Goal: Task Accomplishment & Management: Manage account settings

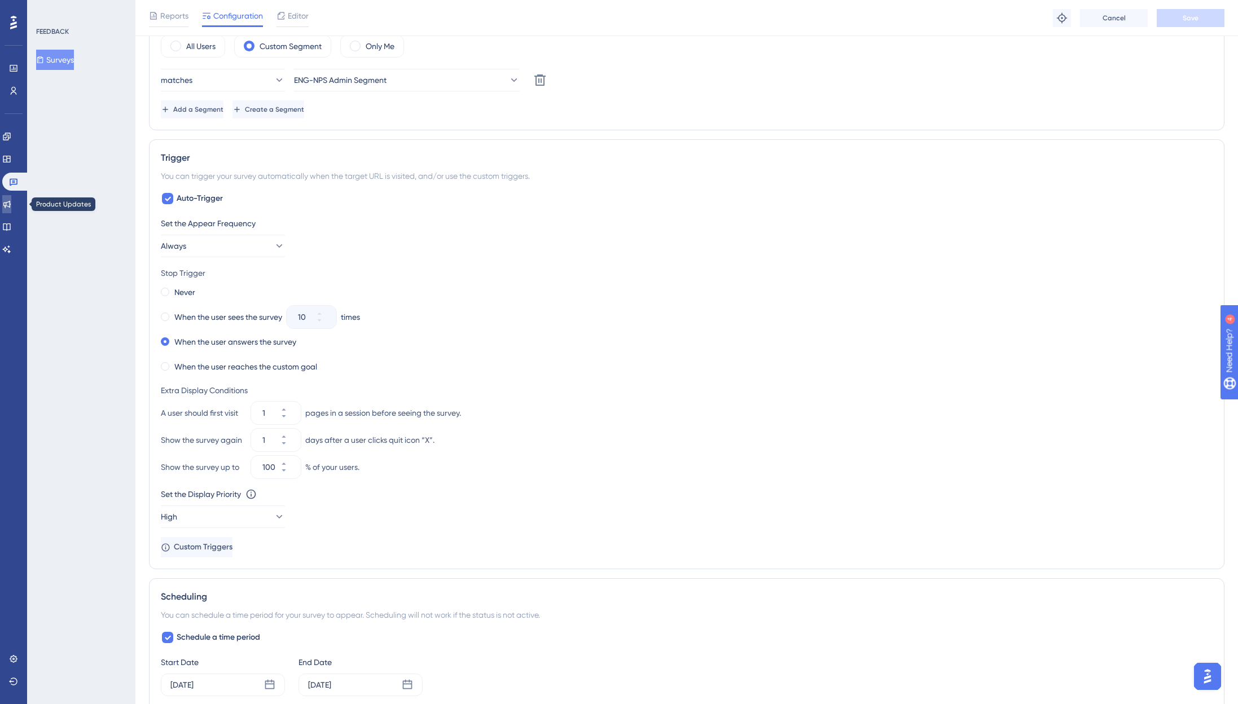
click at [11, 204] on icon at bounding box center [6, 204] width 9 height 9
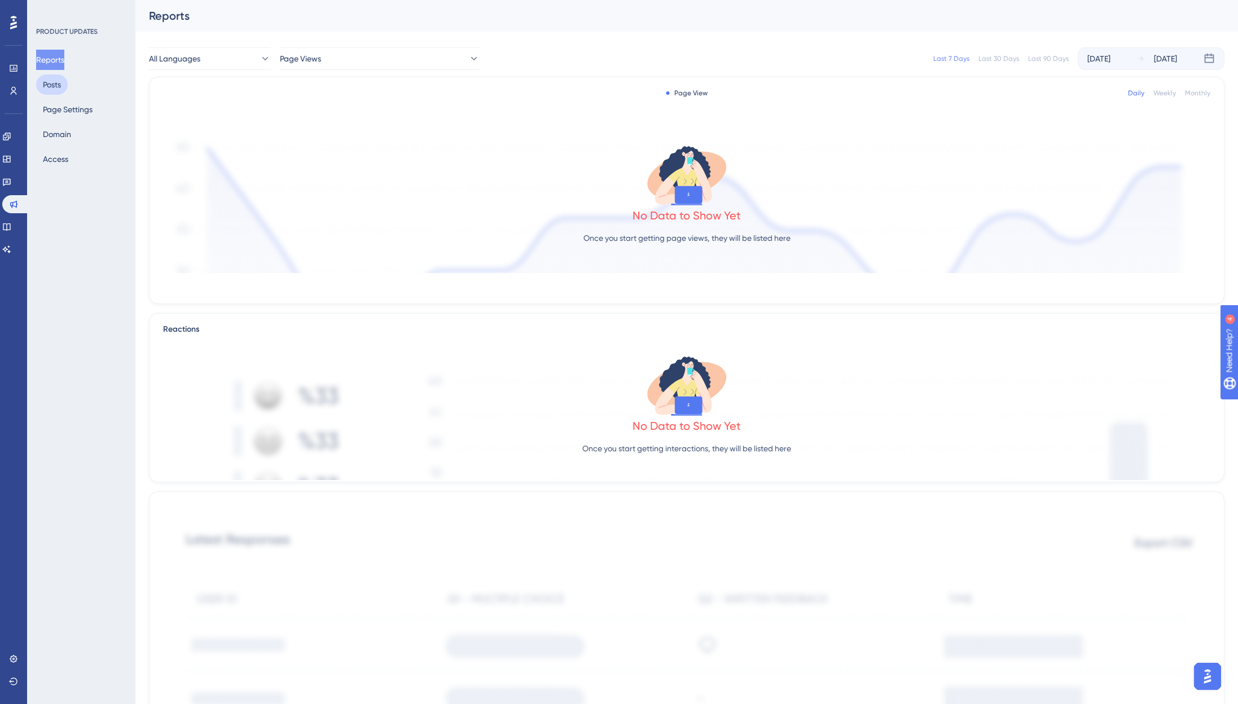
click at [60, 81] on button "Posts" at bounding box center [52, 84] width 32 height 20
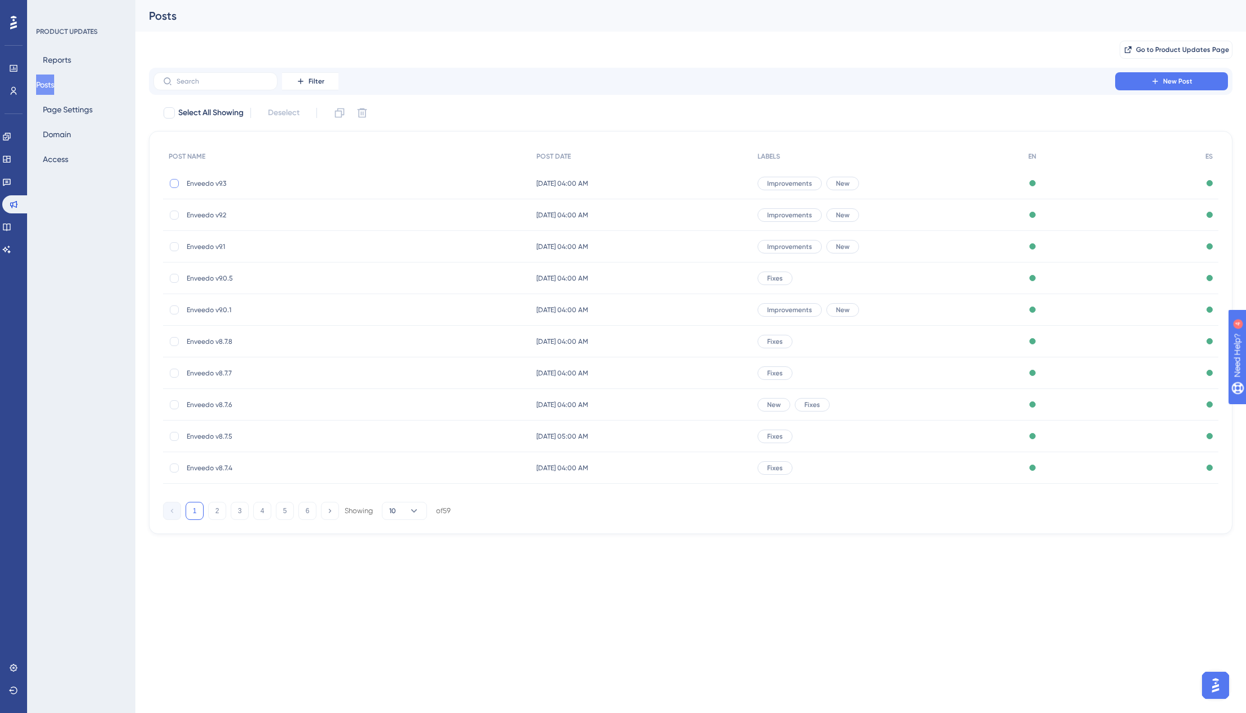
click at [174, 185] on div at bounding box center [174, 183] width 9 height 9
checkbox input "true"
click at [335, 110] on button at bounding box center [340, 113] width 18 height 18
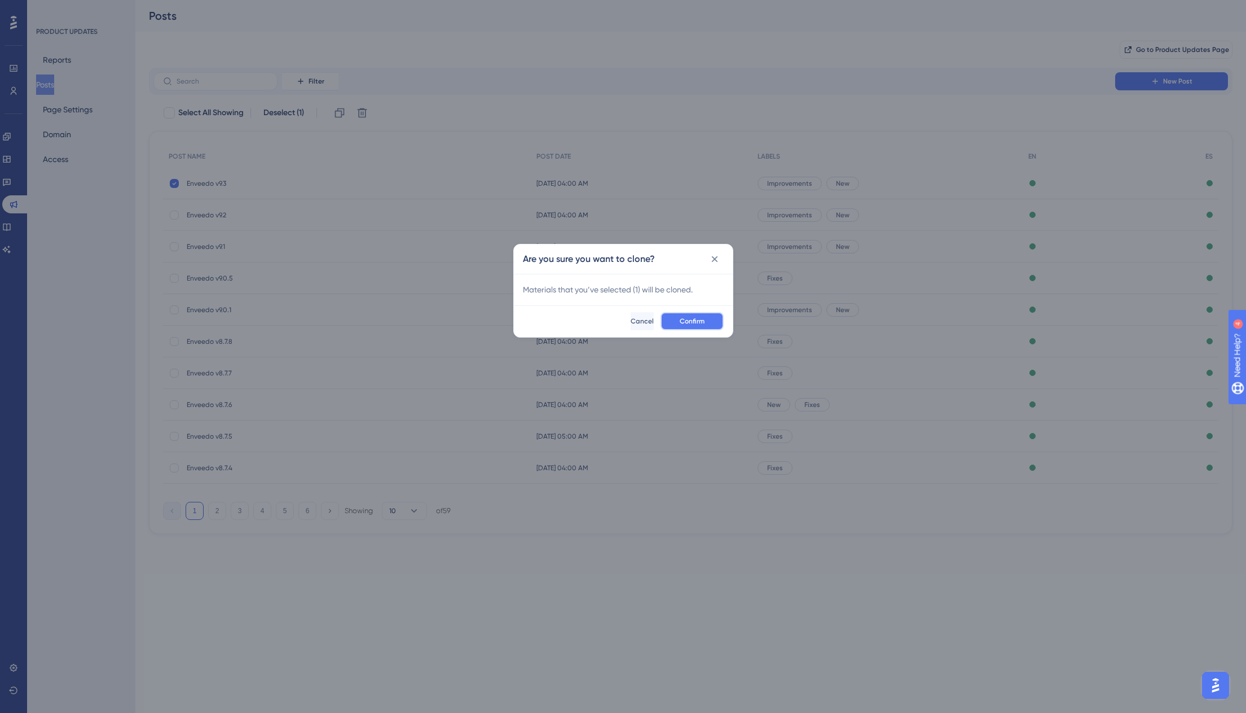
click at [678, 321] on button "Confirm" at bounding box center [692, 321] width 63 height 18
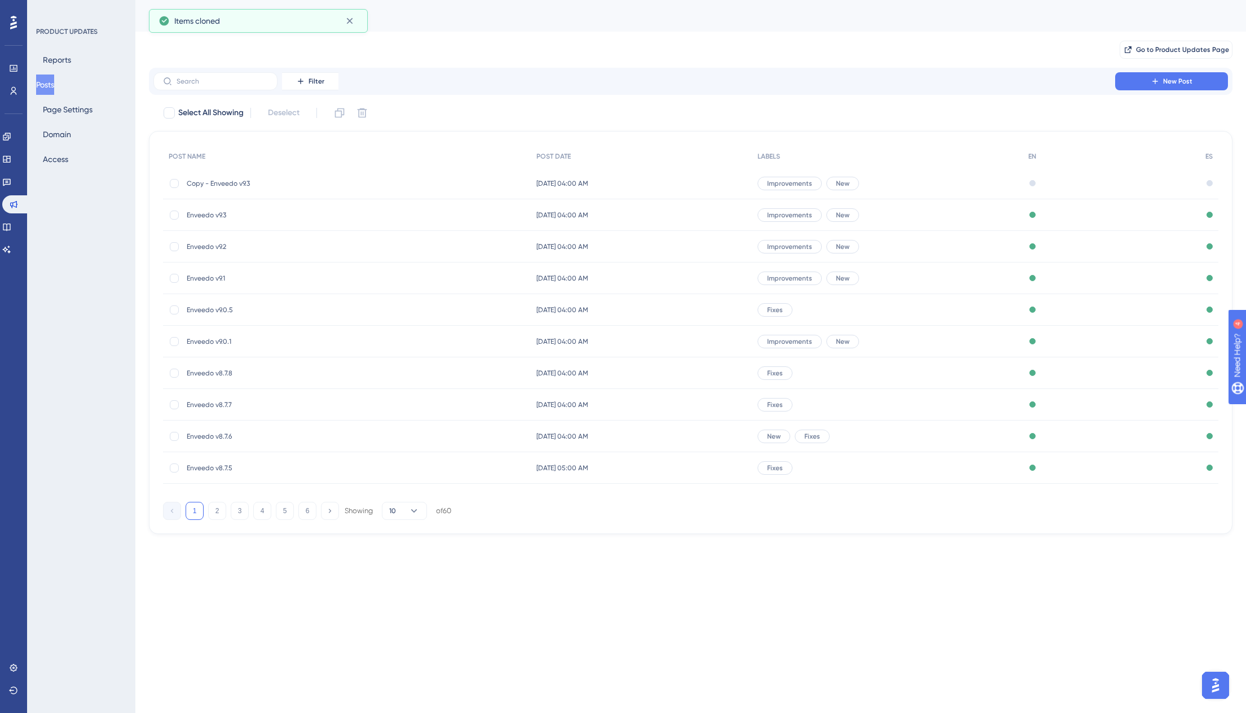
click at [214, 184] on span "Copy - Enveedo v9.3" at bounding box center [277, 183] width 181 height 9
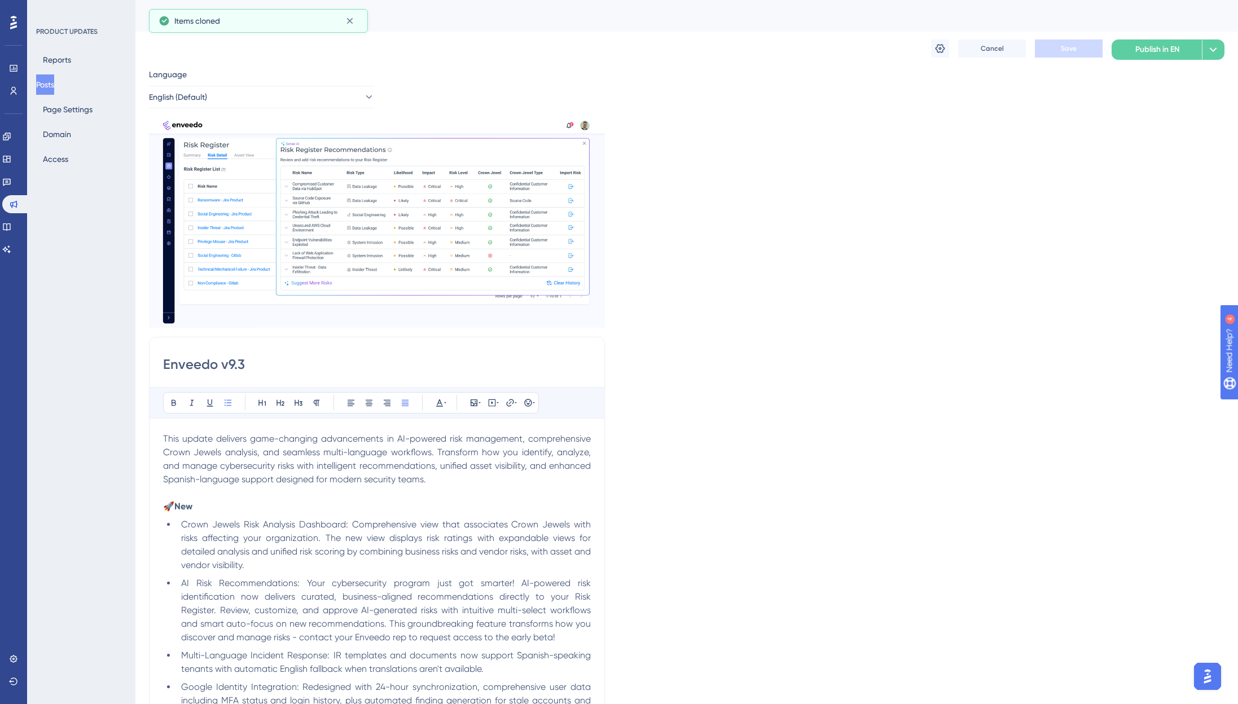
click at [285, 362] on input "Enveedo v9.3" at bounding box center [377, 364] width 428 height 18
type input "Enveedo v9.4"
click at [938, 46] on icon at bounding box center [939, 48] width 11 height 11
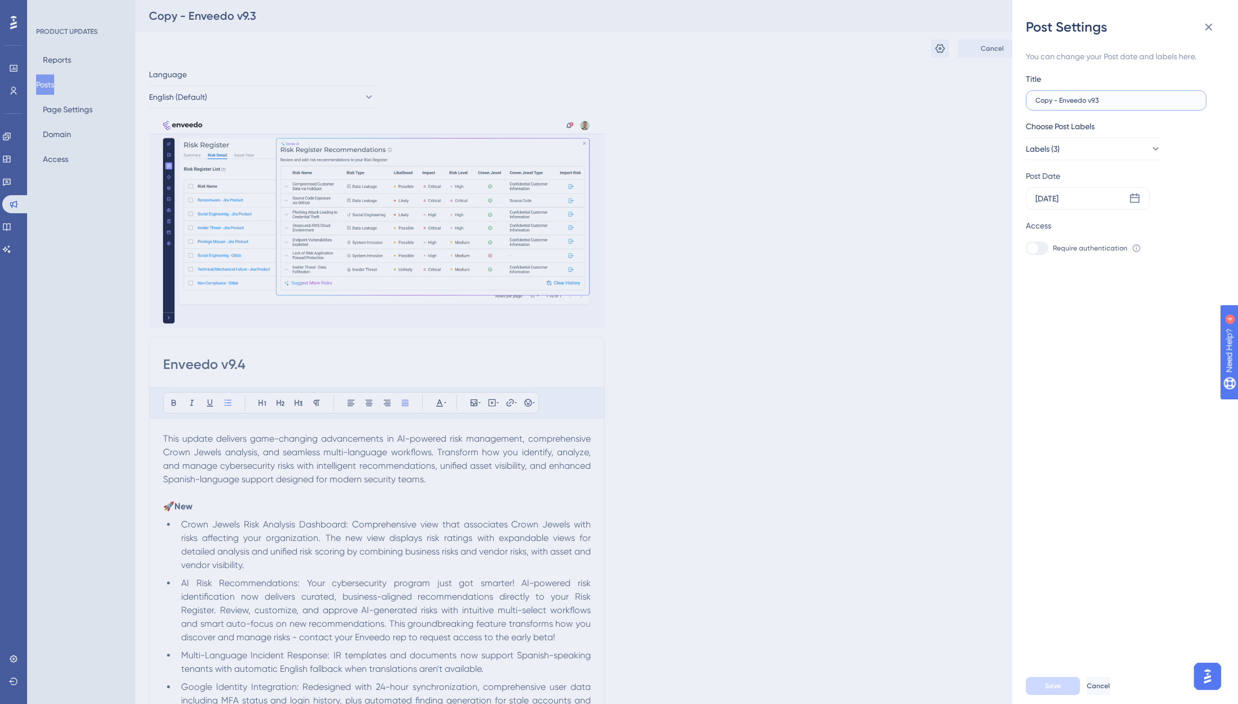
click at [1060, 102] on input "Copy - Enveedo v9.3" at bounding box center [1115, 100] width 161 height 8
click at [1148, 102] on input "Enveedo v9.3" at bounding box center [1115, 100] width 161 height 8
type input "Enveedo v9.4"
click at [1089, 205] on div "[DATE]" at bounding box center [1088, 198] width 124 height 23
click at [1210, 232] on div "[DATE]" at bounding box center [1120, 232] width 186 height 32
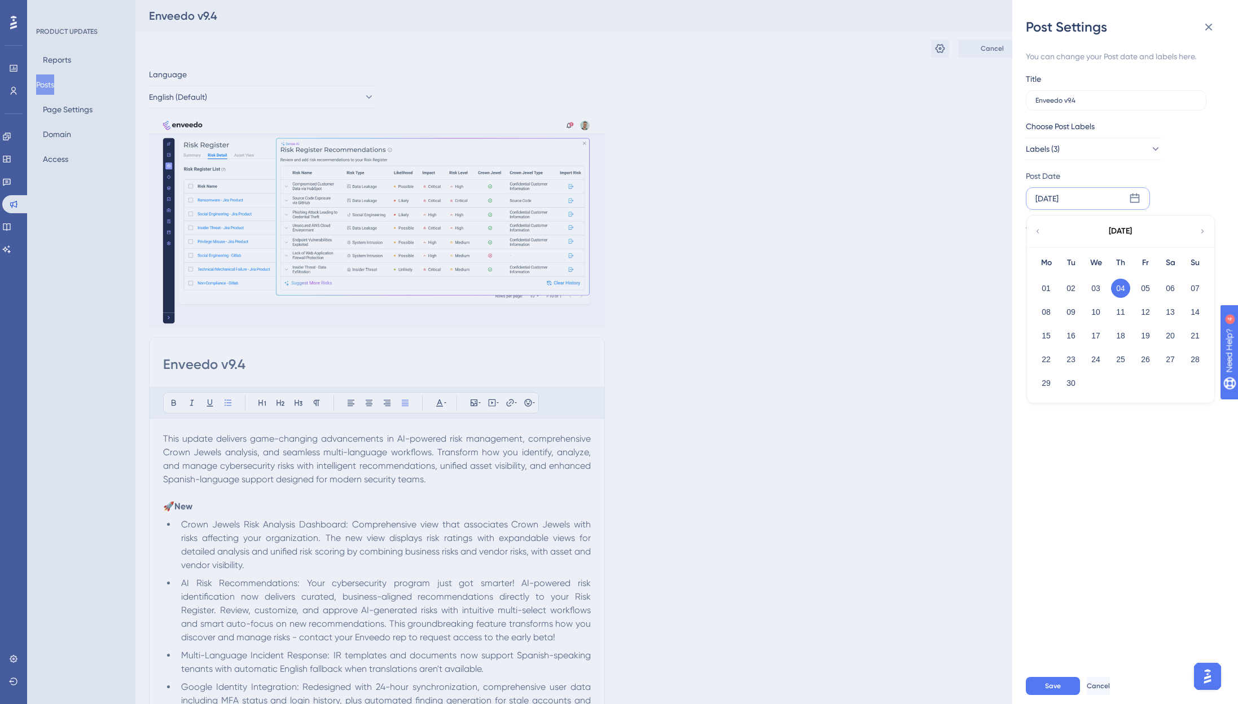
click at [1200, 229] on icon at bounding box center [1203, 231] width 8 height 10
click at [1048, 315] on button "06" at bounding box center [1046, 311] width 19 height 19
click at [1043, 689] on button "Save" at bounding box center [1053, 686] width 54 height 18
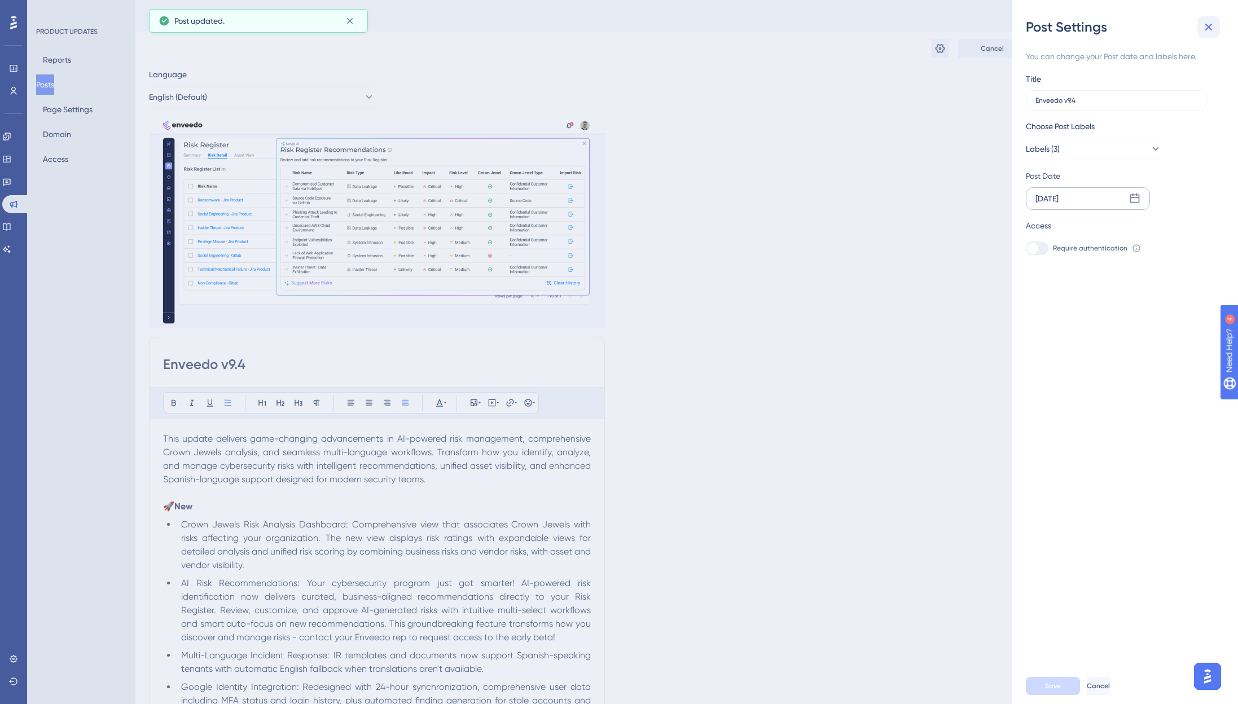
click at [1212, 27] on icon at bounding box center [1209, 27] width 14 height 14
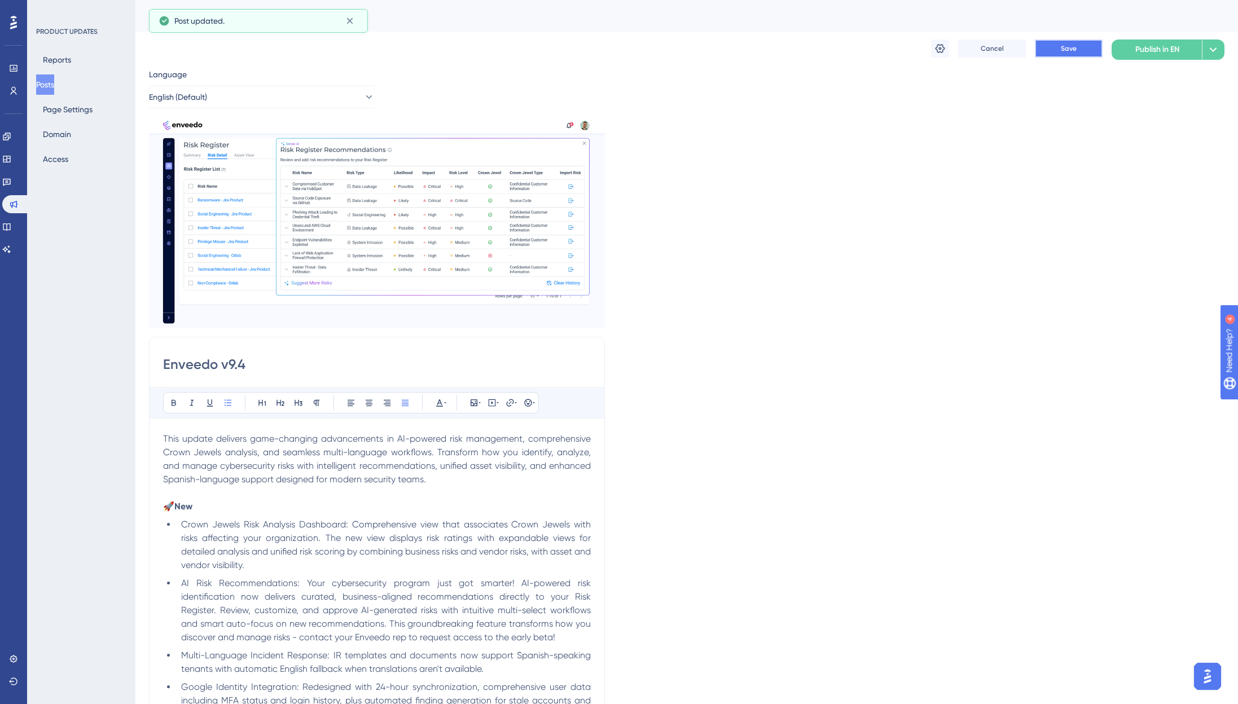
click at [1061, 52] on span "Save" at bounding box center [1069, 48] width 16 height 9
click at [330, 497] on p "🚀 New" at bounding box center [377, 499] width 428 height 27
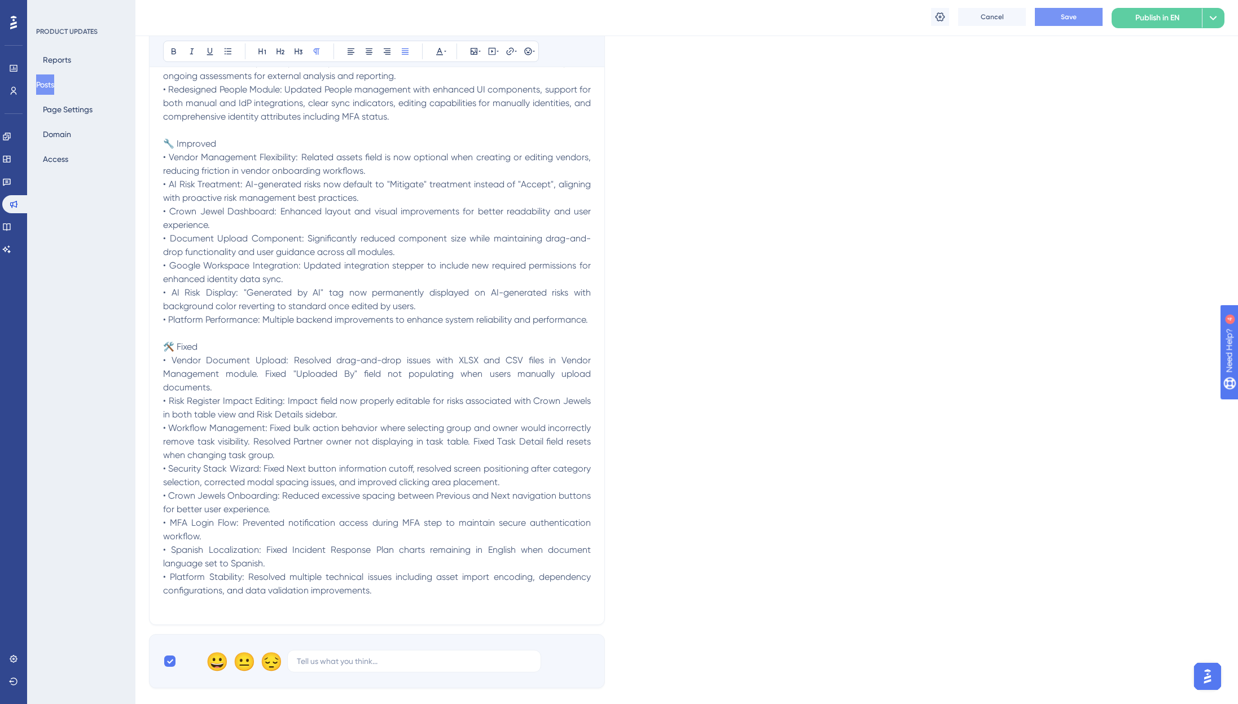
scroll to position [411, 0]
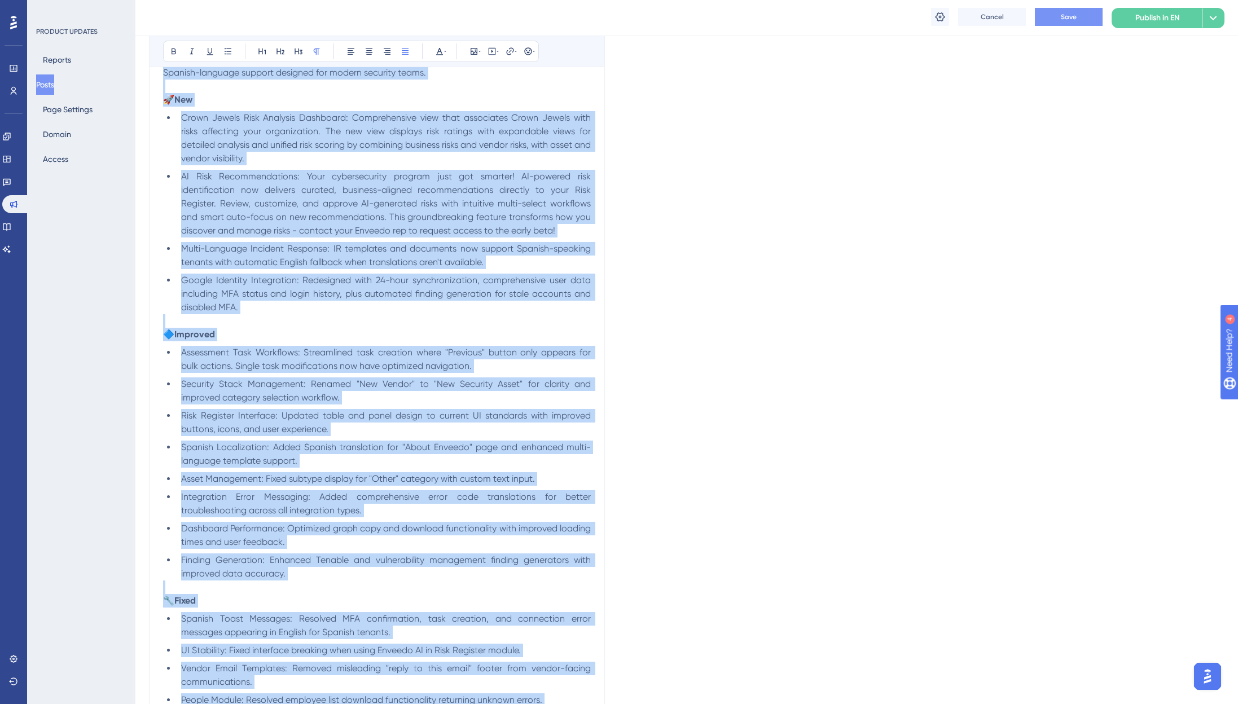
click at [172, 335] on span "🔷" at bounding box center [168, 334] width 11 height 11
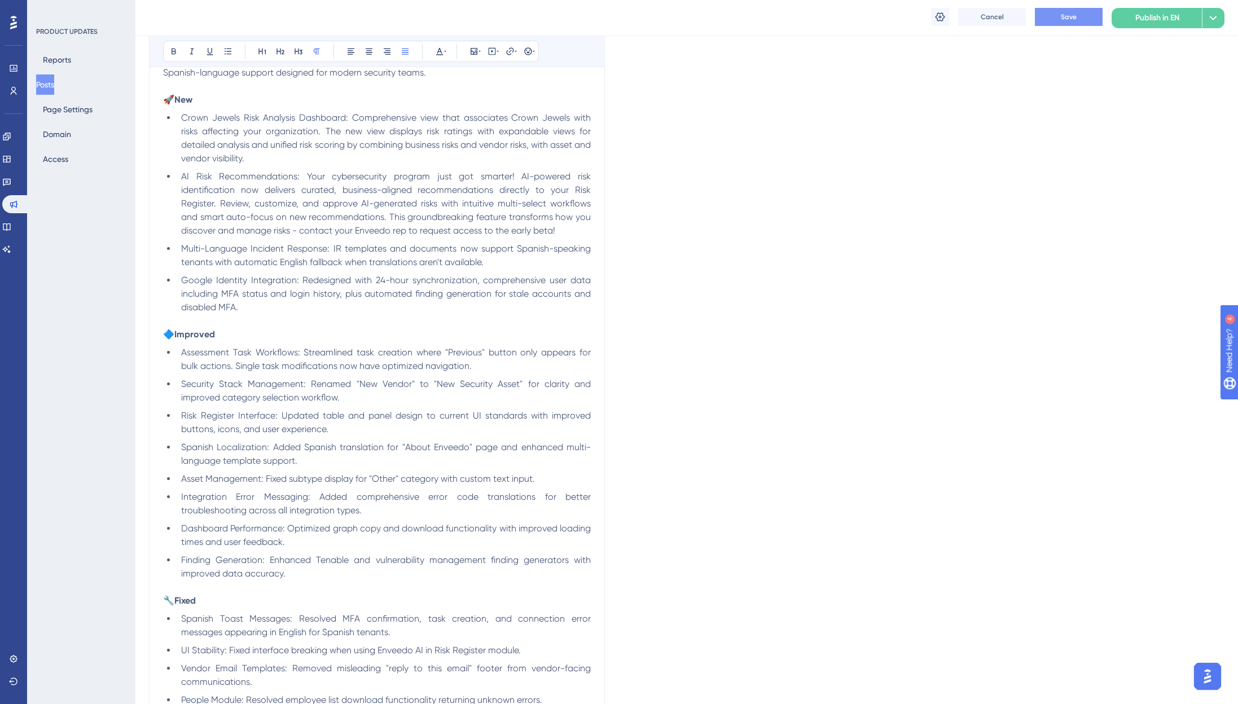
scroll to position [0, 0]
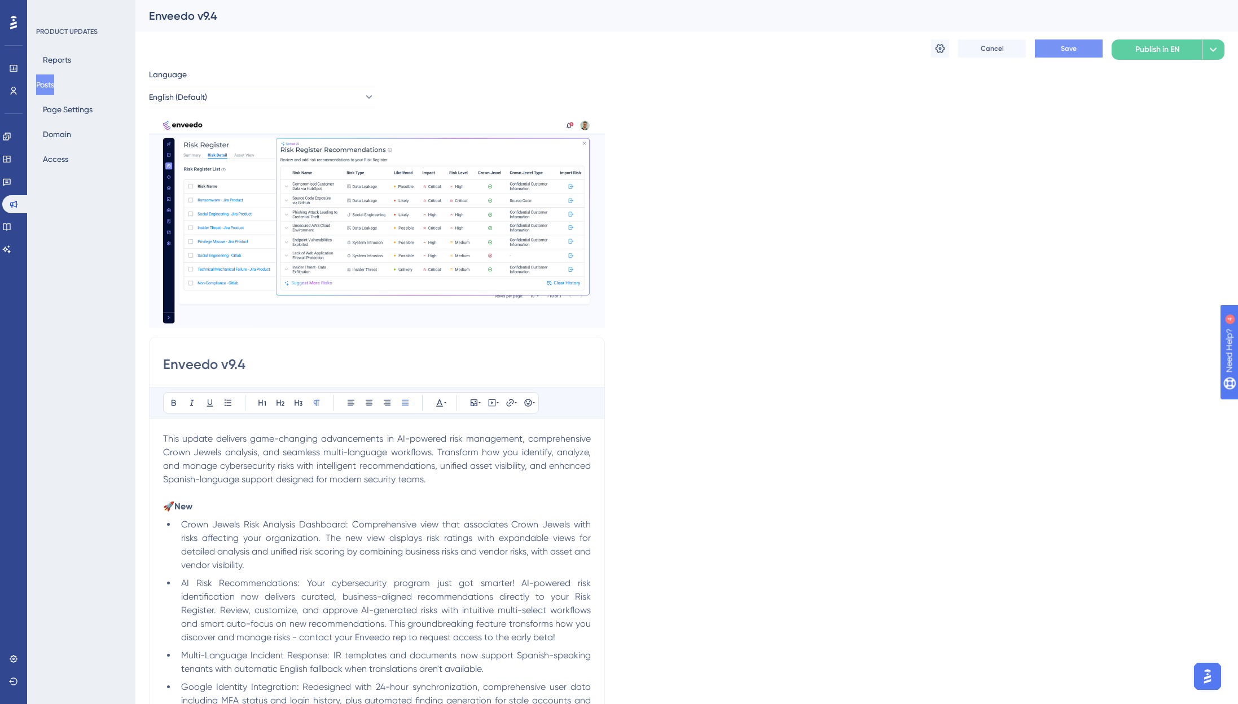
click at [179, 444] on span "This update delivers game-changing advancements in AI-powered risk management, …" at bounding box center [378, 458] width 430 height 51
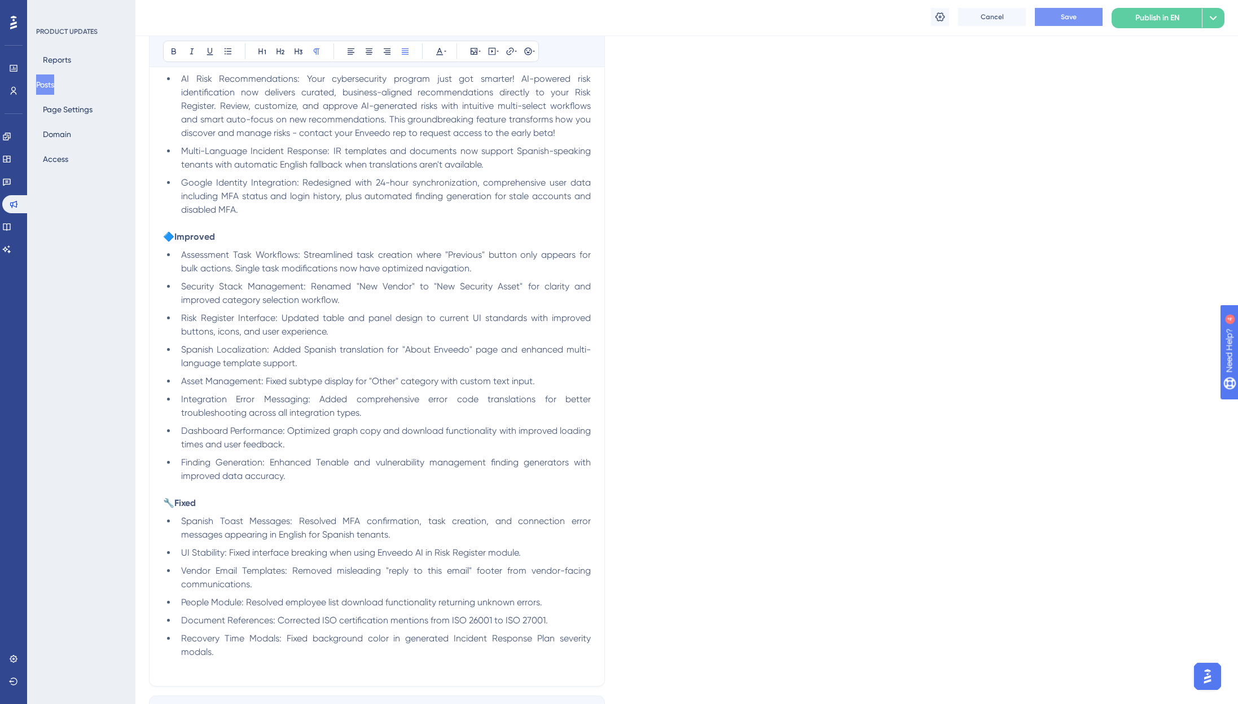
scroll to position [1244, 0]
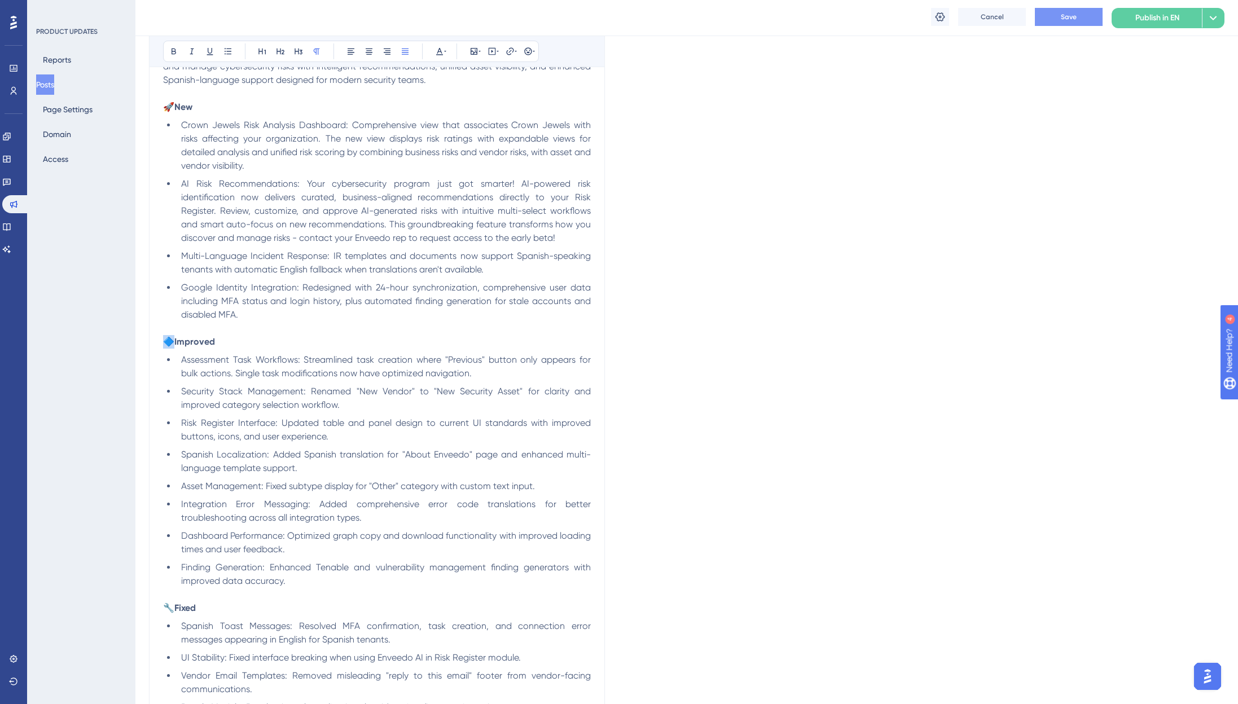
drag, startPoint x: 175, startPoint y: 337, endPoint x: 162, endPoint y: 341, distance: 14.0
copy span "🔷"
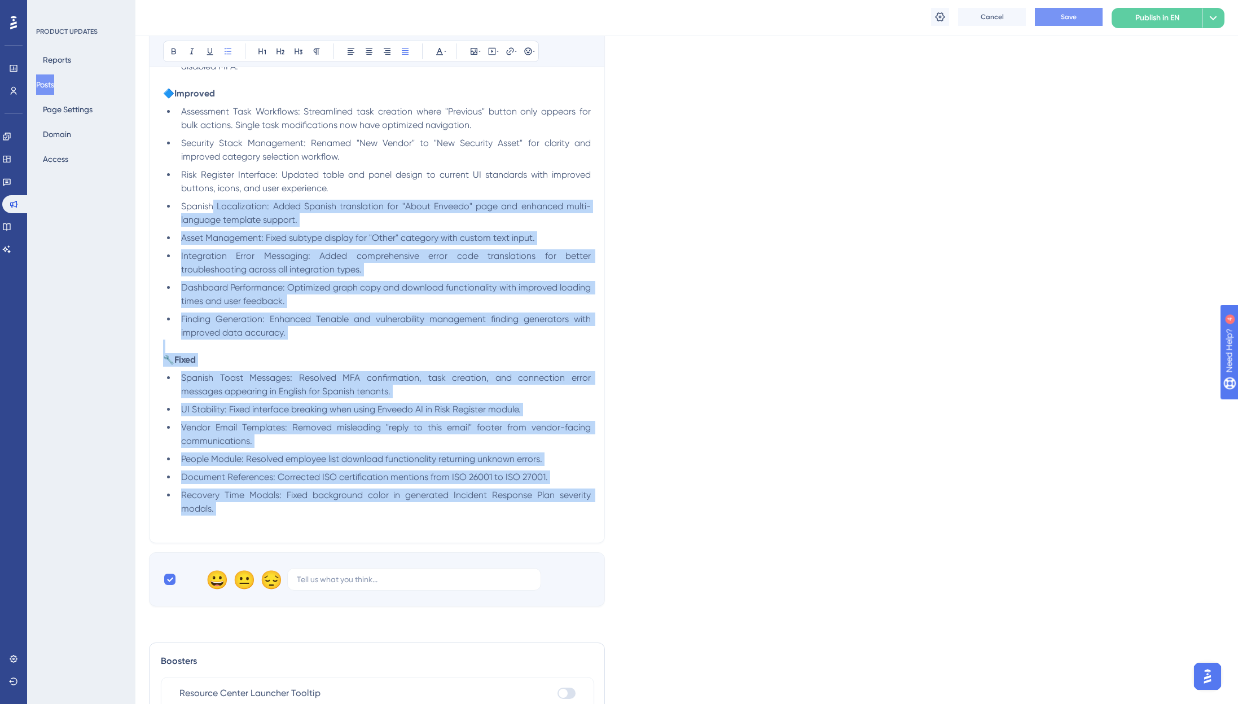
drag, startPoint x: 273, startPoint y: 523, endPoint x: 215, endPoint y: 205, distance: 323.0
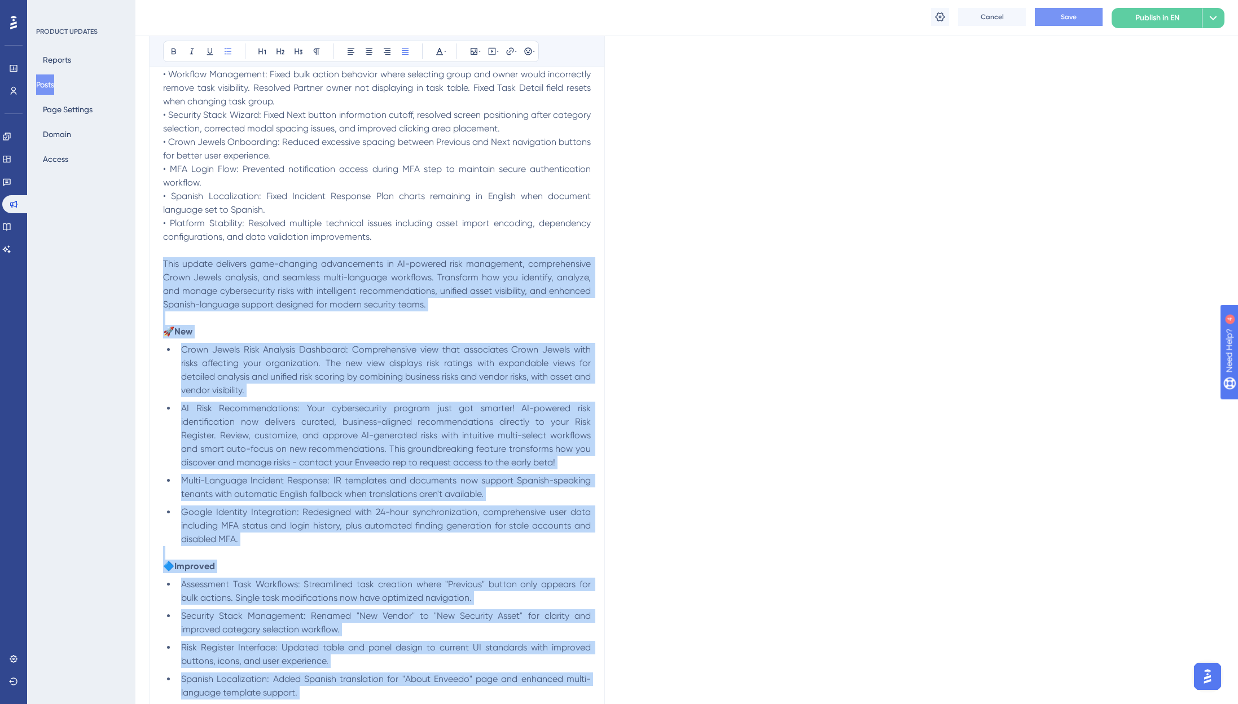
click at [163, 264] on span "This update delivers game-changing advancements in AI-powered risk management, …" at bounding box center [378, 283] width 430 height 51
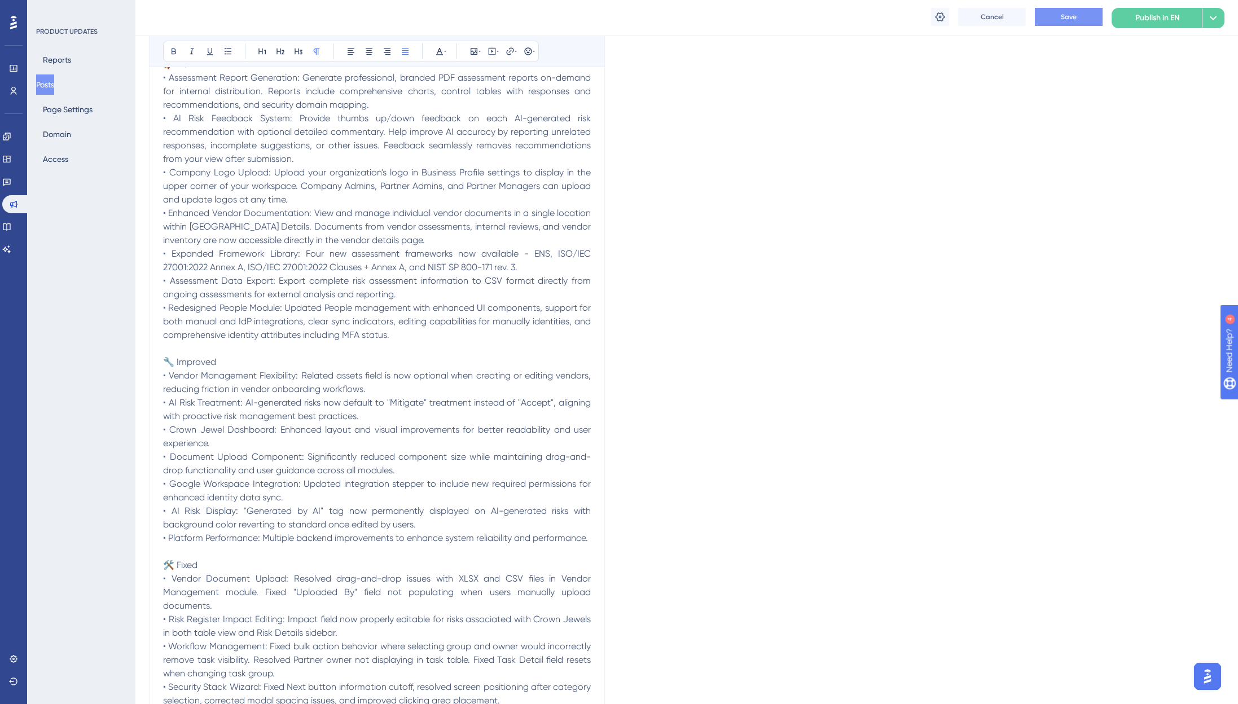
scroll to position [296, 0]
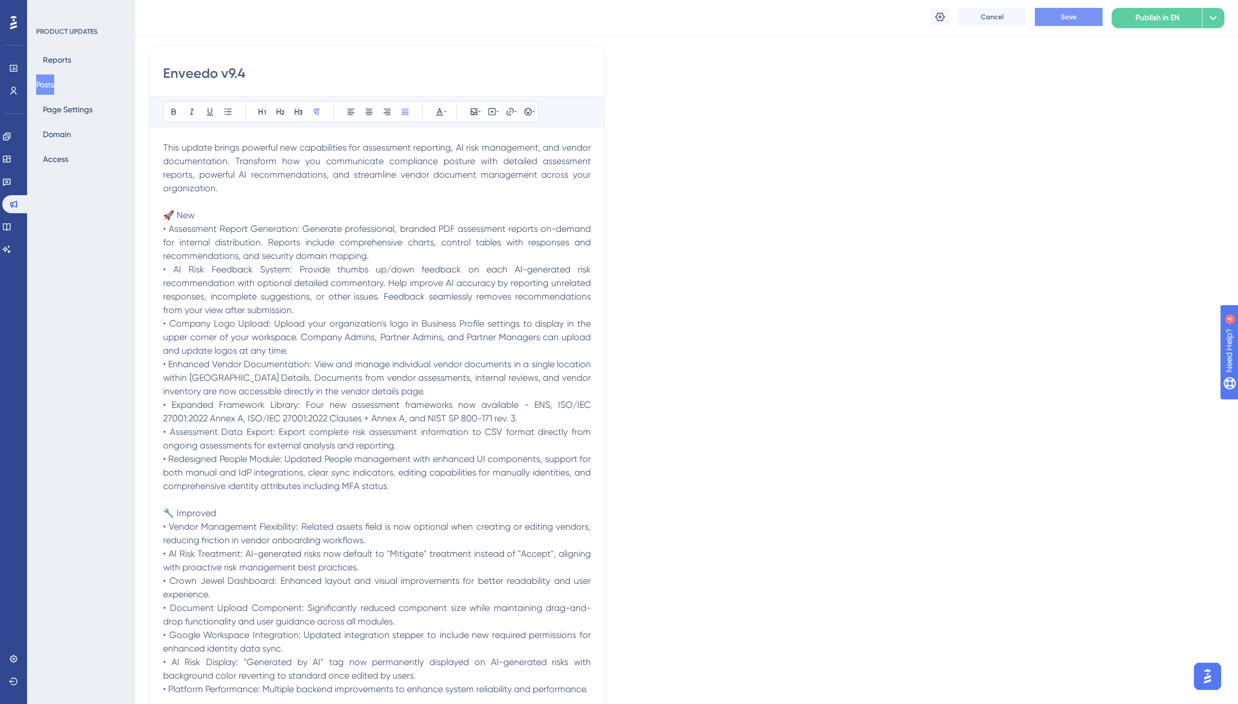
click at [173, 509] on span "🔧 Improved" at bounding box center [189, 513] width 53 height 11
click at [463, 167] on p "This update brings powerful new capabilities for assessment reporting, AI risk …" at bounding box center [377, 554] width 428 height 826
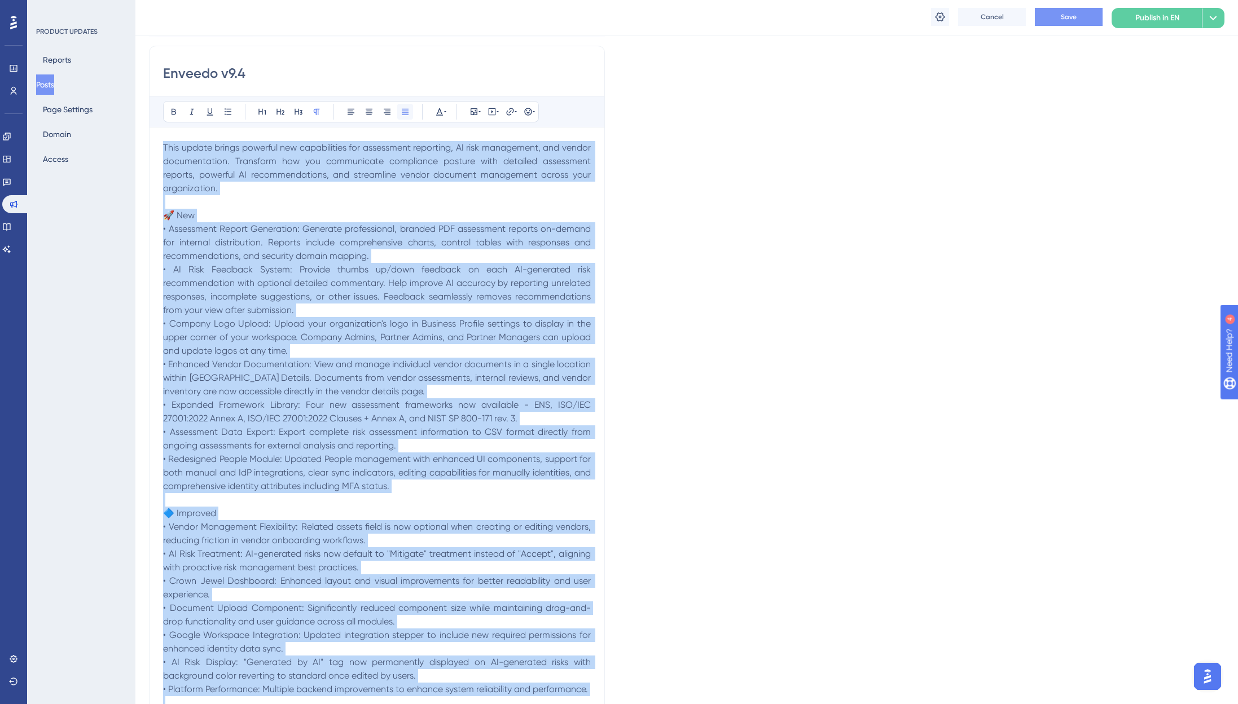
click at [398, 111] on button at bounding box center [405, 112] width 16 height 16
click at [445, 111] on icon at bounding box center [445, 111] width 2 height 9
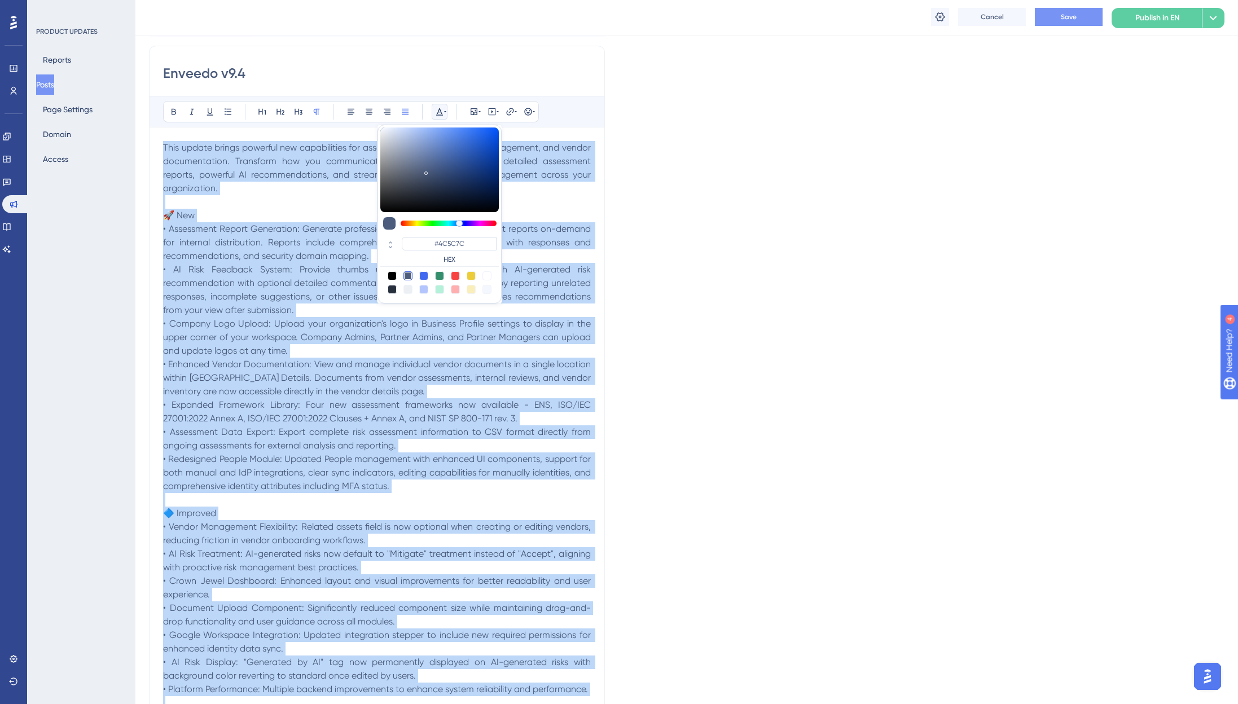
click at [409, 278] on div at bounding box center [407, 275] width 9 height 9
click at [311, 269] on span "• AI Risk Feedback System: Provide thumbs up/down feedback on each AI-generated…" at bounding box center [378, 289] width 430 height 51
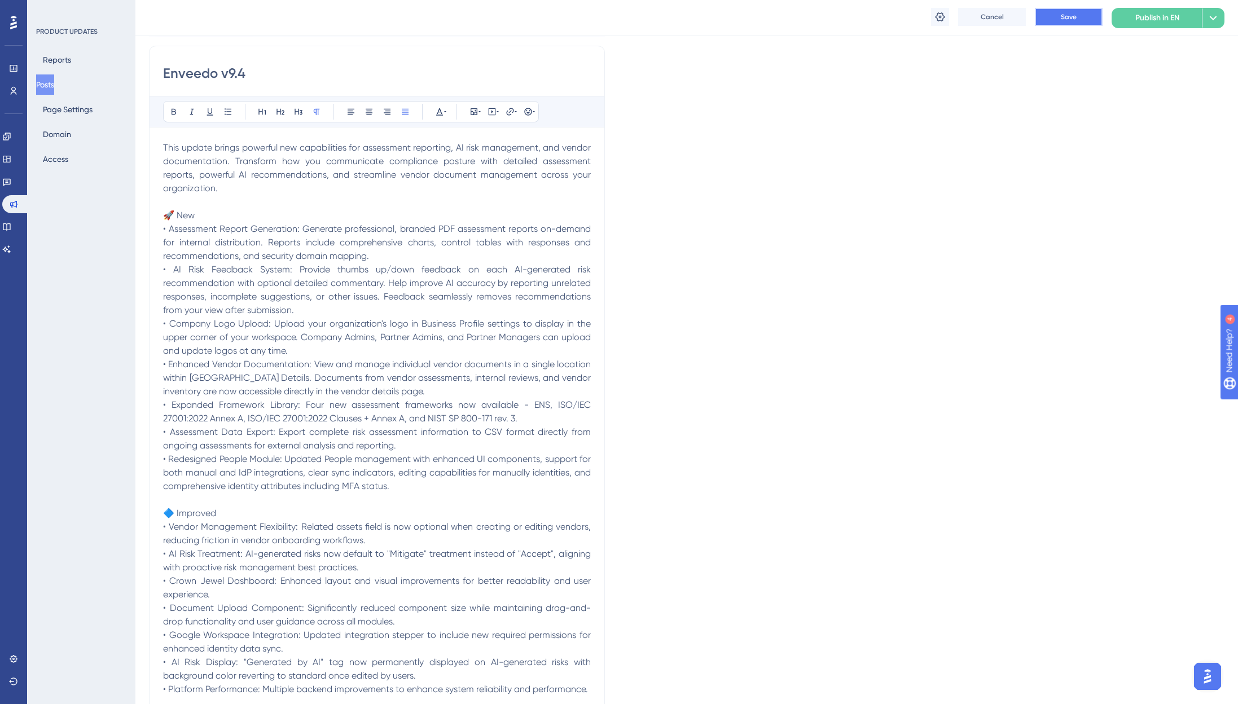
click at [1061, 17] on span "Save" at bounding box center [1069, 16] width 16 height 9
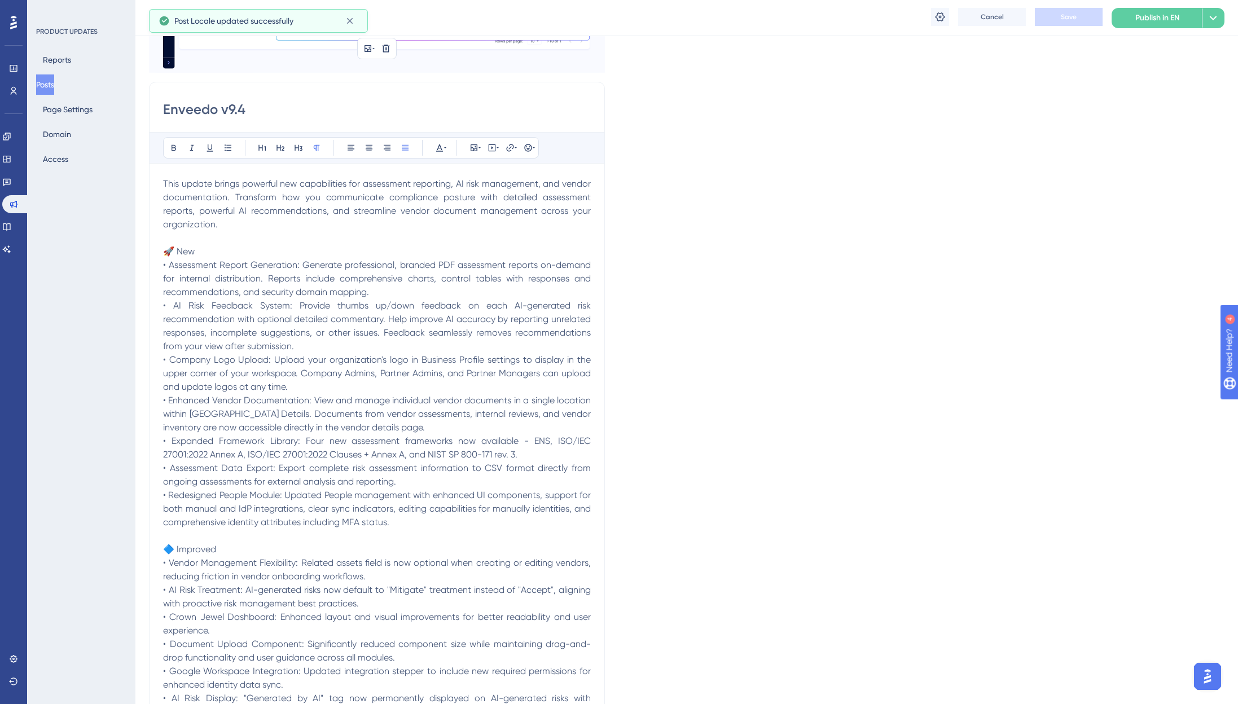
scroll to position [0, 0]
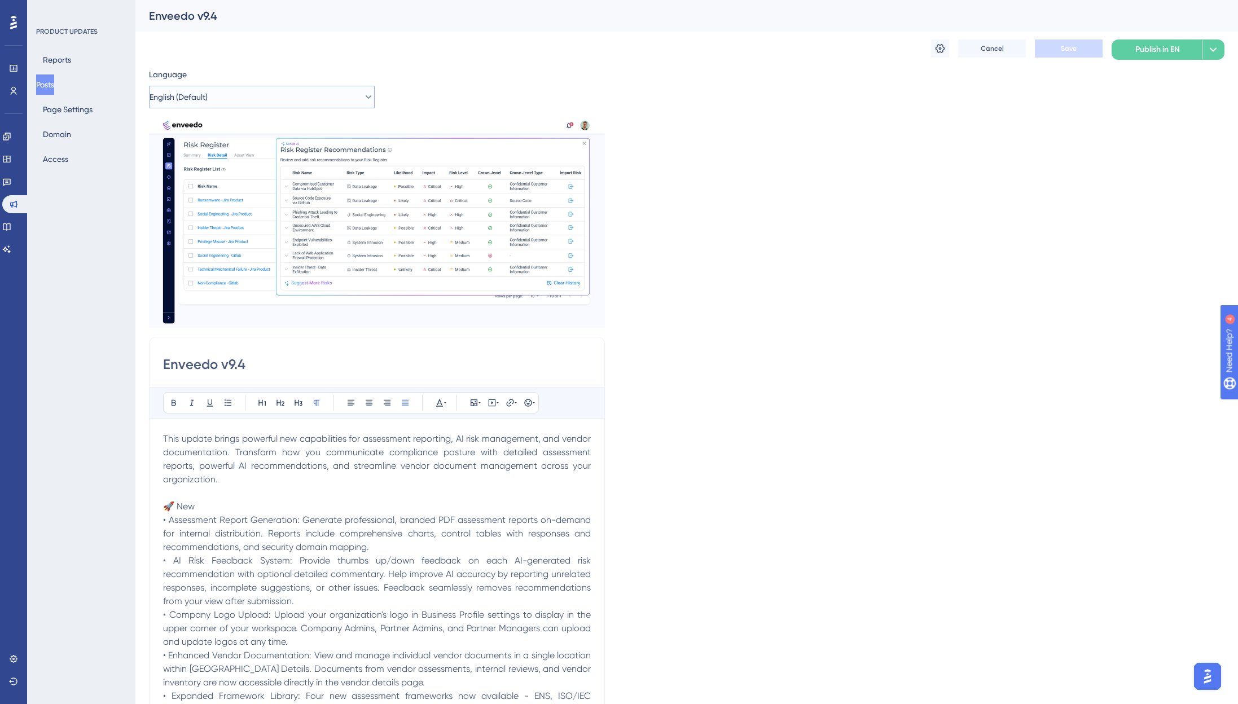
click at [235, 94] on button "English (Default)" at bounding box center [262, 97] width 226 height 23
click at [213, 158] on button "Spanish Spanish Draft" at bounding box center [261, 154] width 211 height 23
type input "🚀 ¡Enveedo v9.3 está aquí!"
type input "Registro de Riesgos con IA (beta) llegando. ¡Recomendaciones automatizadas pron…"
type input "Leer más >"
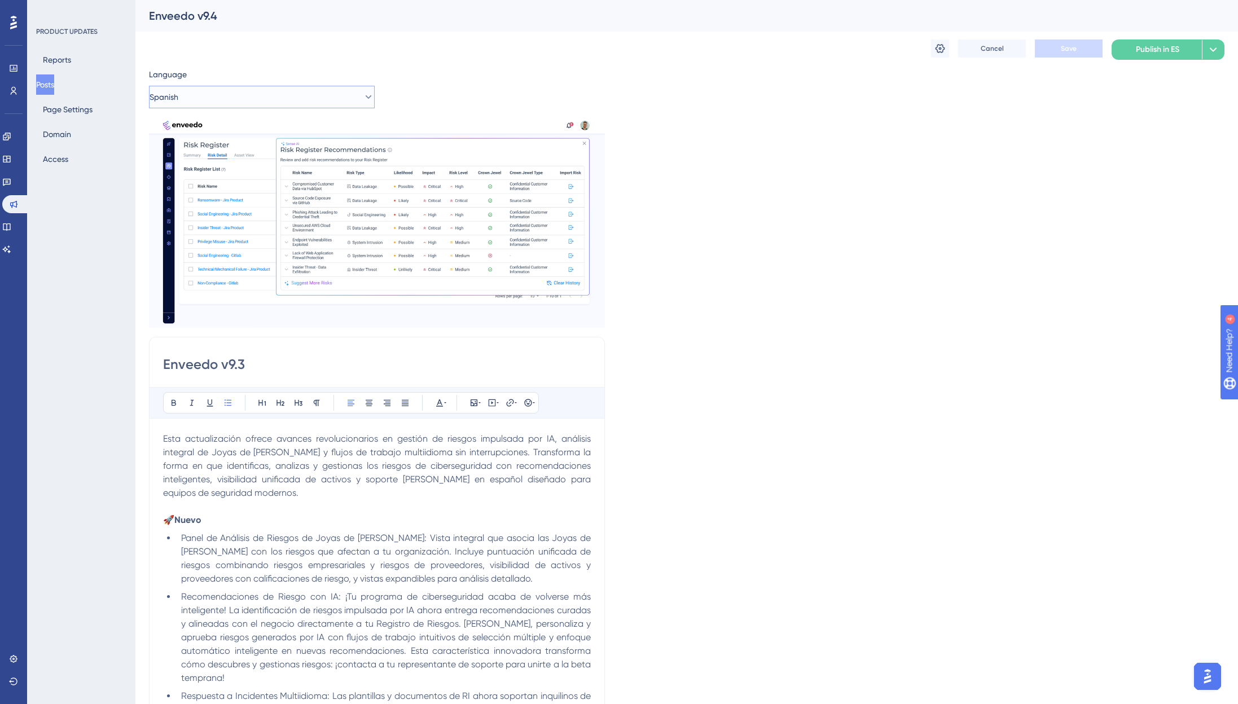
click at [211, 86] on button "Spanish" at bounding box center [262, 97] width 226 height 23
click at [221, 130] on span "English (Default)" at bounding box center [194, 132] width 58 height 14
type input "🚀 Enveedo v9.3 is here!"
type input "Our new AI Risk Register (beta) is rolling out. Get automated risk recommendati…"
type input "Read more >"
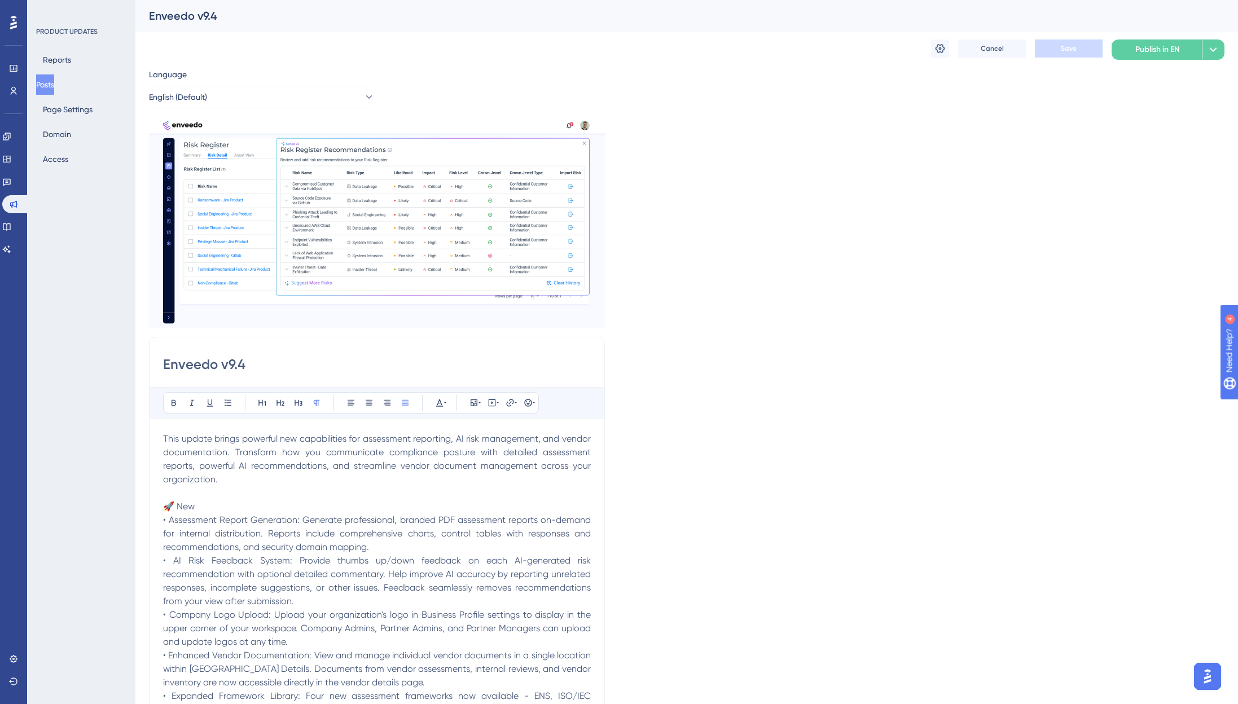
click at [10, 539] on div "Performance Users Engagement Widgets Feedback Product Updates Knowledge Base AI…" at bounding box center [13, 352] width 27 height 704
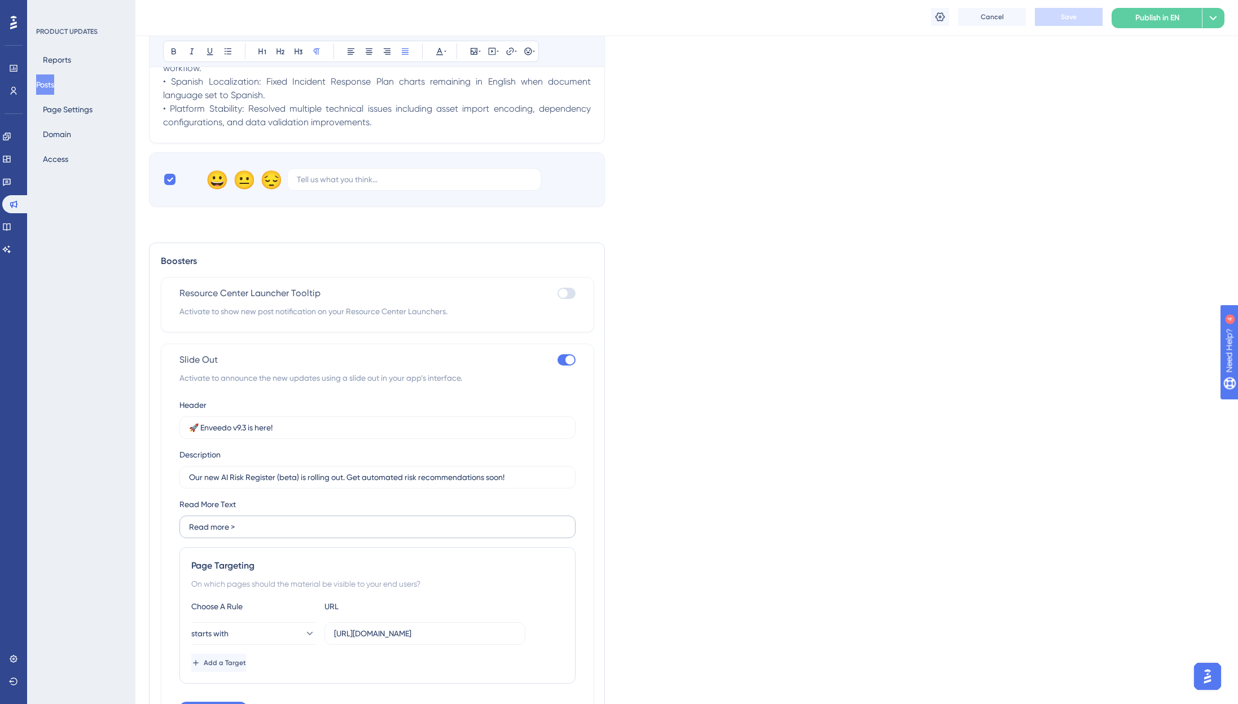
scroll to position [1177, 0]
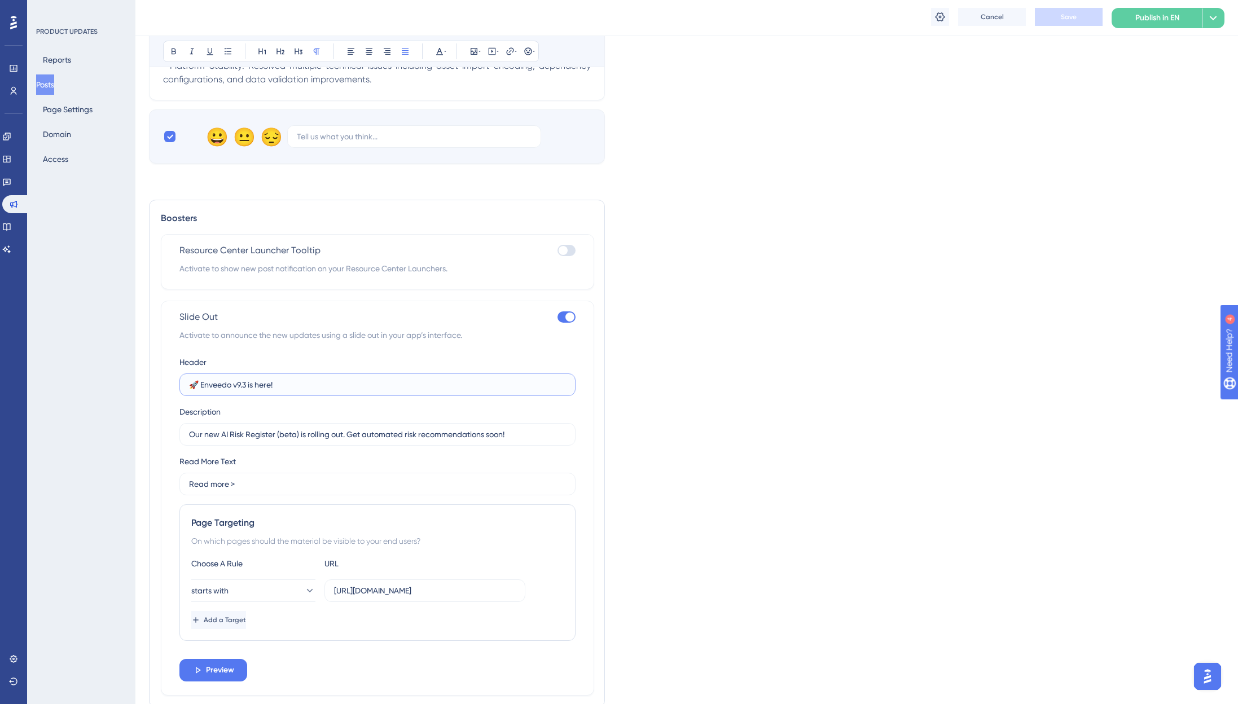
click at [246, 385] on input "🚀 Enveedo v9.3 is here!" at bounding box center [377, 385] width 377 height 12
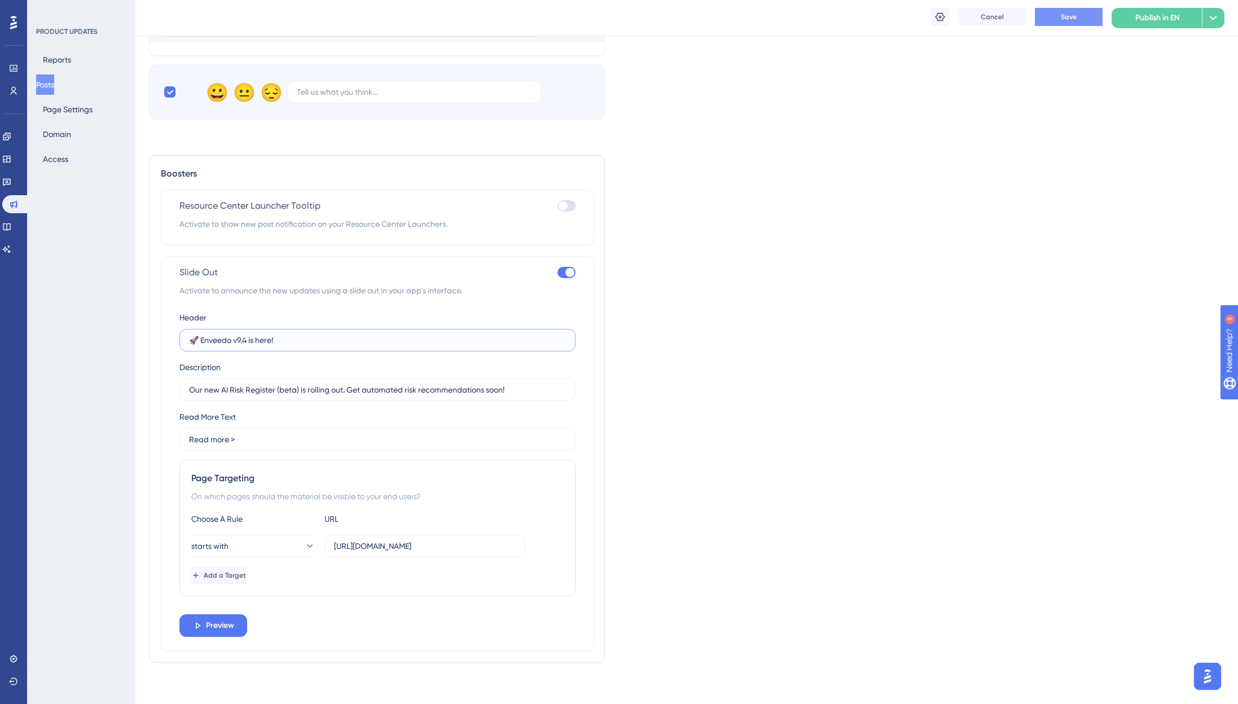
scroll to position [1225, 0]
type input "🚀 Enveedo v9.4 is here!"
click at [502, 384] on input "Our new AI Risk Register (beta) is rolling out. Get automated risk recommendati…" at bounding box center [377, 386] width 377 height 12
drag, startPoint x: 518, startPoint y: 387, endPoint x: 161, endPoint y: 387, distance: 356.6
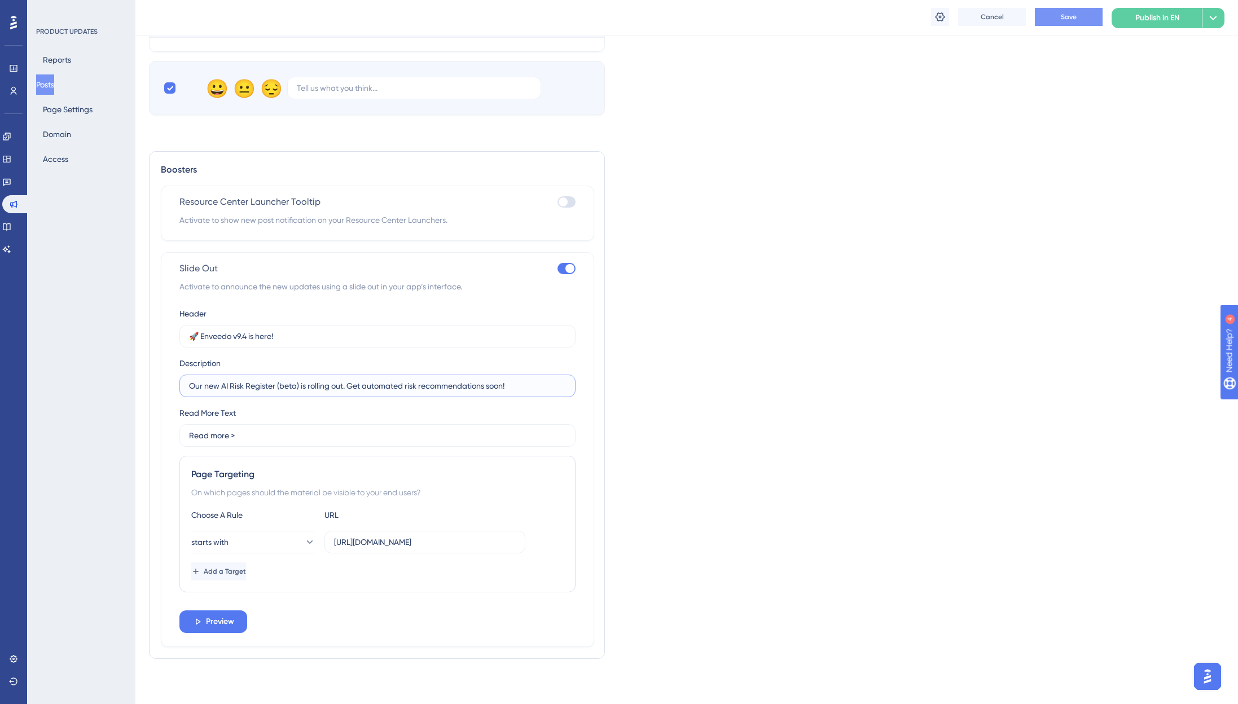
click at [161, 387] on div "Slide Out Activate to announce the new updates using a slide out in your app’s …" at bounding box center [377, 449] width 433 height 395
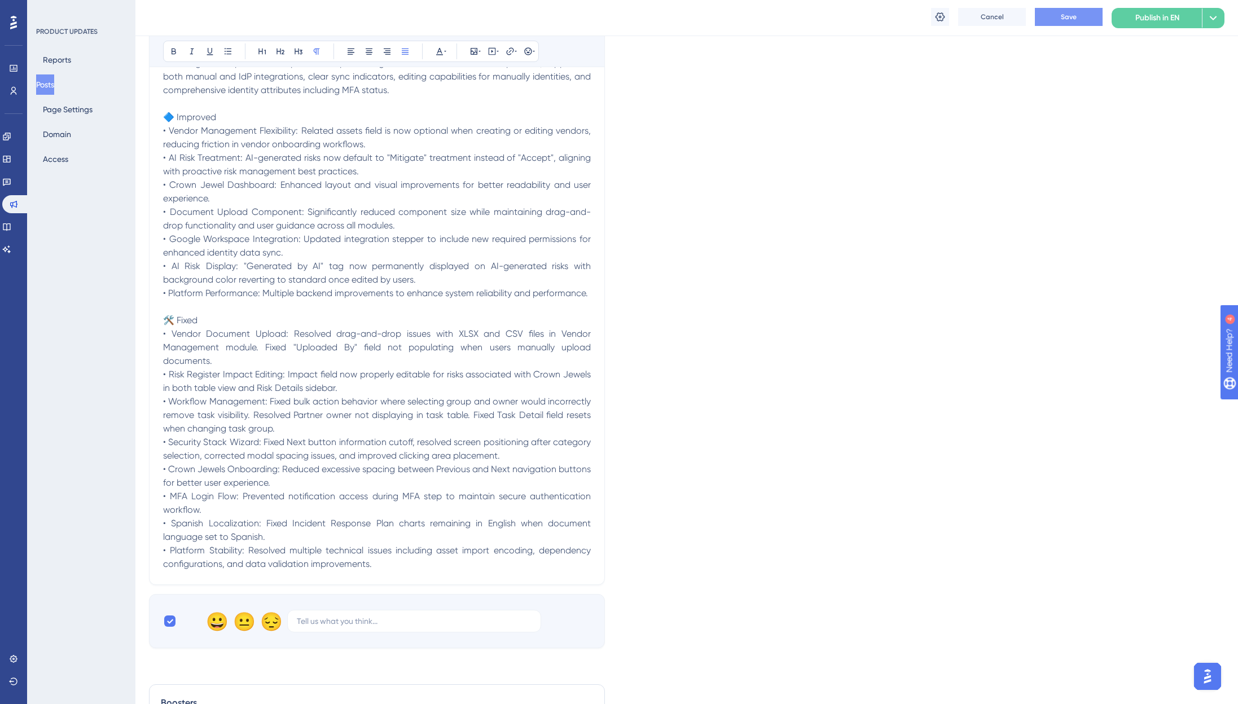
scroll to position [23, 0]
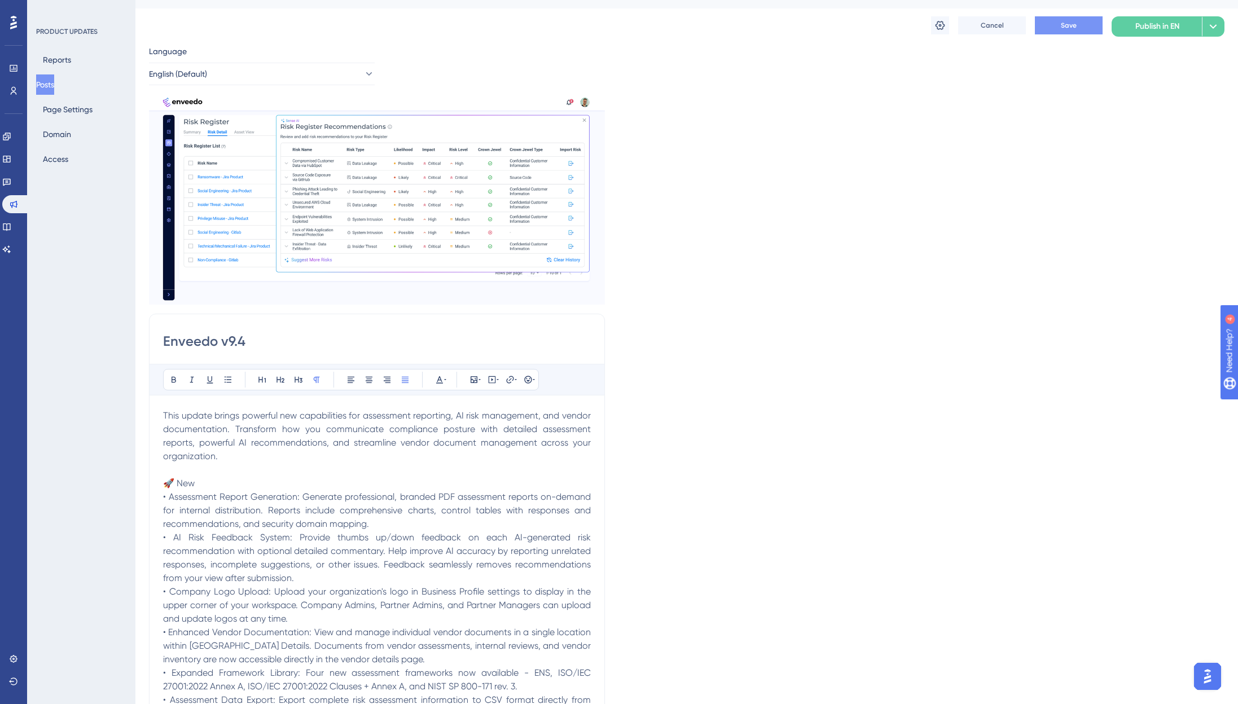
click at [420, 502] on span "• Assessment Report Generation: Generate professional, branded PDF assessment r…" at bounding box center [378, 510] width 430 height 38
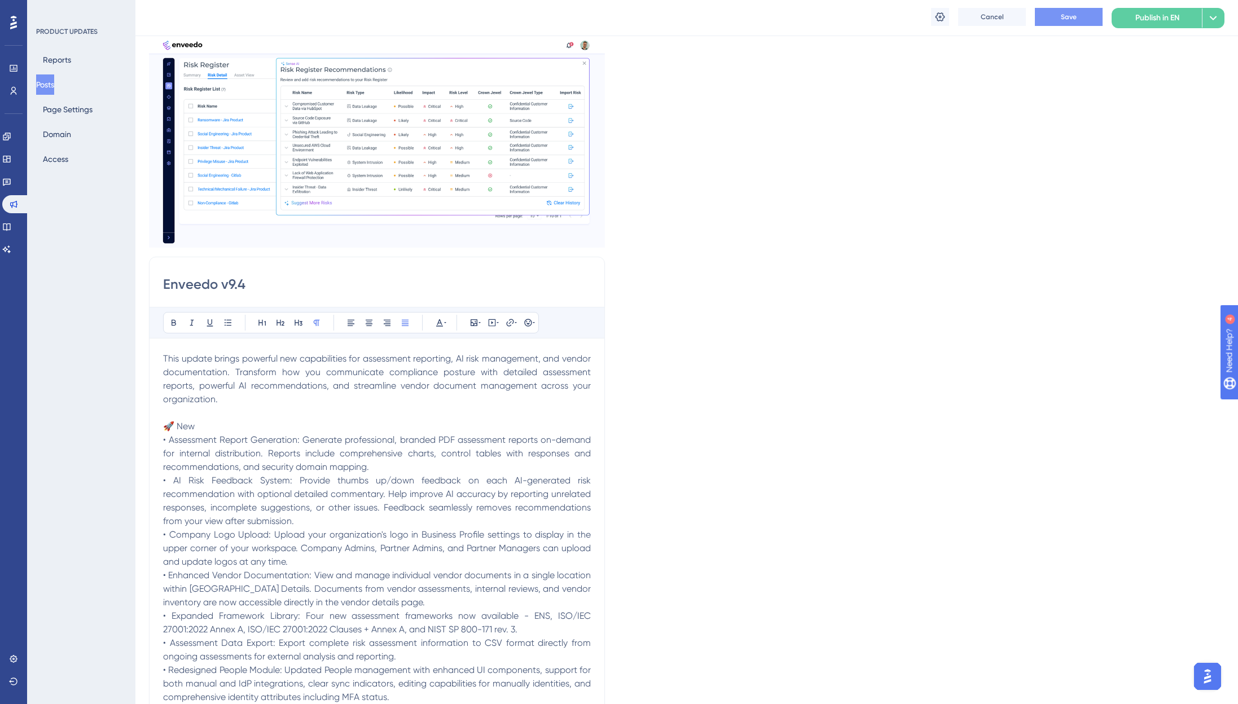
scroll to position [87, 0]
click at [714, 407] on div "Language English (Default) Insert an Image Delete Enveedo v9.4 Bold Italic Unde…" at bounding box center [687, 619] width 1076 height 1268
drag, startPoint x: 570, startPoint y: 464, endPoint x: 373, endPoint y: 462, distance: 196.9
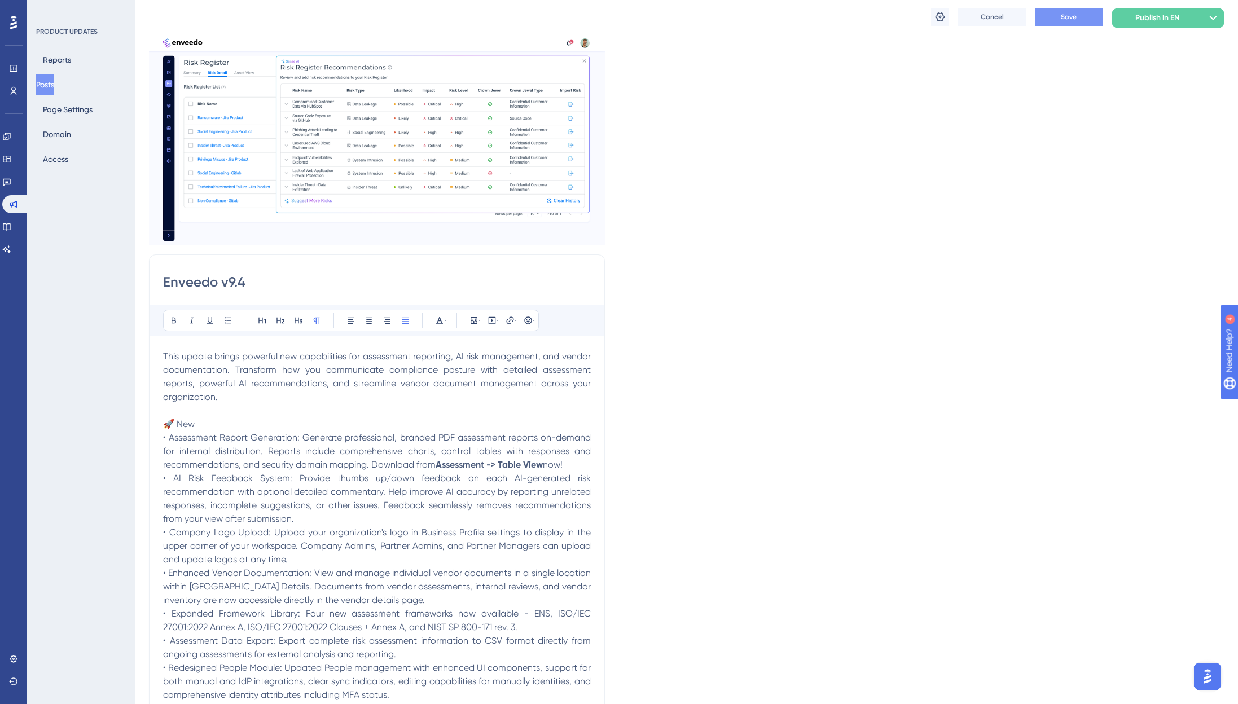
copy p "Download from Assessment -> Table View now!"
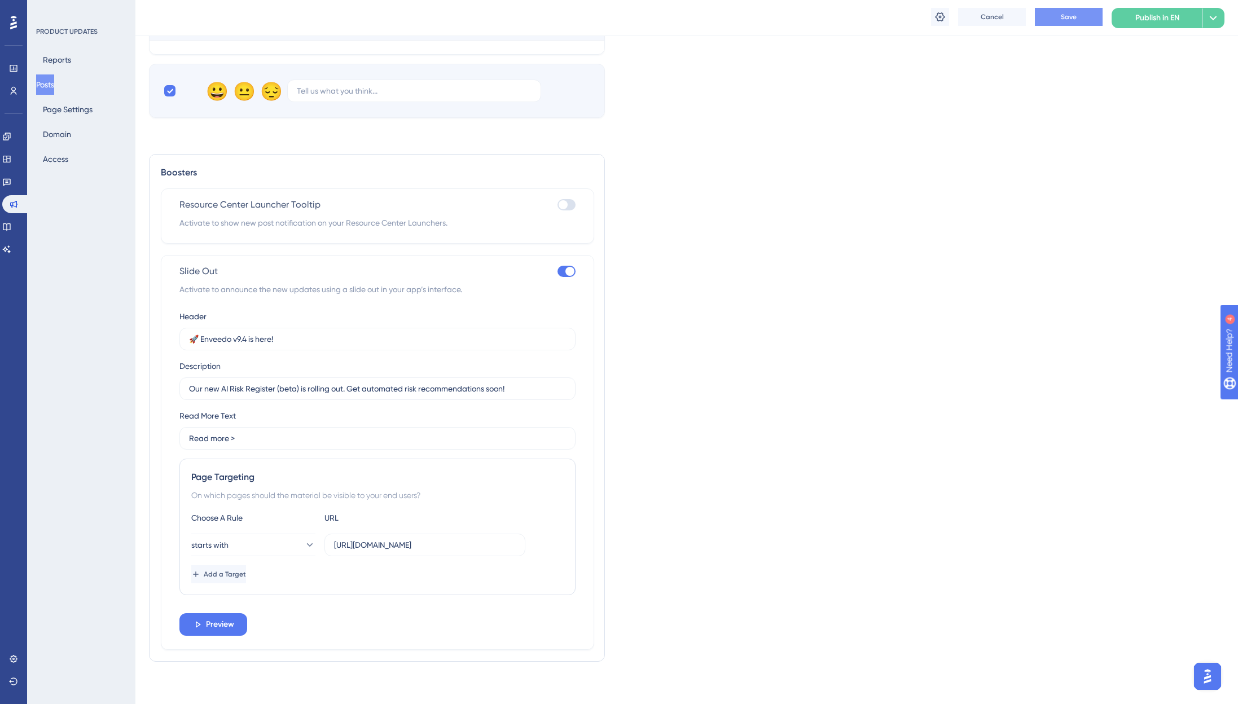
scroll to position [1225, 0]
drag, startPoint x: 534, startPoint y: 387, endPoint x: 144, endPoint y: 389, distance: 389.9
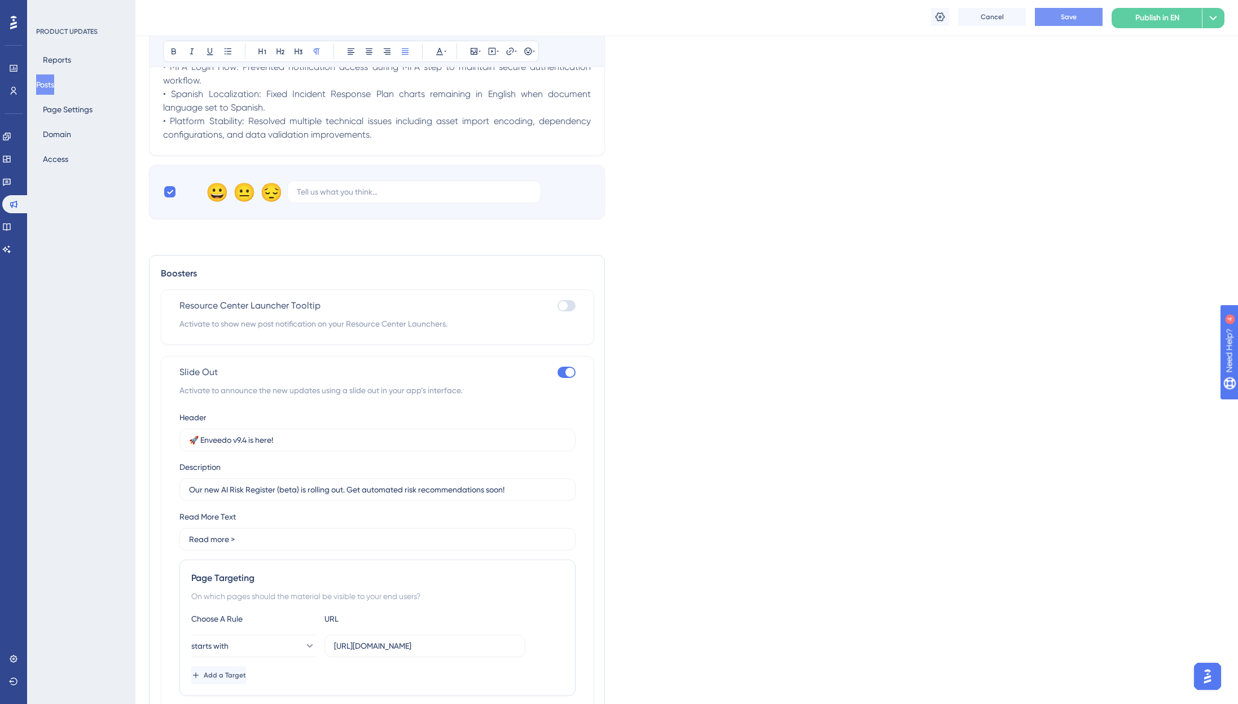
scroll to position [363, 0]
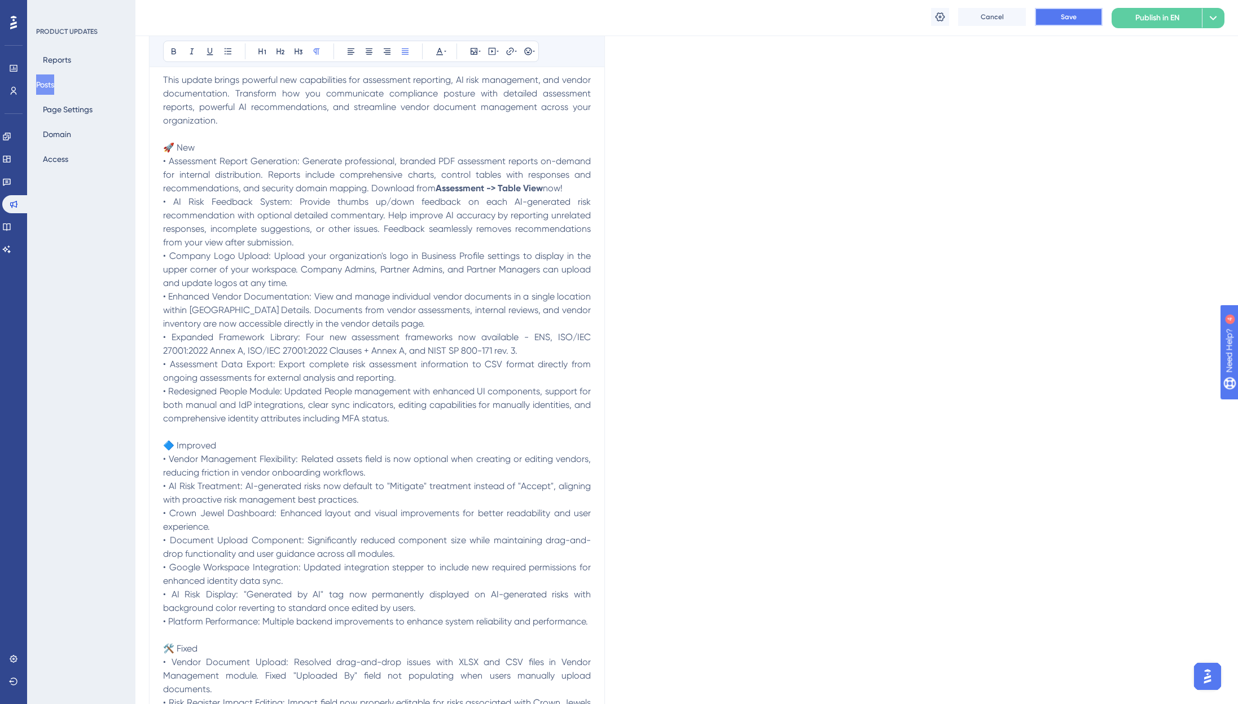
click at [1065, 14] on span "Save" at bounding box center [1069, 16] width 16 height 9
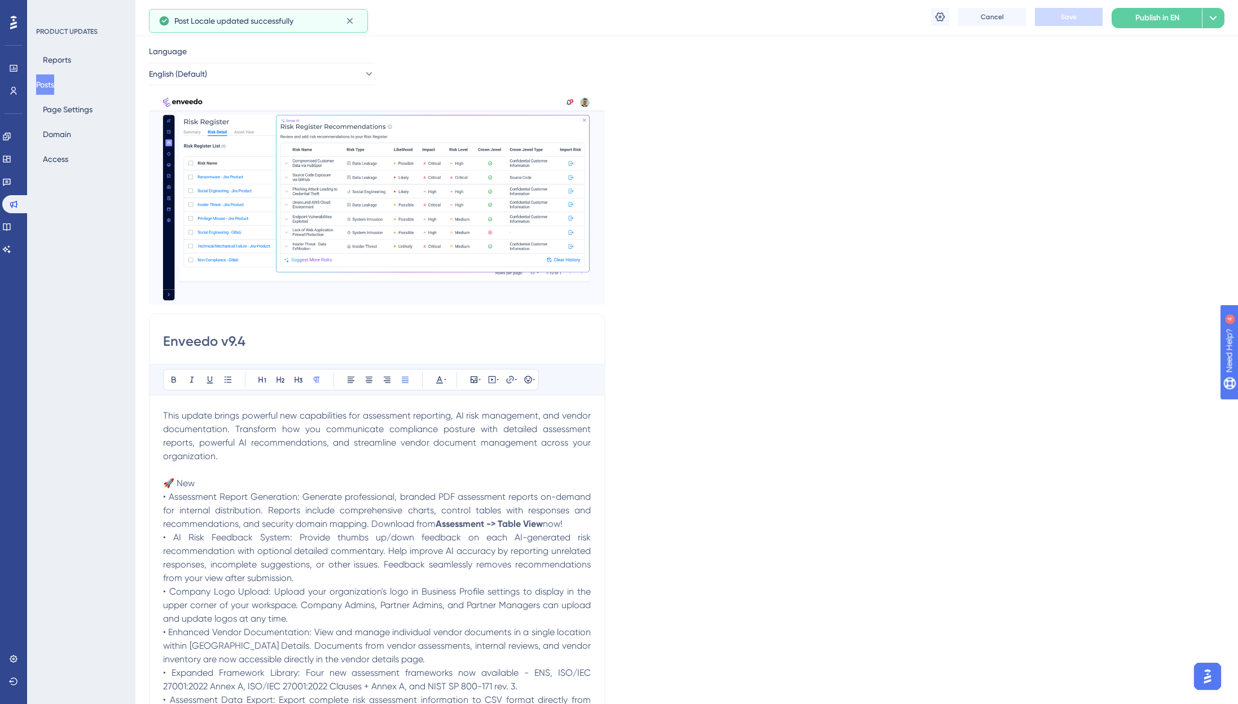
scroll to position [0, 0]
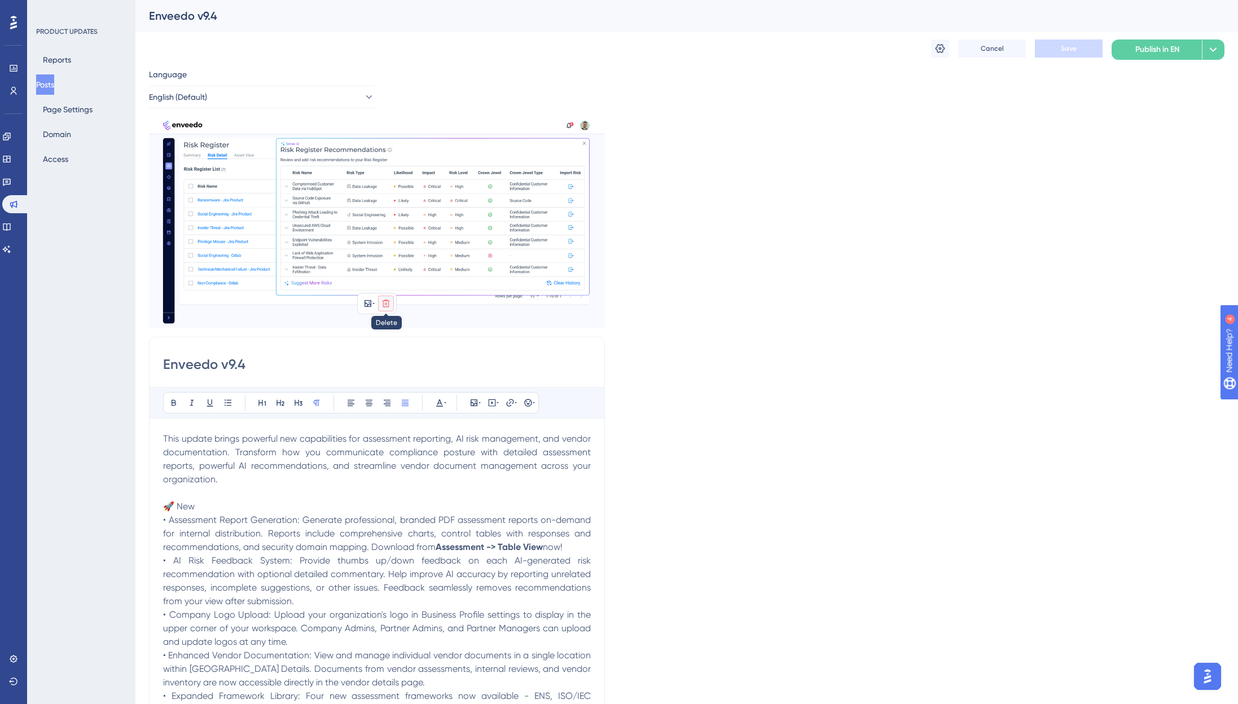
click at [388, 305] on icon at bounding box center [385, 303] width 9 height 9
click at [388, 326] on icon at bounding box center [386, 331] width 10 height 10
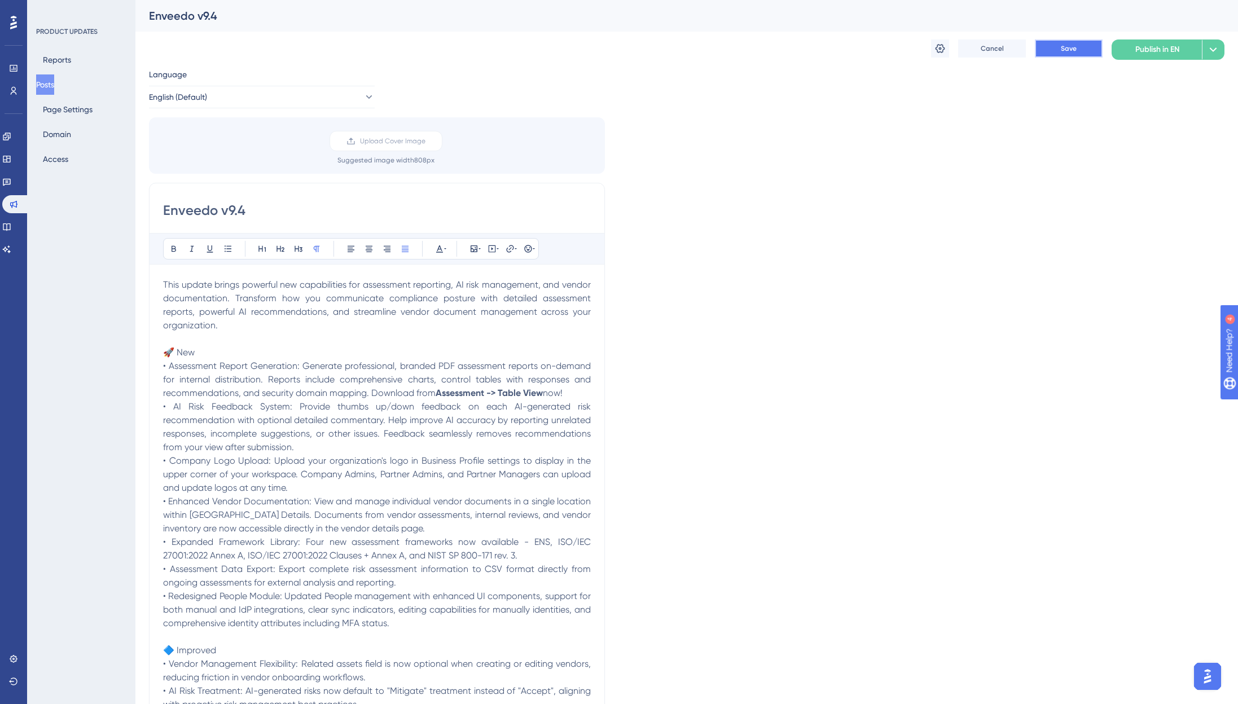
click at [1056, 46] on button "Save" at bounding box center [1069, 48] width 68 height 18
click at [201, 98] on span "English (Default)" at bounding box center [179, 97] width 58 height 14
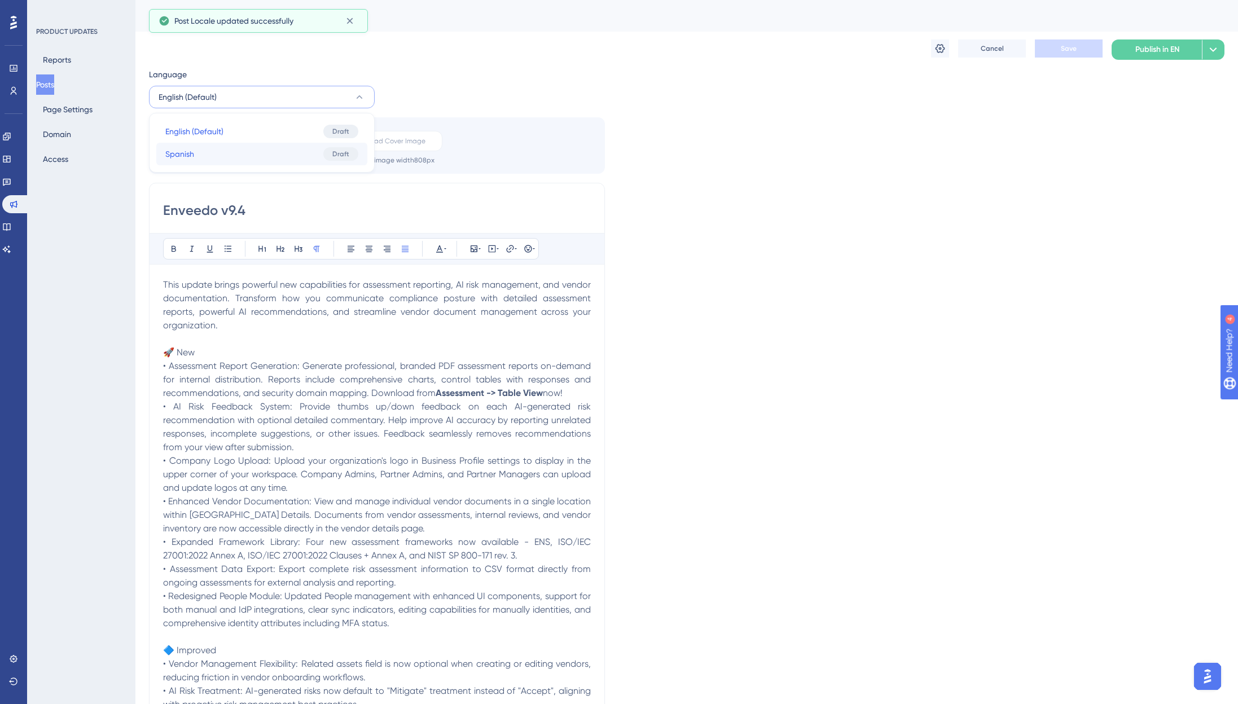
click at [197, 157] on button "Spanish Spanish Draft" at bounding box center [261, 154] width 211 height 23
type input "🚀 ¡Enveedo v9.3 está aquí!"
type input "Registro de Riesgos con IA (beta) llegando. ¡Recomendaciones automatizadas pron…"
type input "Leer más >"
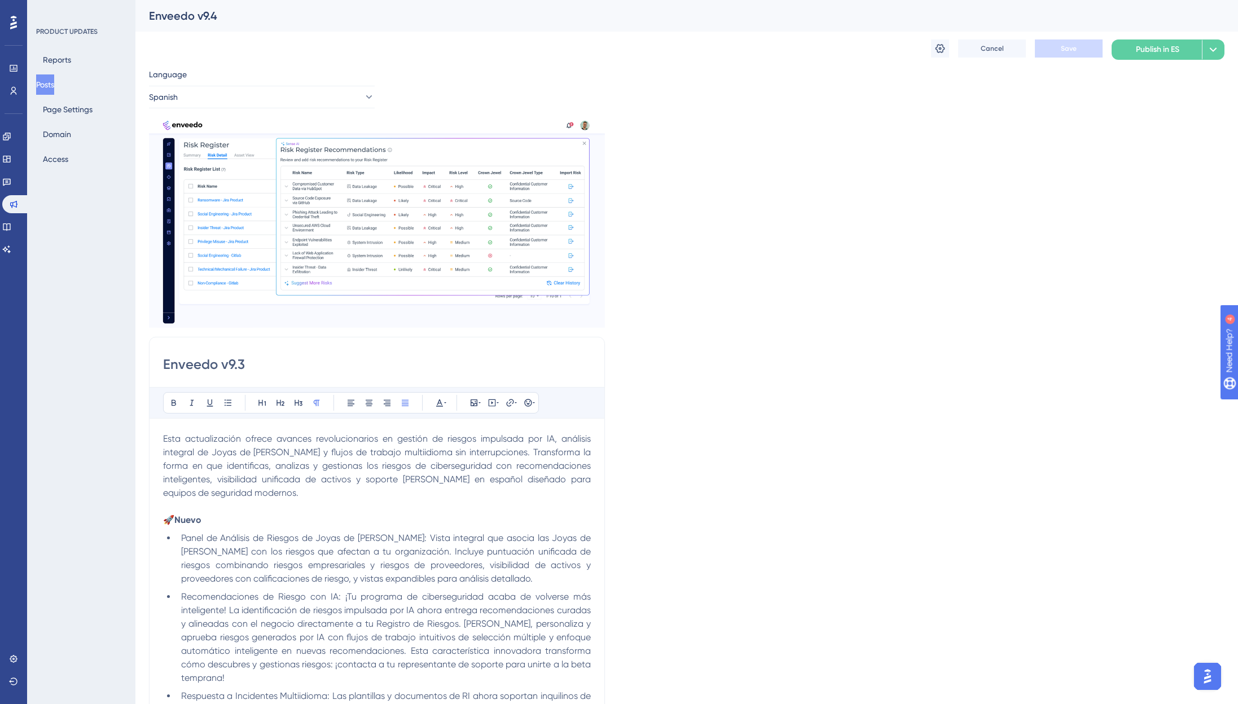
click at [172, 436] on span "Esta actualización ofrece avances revolucionarios en gestión de riesgos impulsa…" at bounding box center [378, 465] width 430 height 65
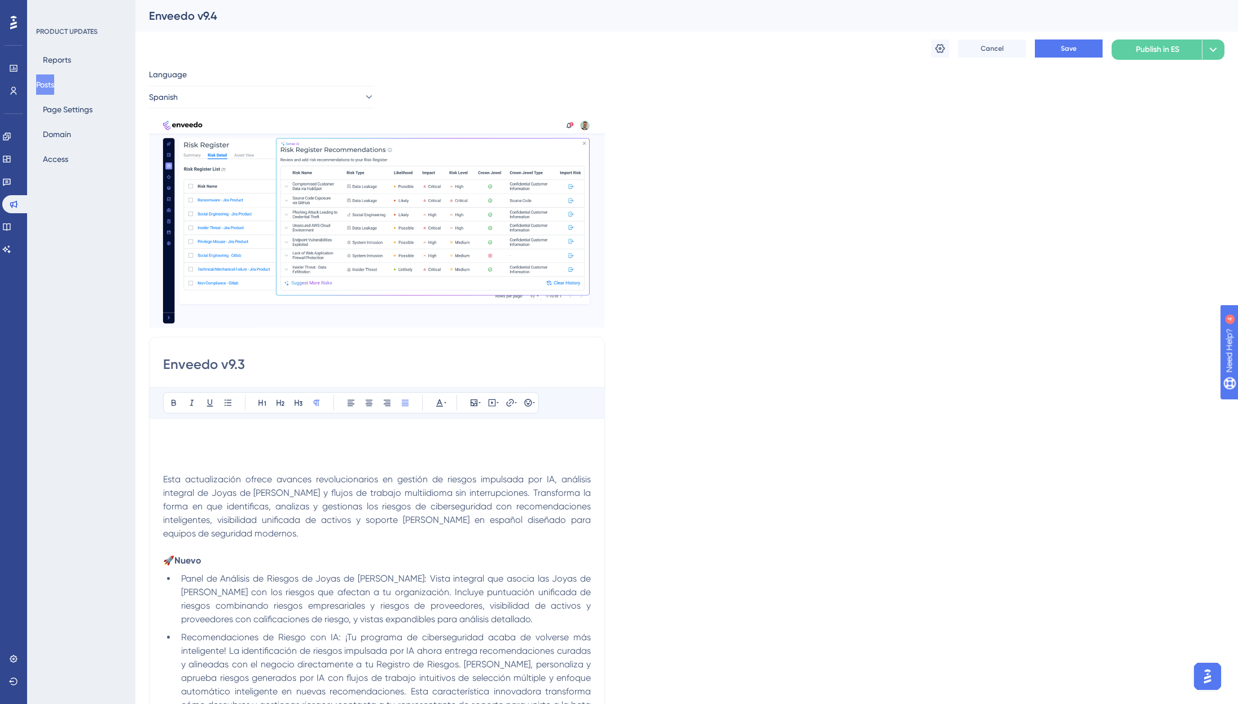
click at [259, 371] on input "Enveedo v9.3" at bounding box center [377, 364] width 428 height 18
type input "Enveedo v9.4"
click at [209, 434] on p at bounding box center [377, 439] width 428 height 14
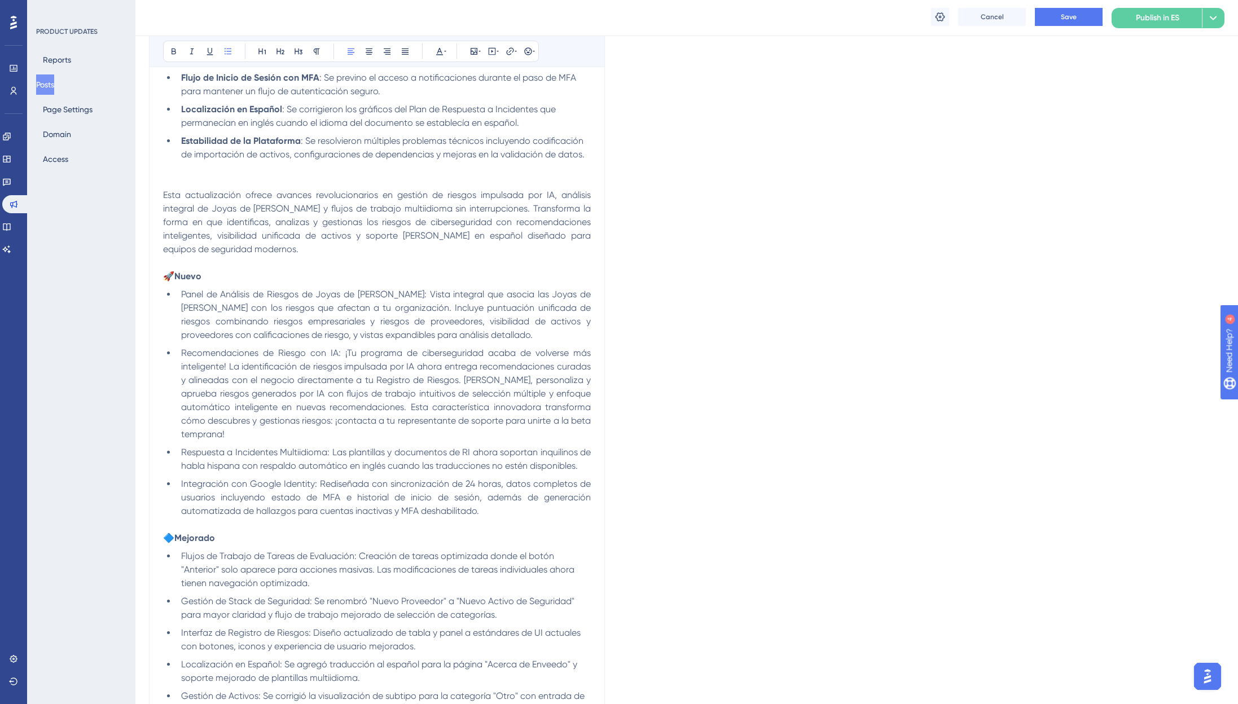
scroll to position [1482, 0]
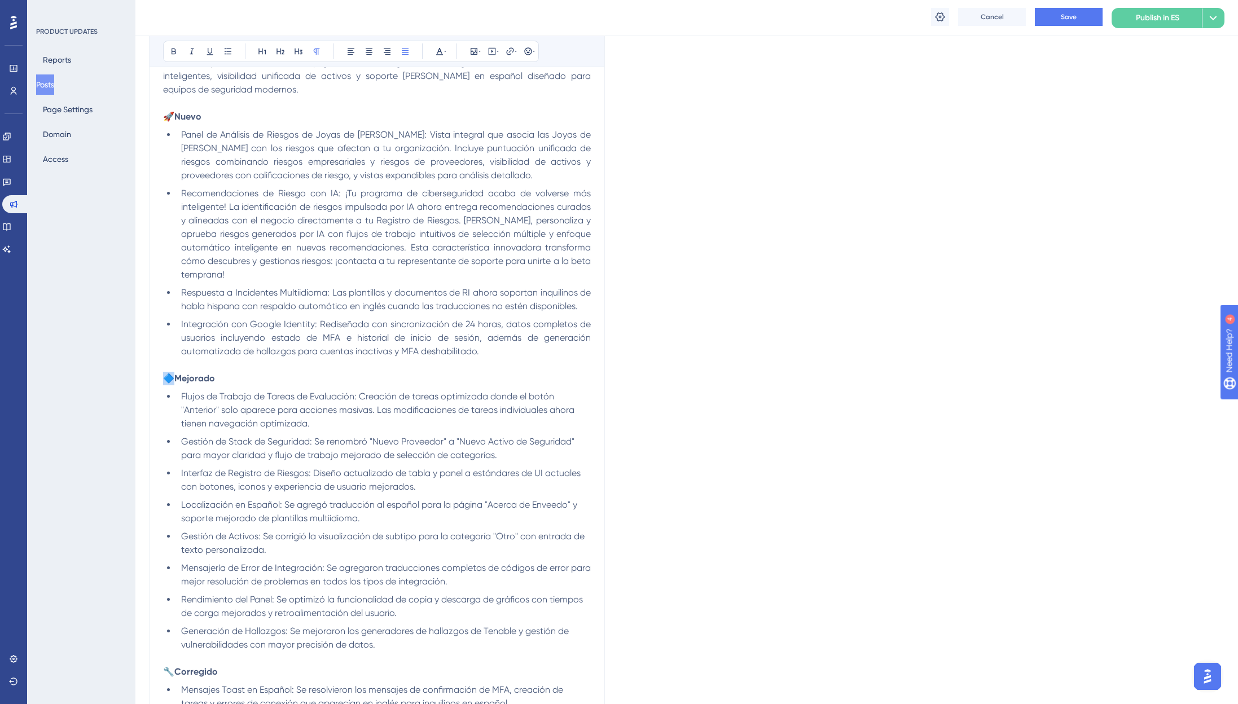
drag, startPoint x: 174, startPoint y: 379, endPoint x: 157, endPoint y: 379, distance: 16.9
copy span "🔷"
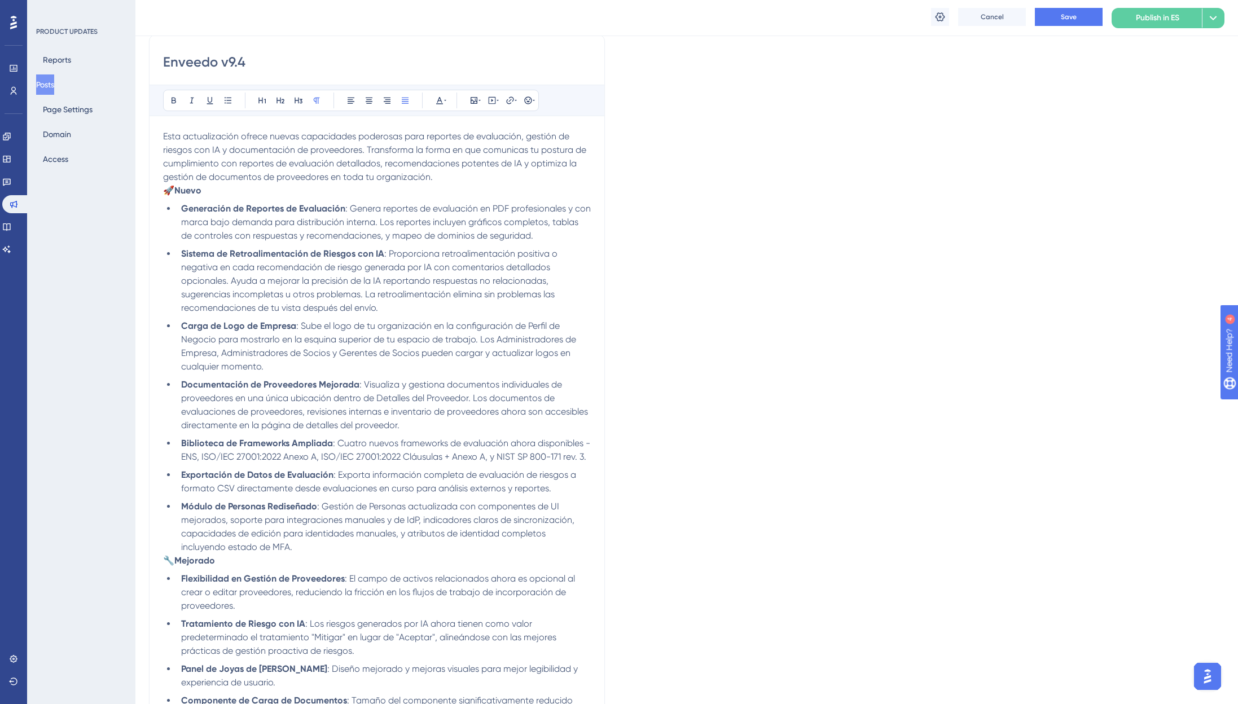
scroll to position [361, 0]
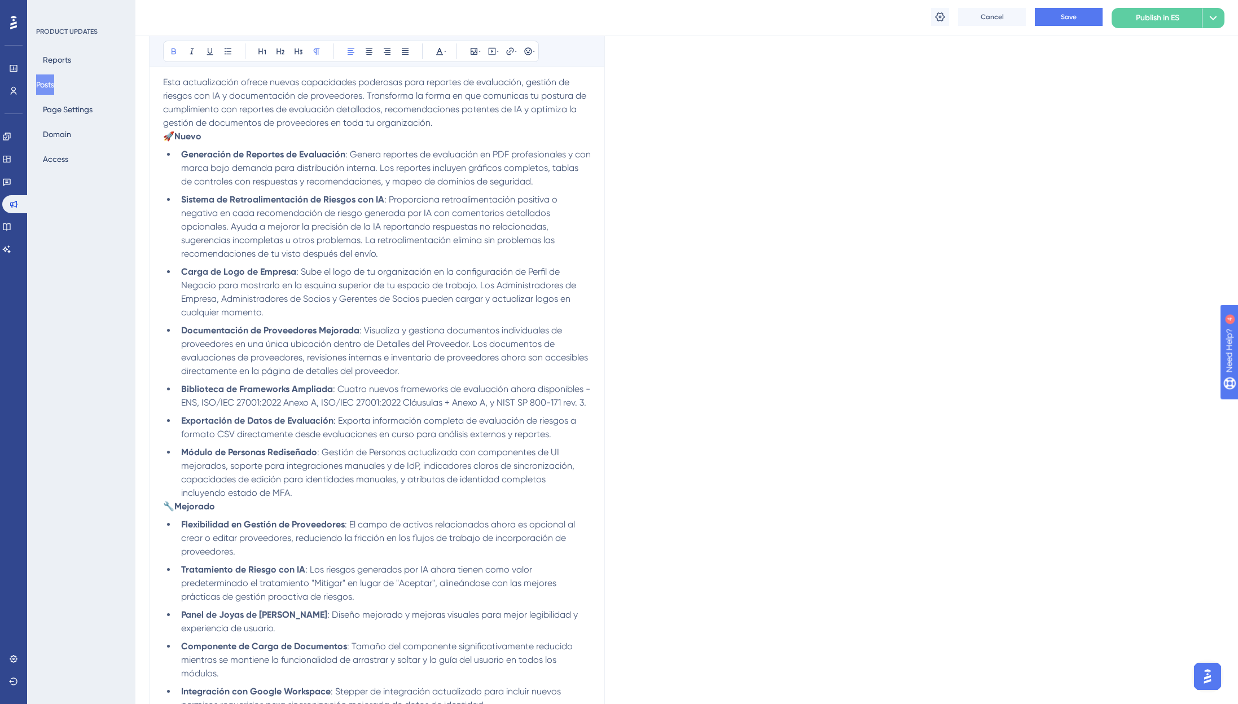
click at [243, 508] on p "🔧 [PERSON_NAME]" at bounding box center [377, 507] width 428 height 14
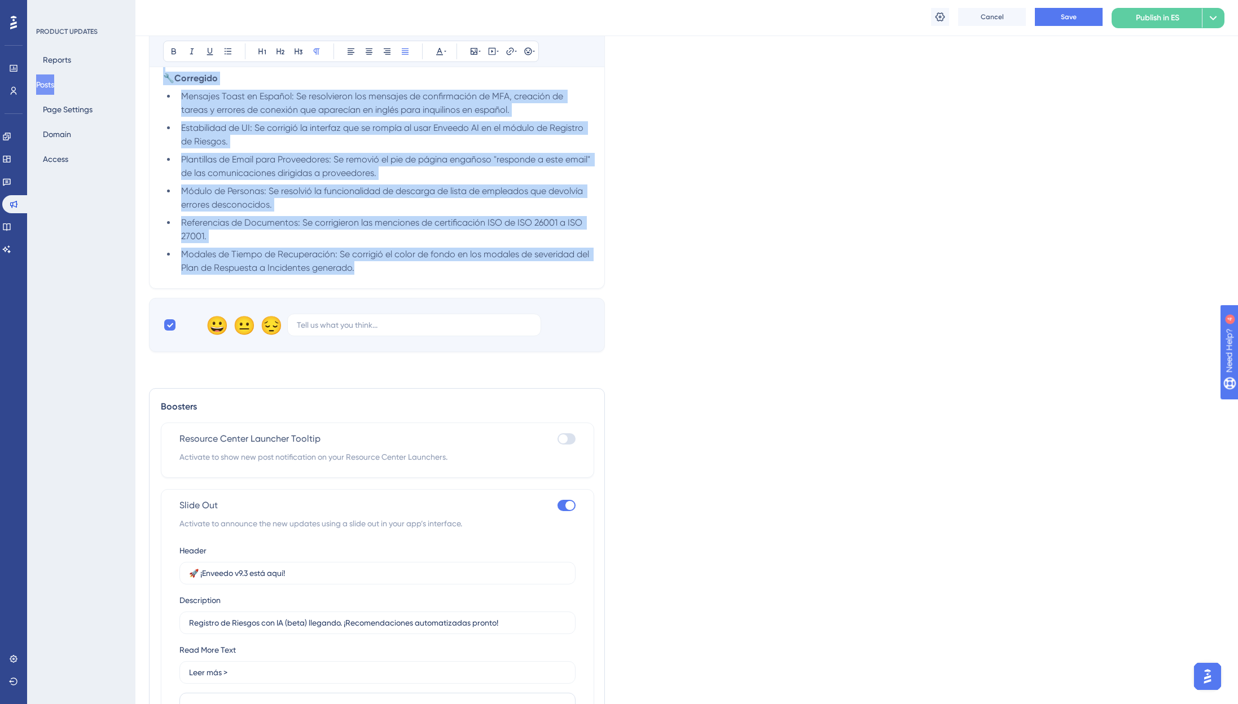
scroll to position [2313, 0]
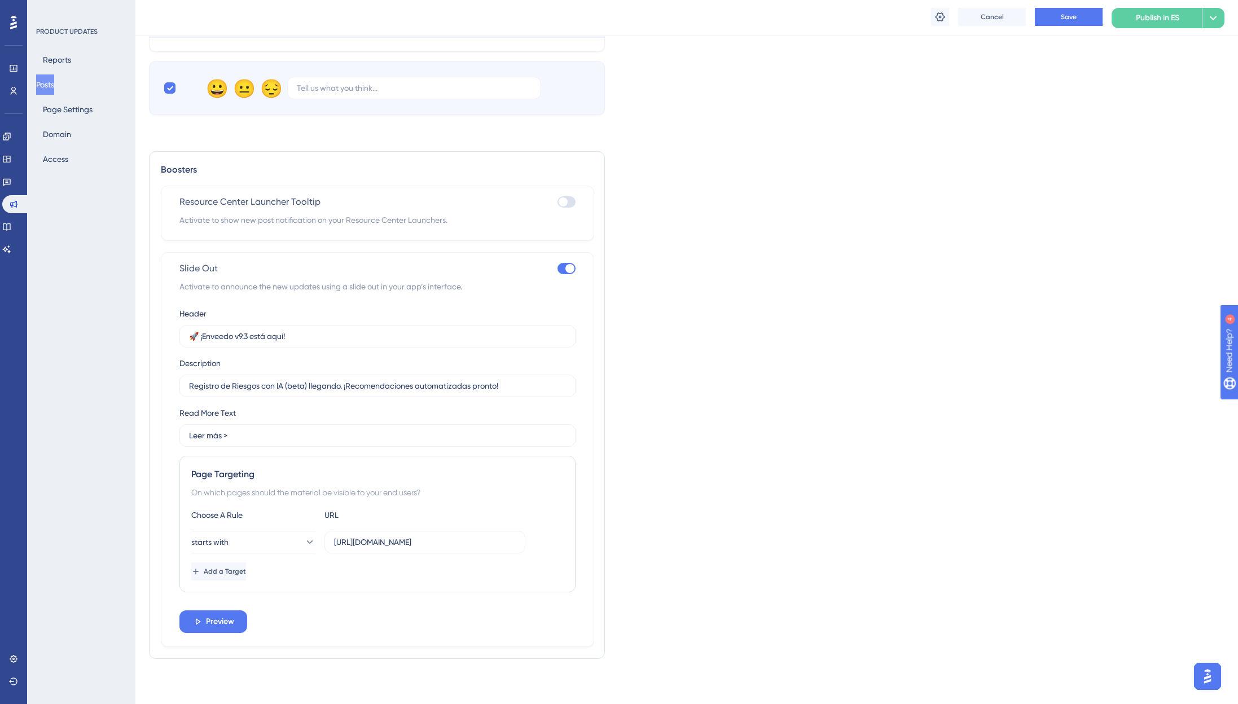
drag, startPoint x: 168, startPoint y: 209, endPoint x: 358, endPoint y: 749, distance: 572.7
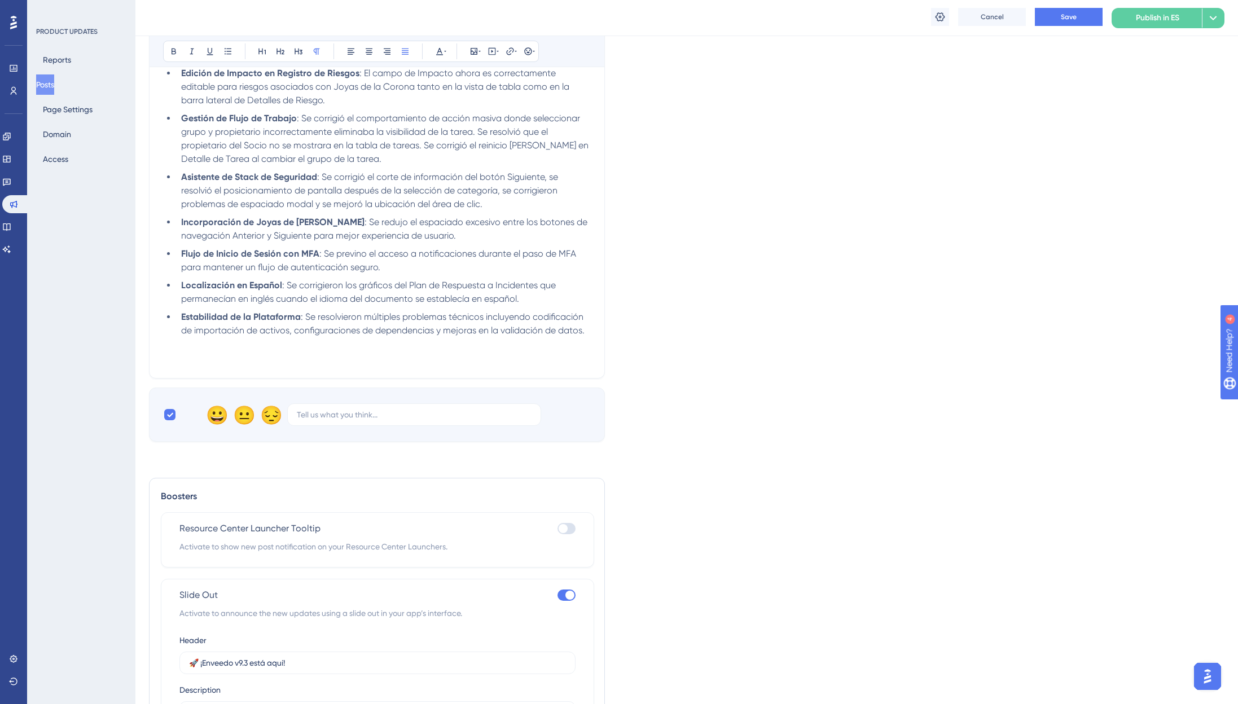
scroll to position [956, 0]
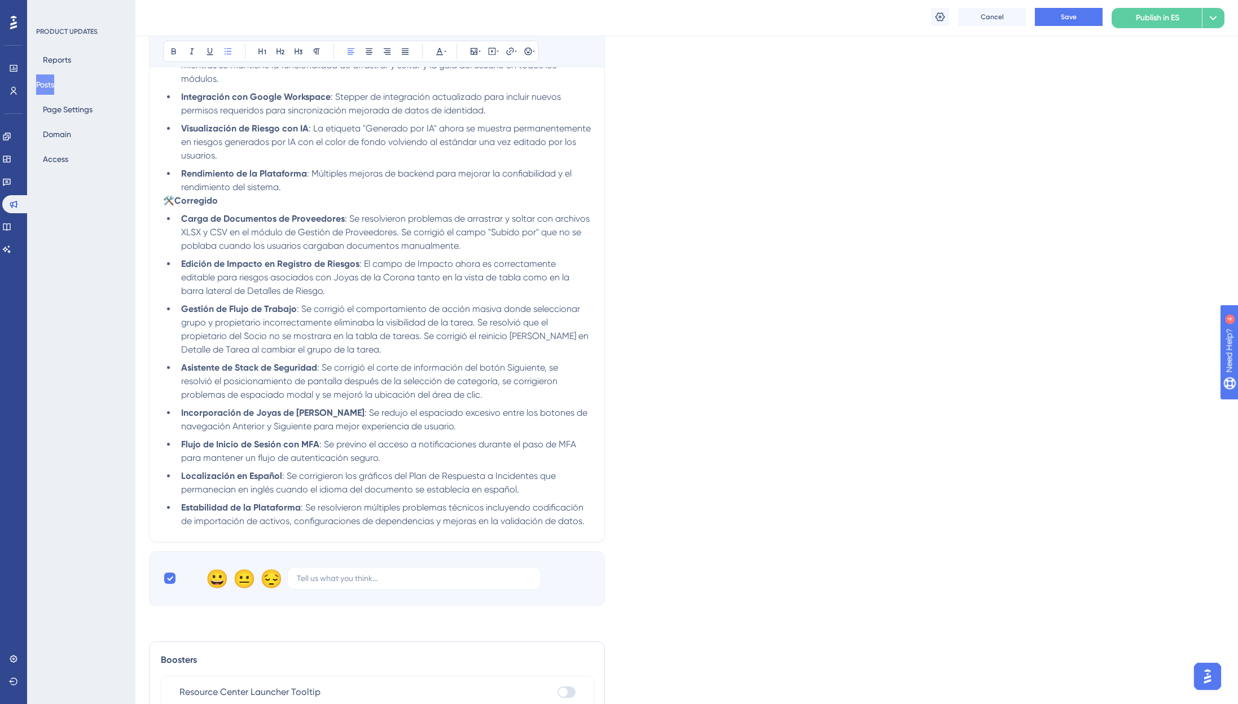
click at [322, 188] on li "Rendimiento de la Plataforma : Múltiples mejoras de backend para mejorar la con…" at bounding box center [384, 180] width 414 height 27
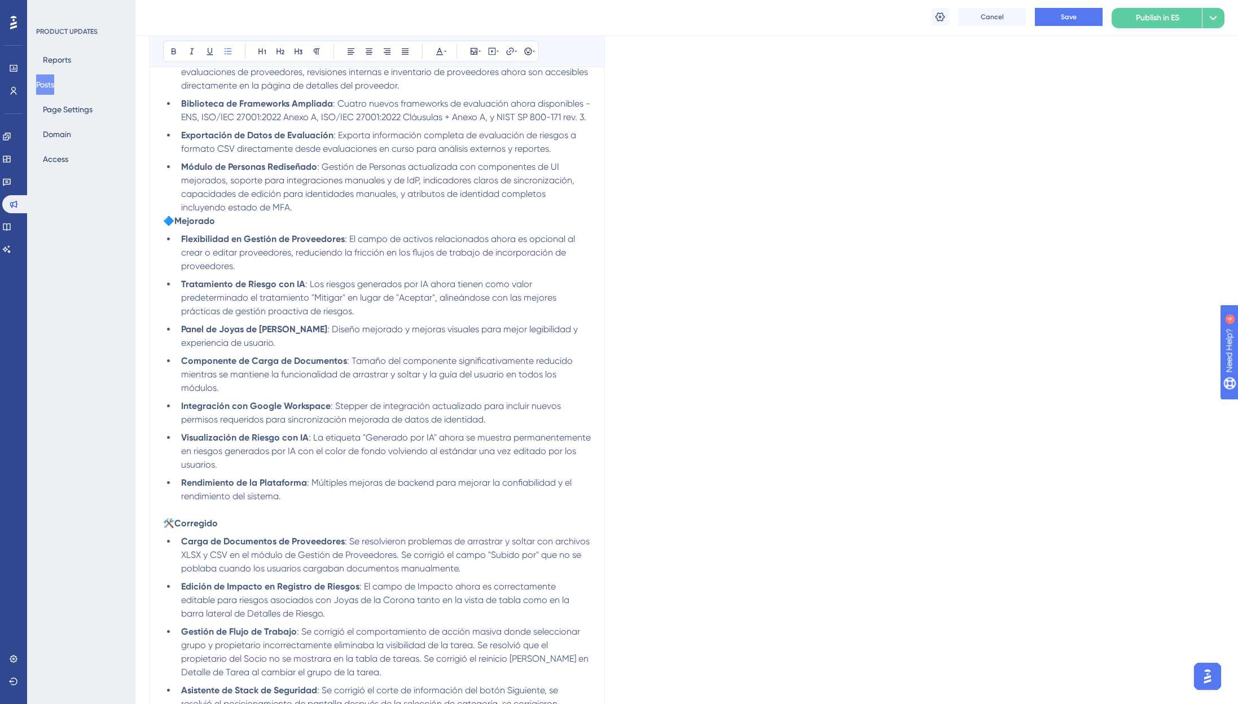
scroll to position [639, 0]
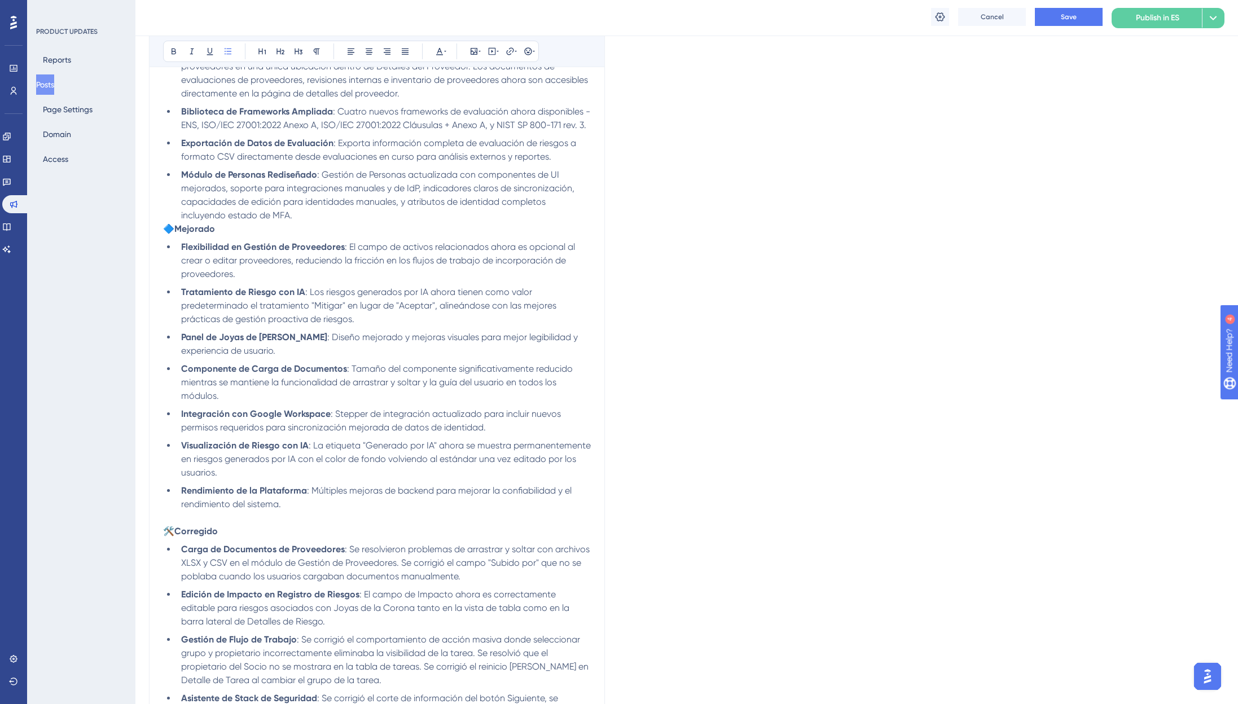
click at [309, 210] on li "Módulo de Personas Rediseñado : Gestión de Personas actualizada con componentes…" at bounding box center [384, 195] width 414 height 54
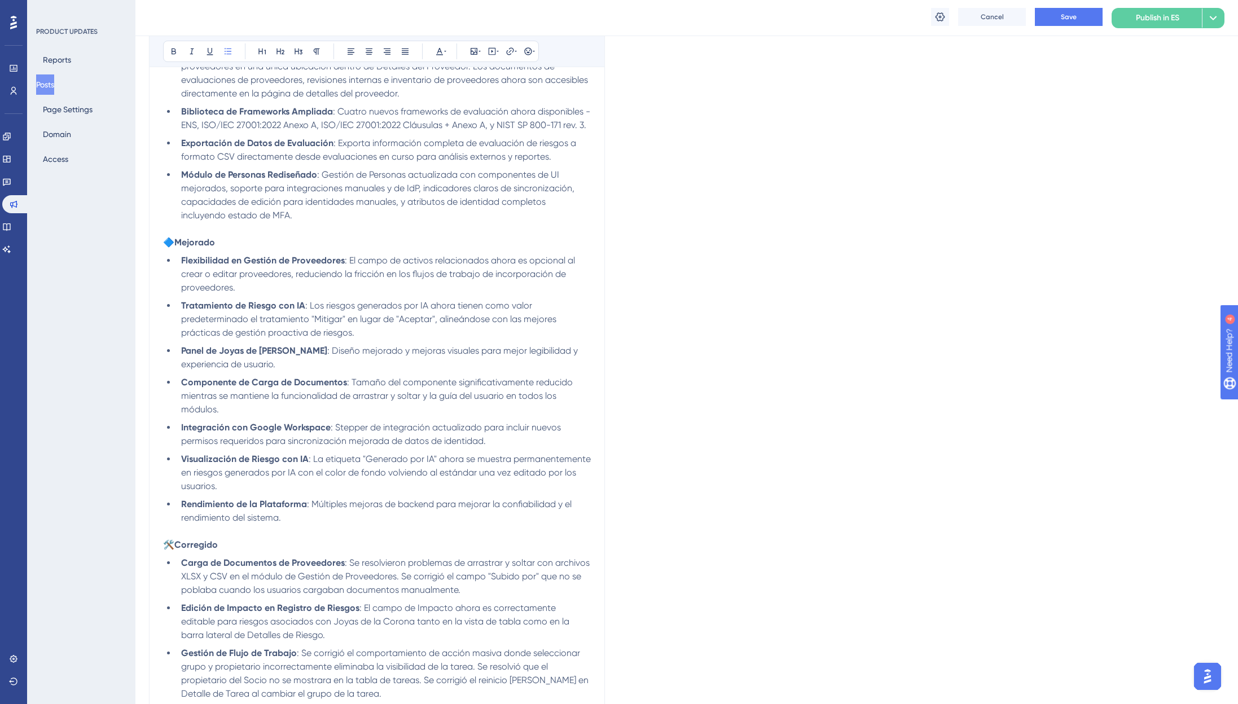
scroll to position [0, 0]
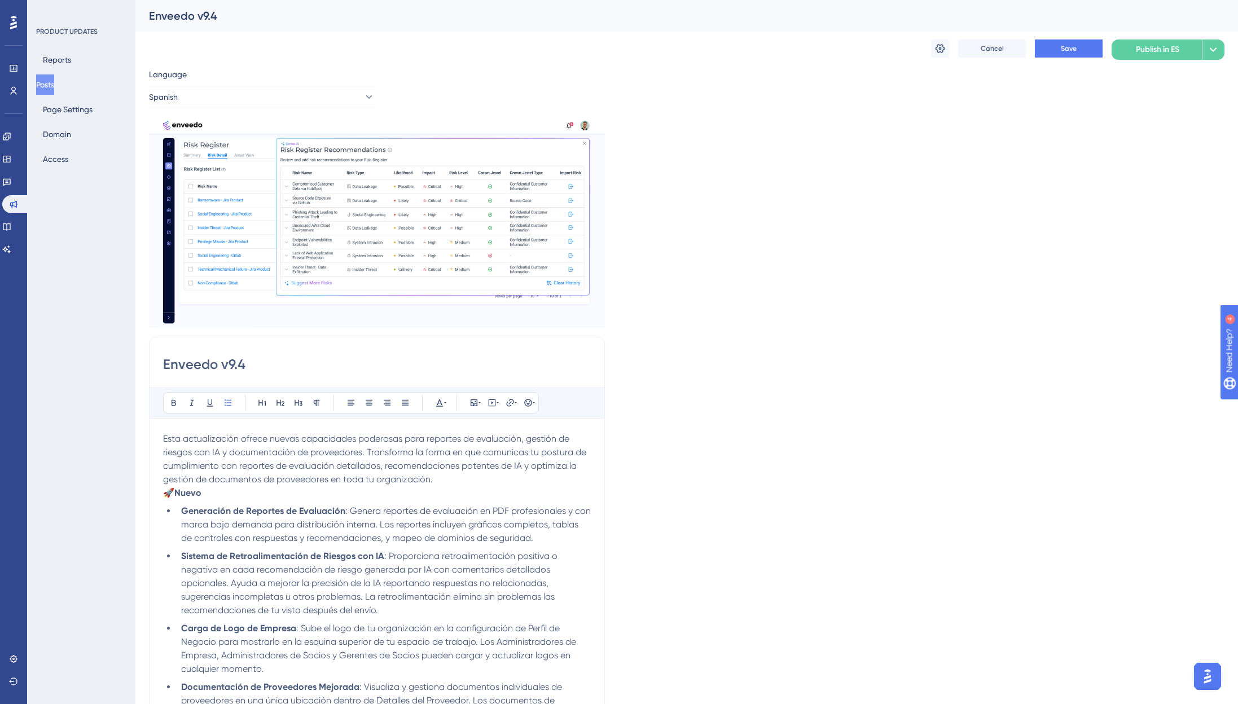
click at [440, 477] on p "Esta actualización ofrece nuevas capacidades poderosas para reportes de evaluac…" at bounding box center [377, 459] width 428 height 54
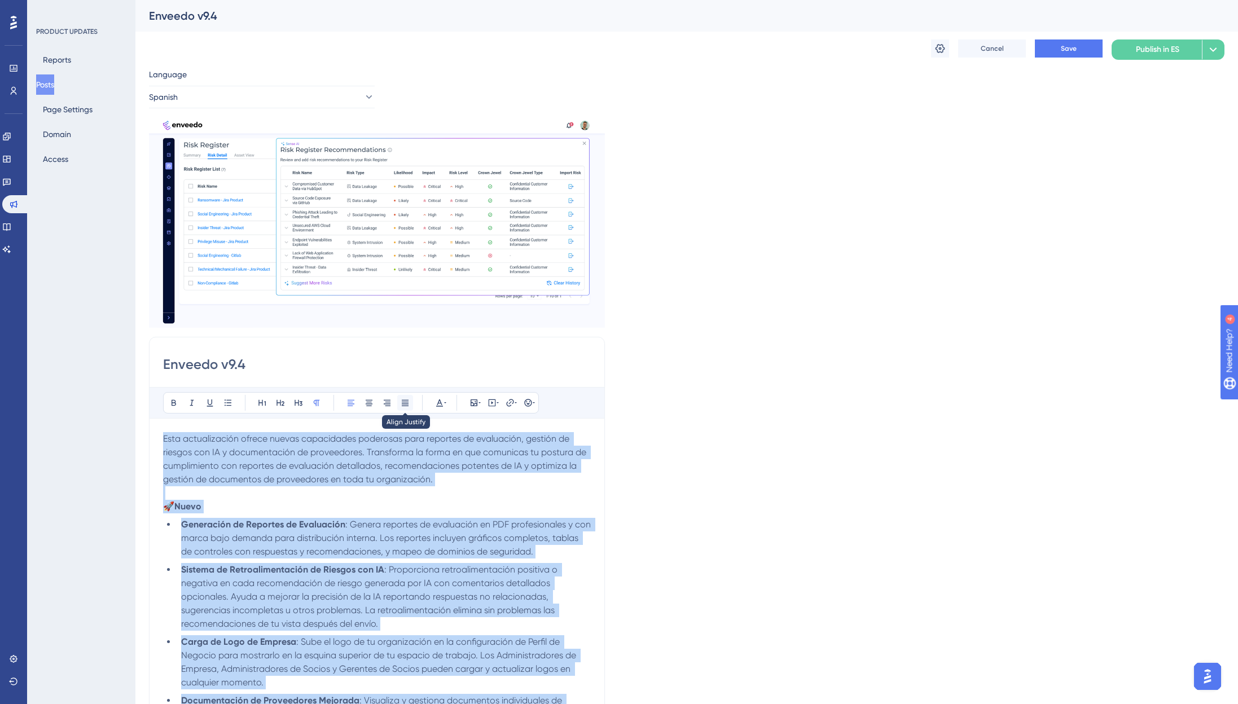
click at [401, 401] on icon at bounding box center [405, 402] width 9 height 9
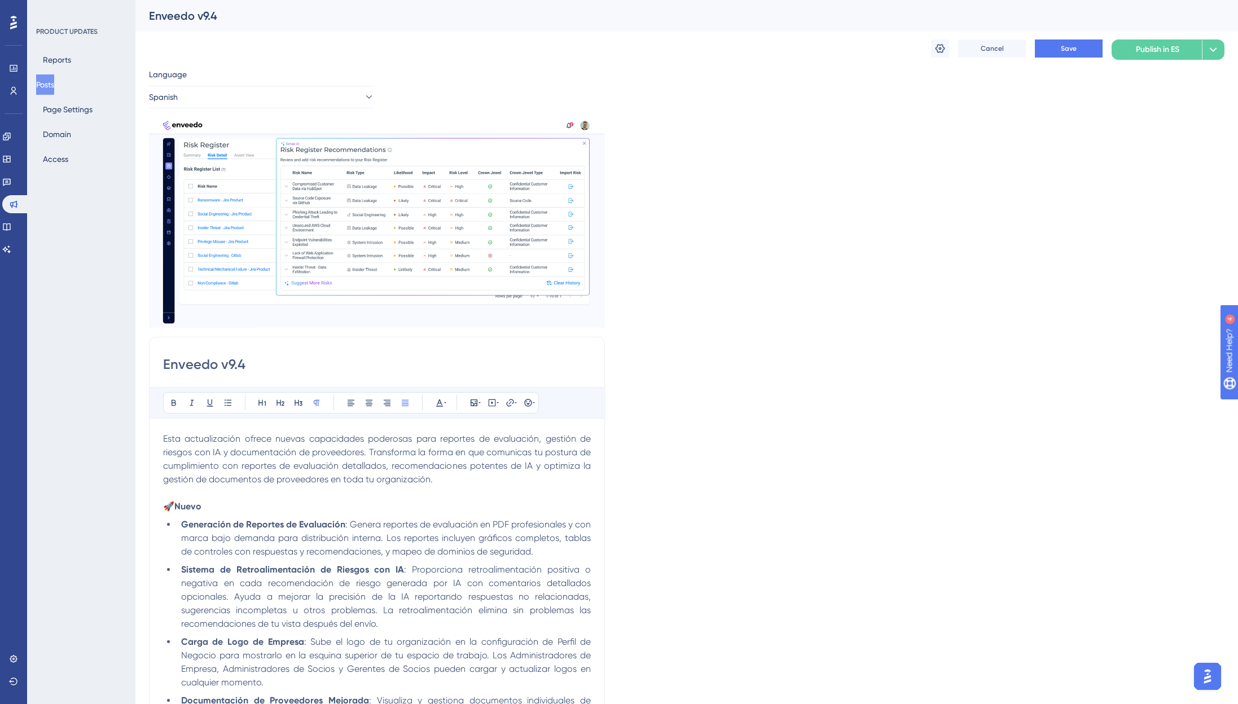
click at [387, 305] on icon at bounding box center [385, 303] width 9 height 9
click at [392, 332] on button at bounding box center [386, 330] width 18 height 18
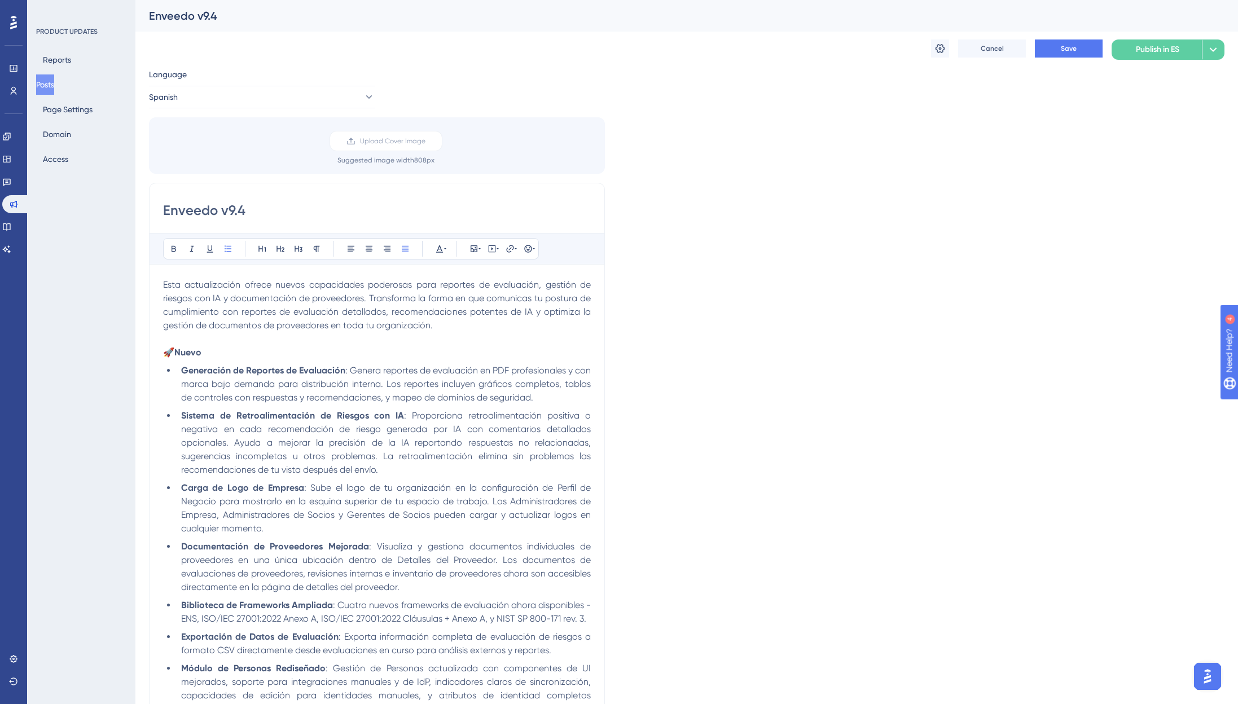
click at [548, 401] on li "Generación de Reportes de Evaluación : Genera reportes de evaluación en PDF pro…" at bounding box center [384, 384] width 414 height 41
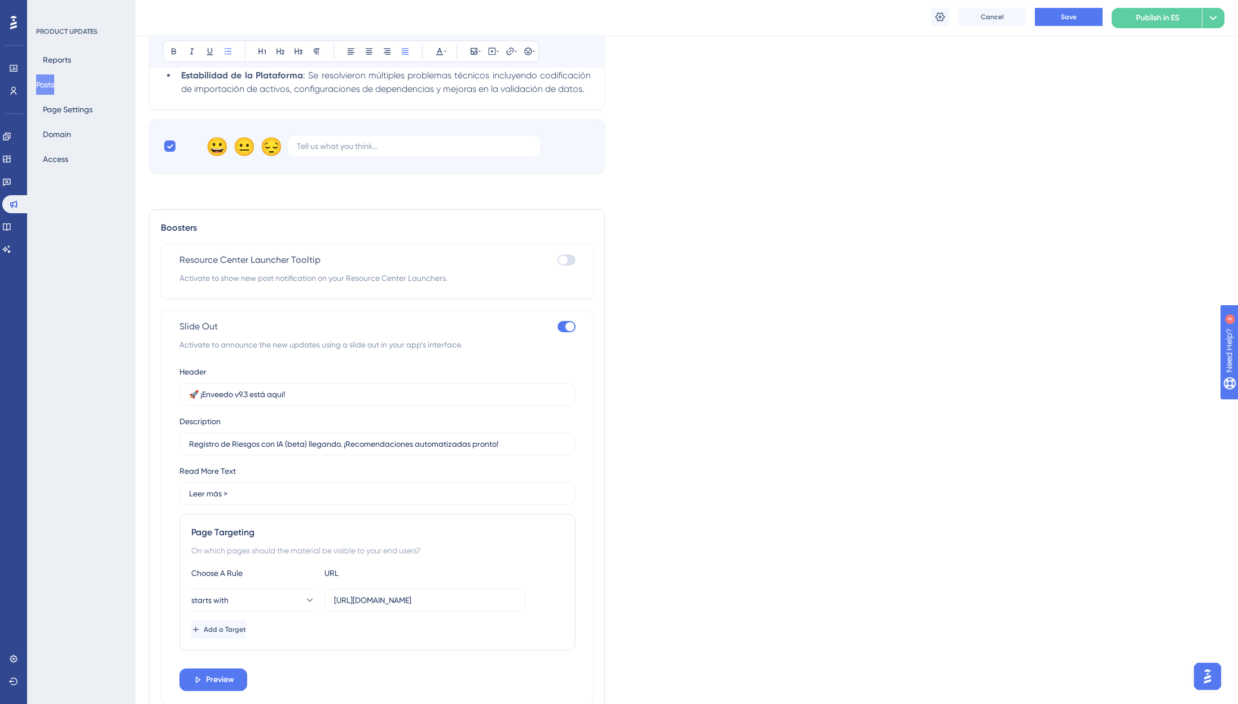
scroll to position [1296, 0]
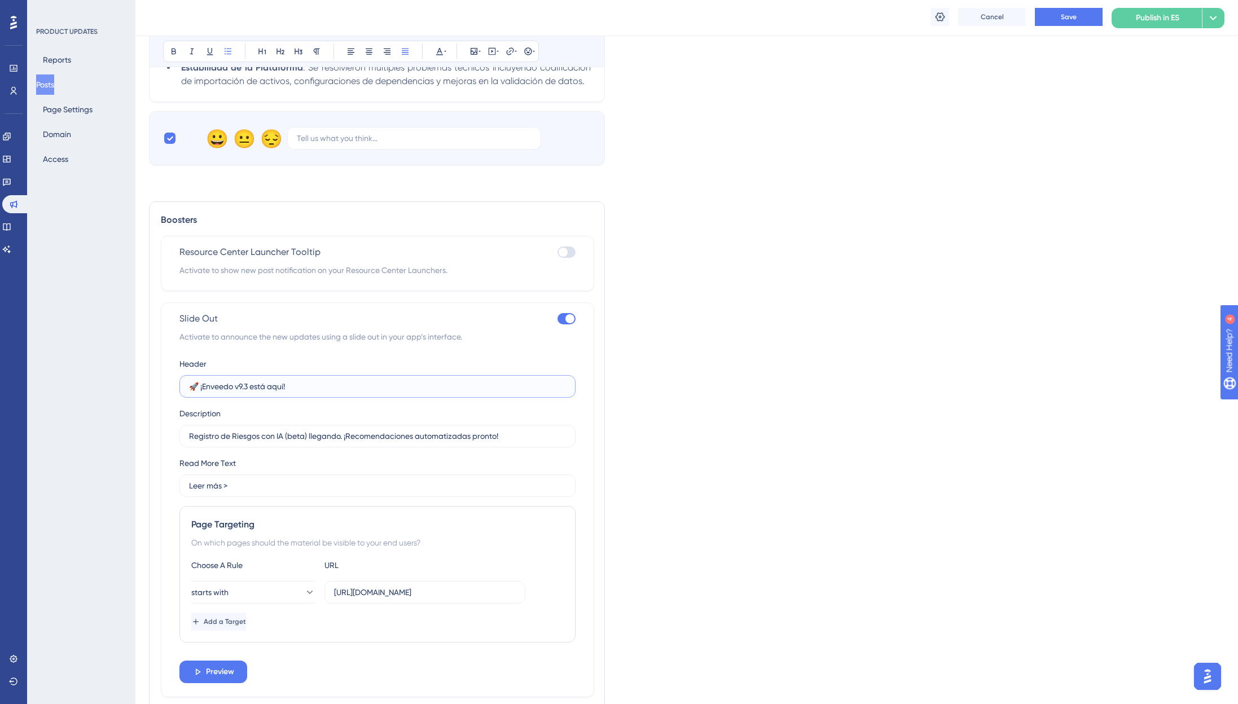
click at [245, 388] on input "🚀 ¡Enveedo v9.3 está aquí!" at bounding box center [377, 386] width 377 height 12
type input "🚀 ¡Enveedo v9.4 está aquí!"
click at [242, 434] on input "Registro de Riesgos con IA (beta) llegando. ¡Recomendaciones automatizadas pron…" at bounding box center [377, 436] width 377 height 12
click at [226, 435] on input "Registro de Riesgos con IA (beta) llegando. ¡Recomendaciones automatizadas pron…" at bounding box center [377, 436] width 377 height 12
paste input "¡Nuestro nuevo Registro de Riesgos con IA (beta) se está lanzando. Obtén recome…"
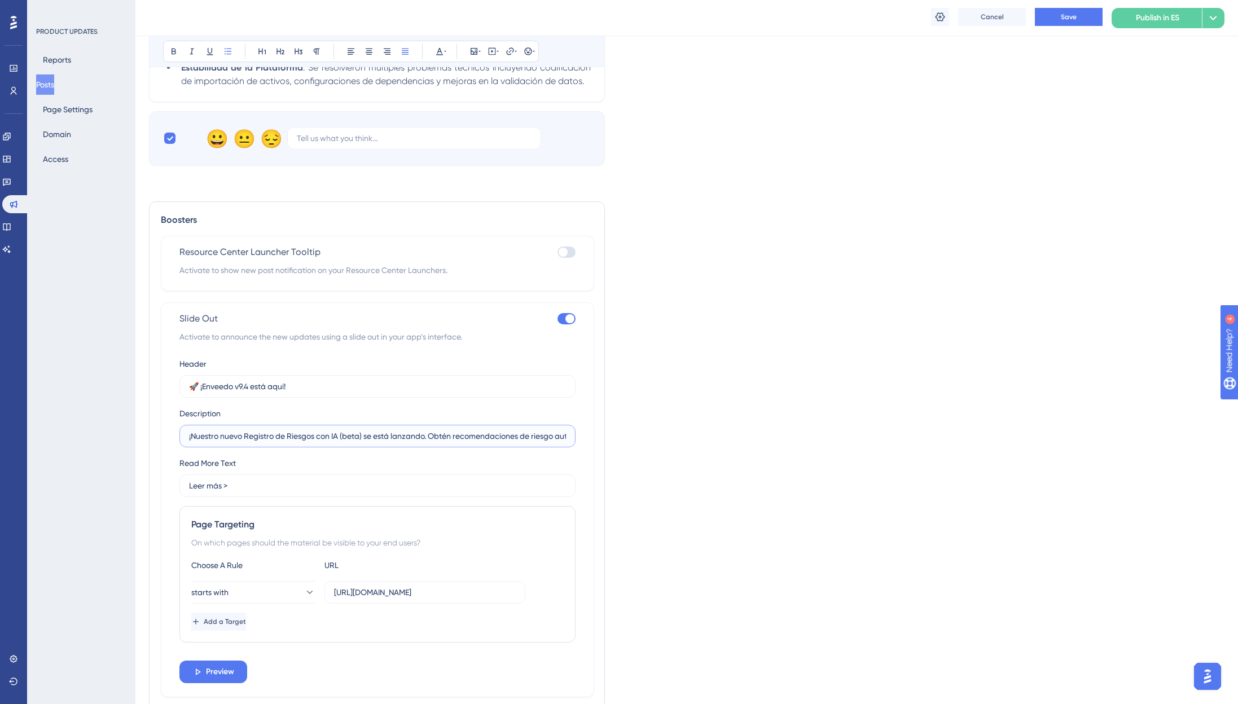
scroll to position [0, 76]
type input "¡Nuestro nuevo Registro de Riesgos con IA (beta) se está lanzando. Obtén recome…"
click at [1050, 19] on button "Save" at bounding box center [1069, 17] width 68 height 18
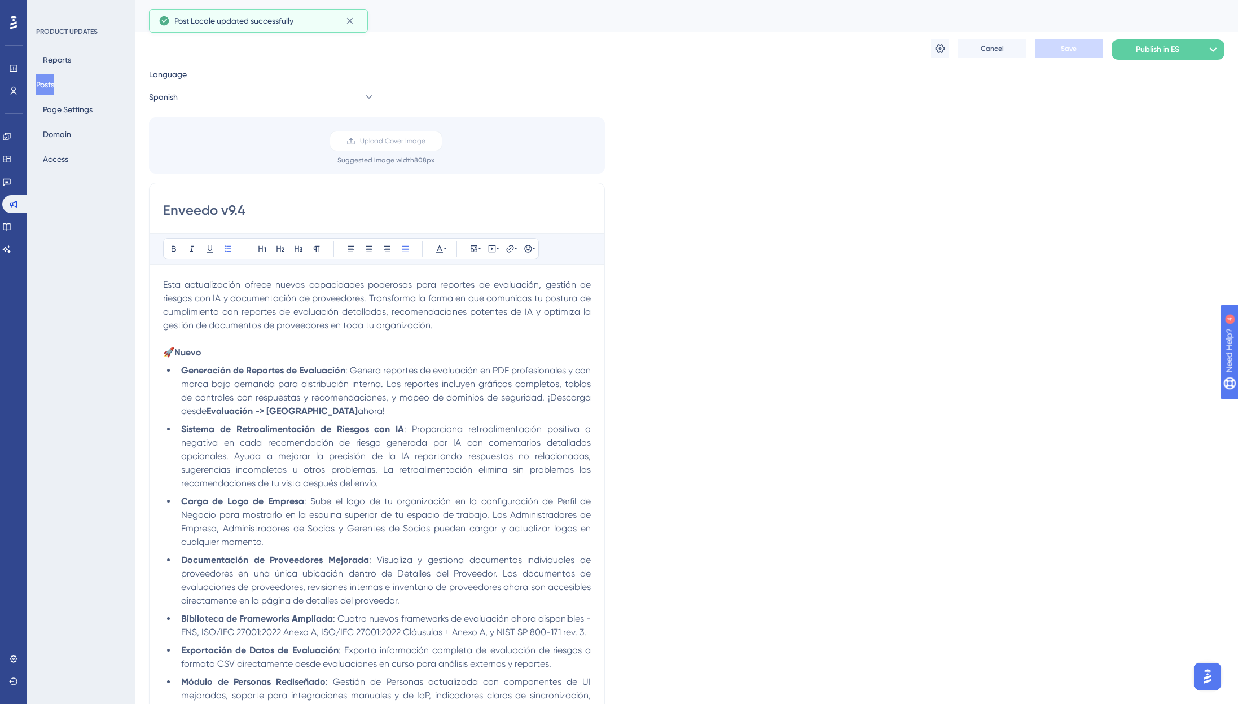
click at [348, 459] on span ": Proporciona retroalimentación positiva o negativa en cada recomendación de ri…" at bounding box center [387, 456] width 412 height 65
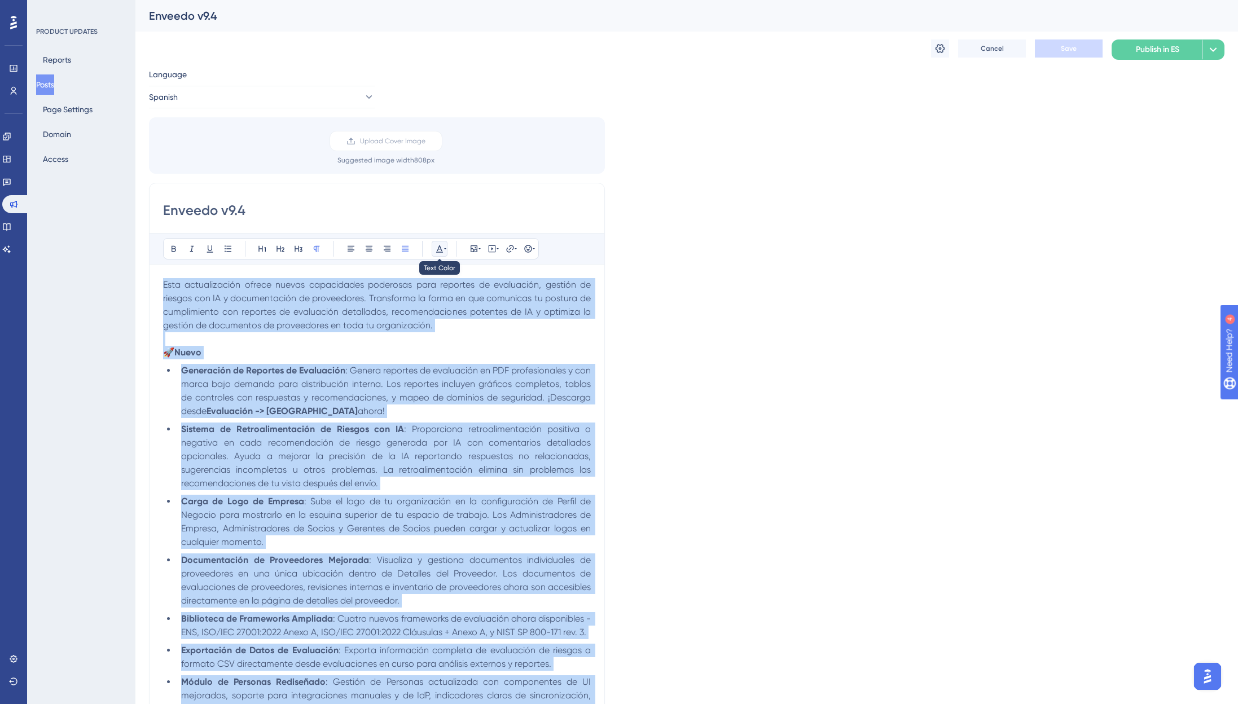
click at [442, 247] on icon at bounding box center [439, 248] width 9 height 9
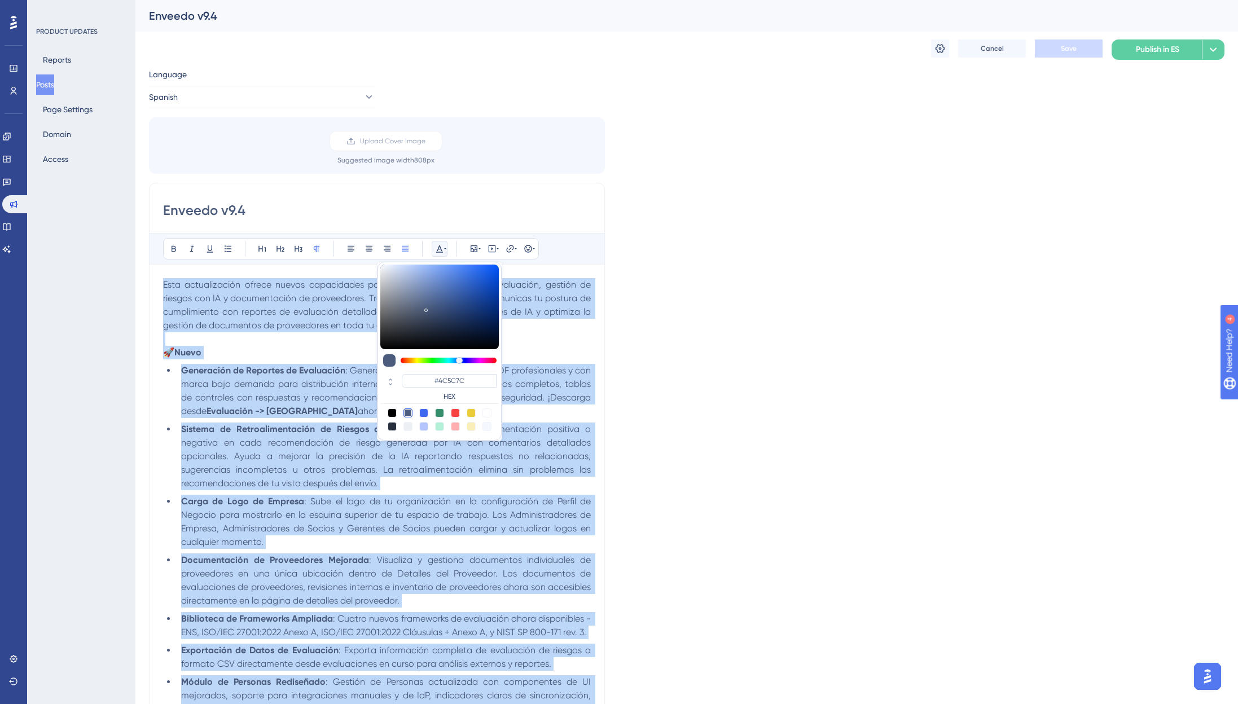
click at [410, 411] on div at bounding box center [407, 413] width 9 height 9
click at [572, 359] on p "🚀 Nuevo" at bounding box center [377, 353] width 428 height 14
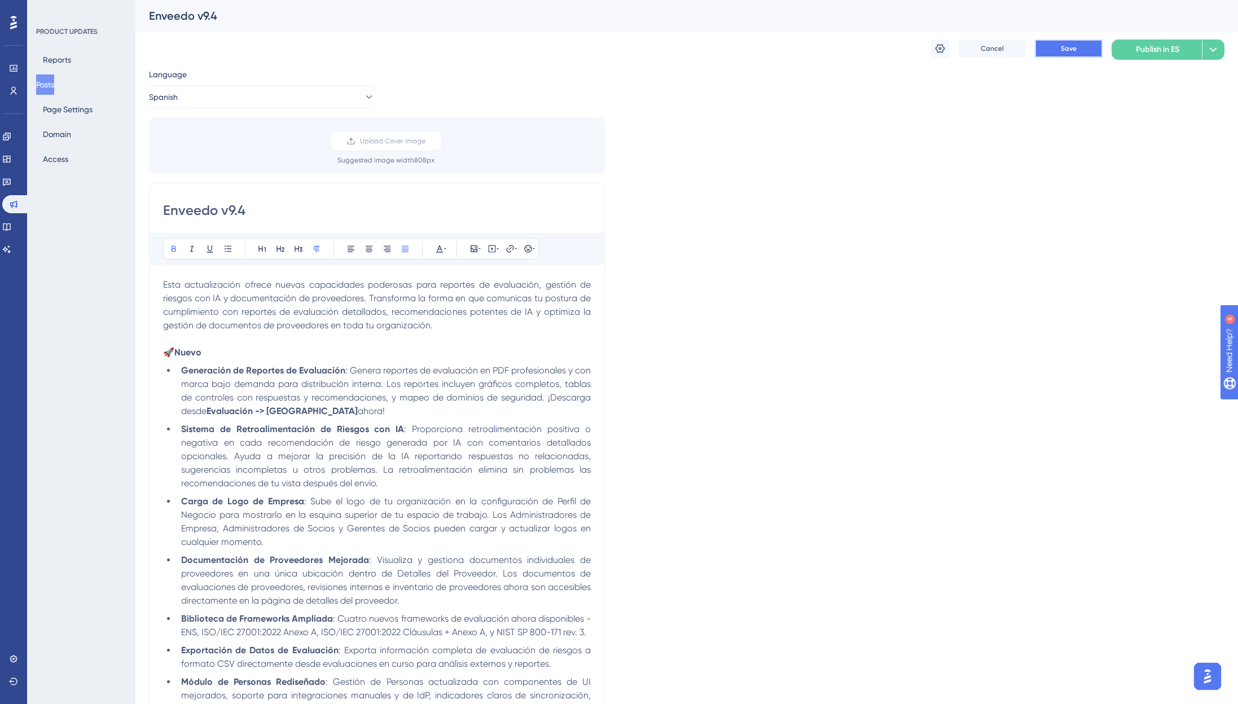
click at [1060, 55] on button "Save" at bounding box center [1069, 48] width 68 height 18
click at [1173, 46] on span "Publish in ES" at bounding box center [1157, 50] width 43 height 14
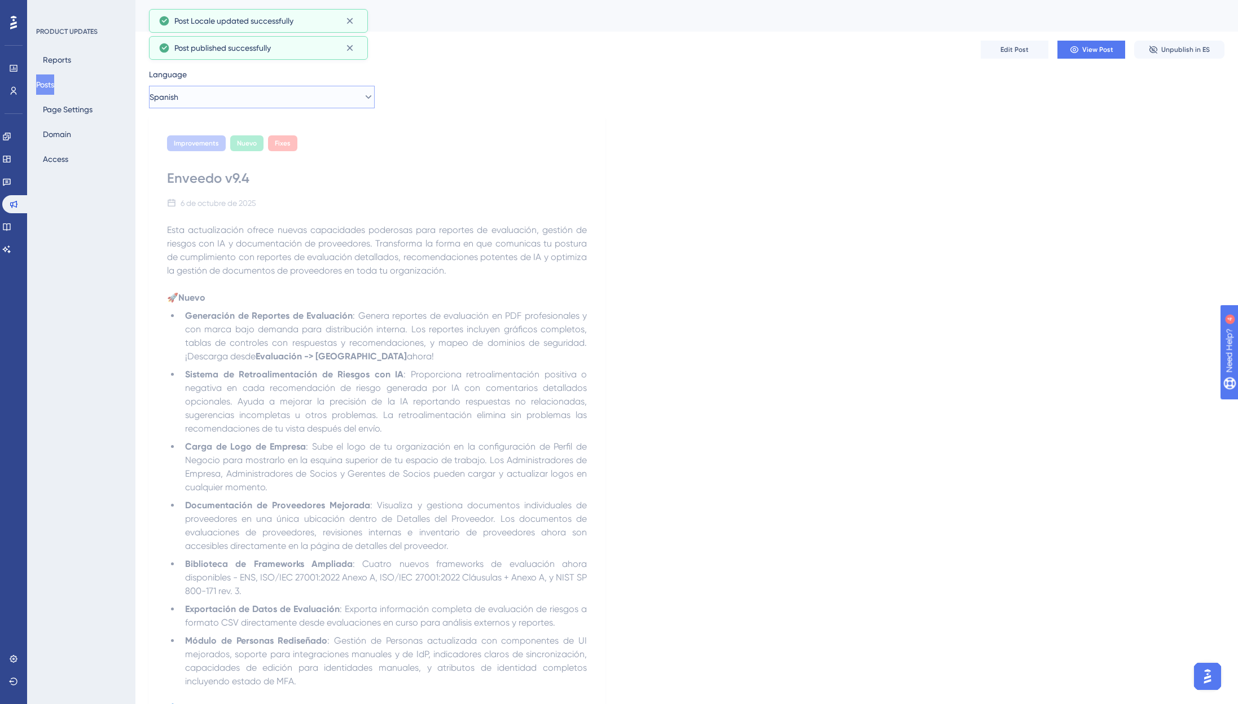
click at [206, 96] on button "Spanish" at bounding box center [262, 97] width 226 height 23
click at [205, 130] on span "English (Default)" at bounding box center [194, 132] width 58 height 14
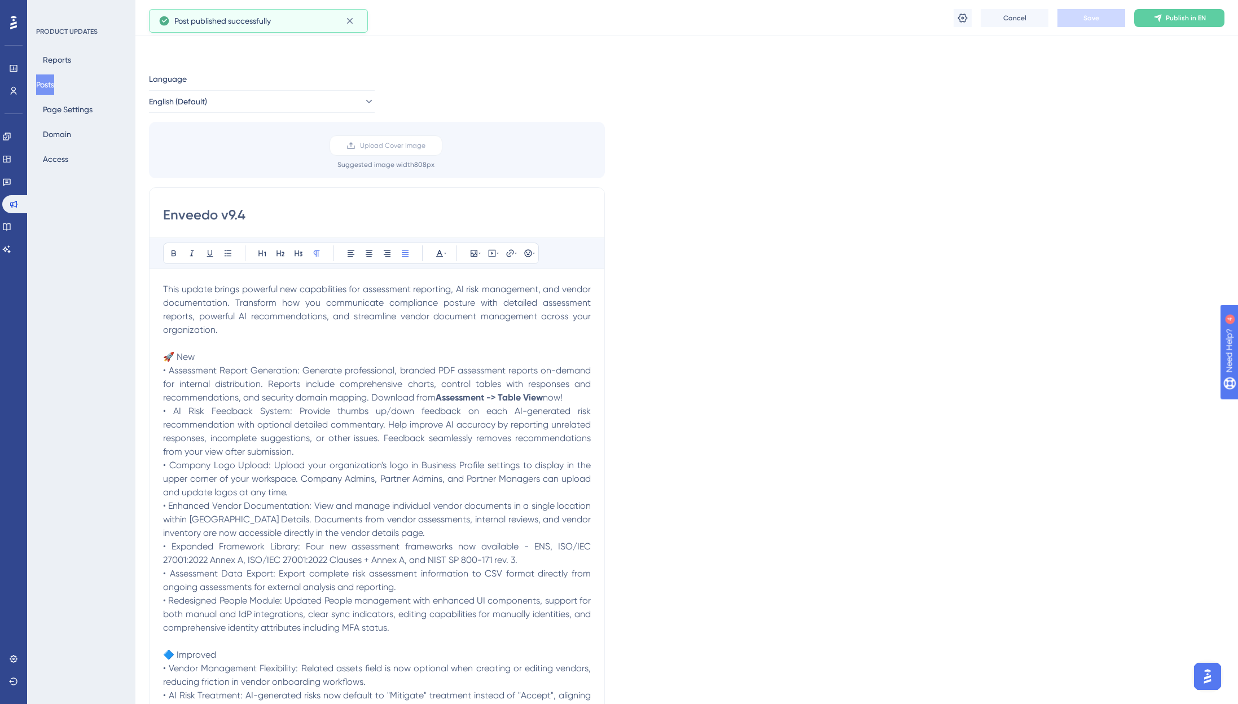
scroll to position [390, 0]
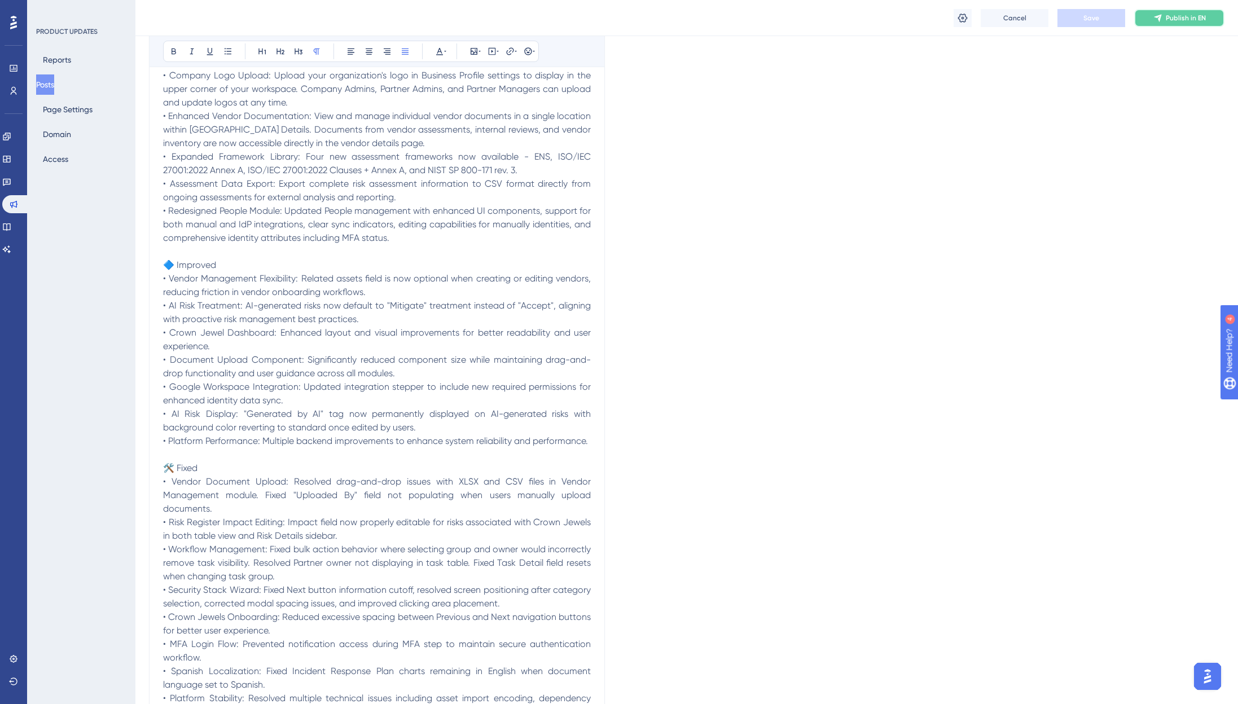
click at [1185, 17] on span "Publish in EN" at bounding box center [1186, 18] width 40 height 9
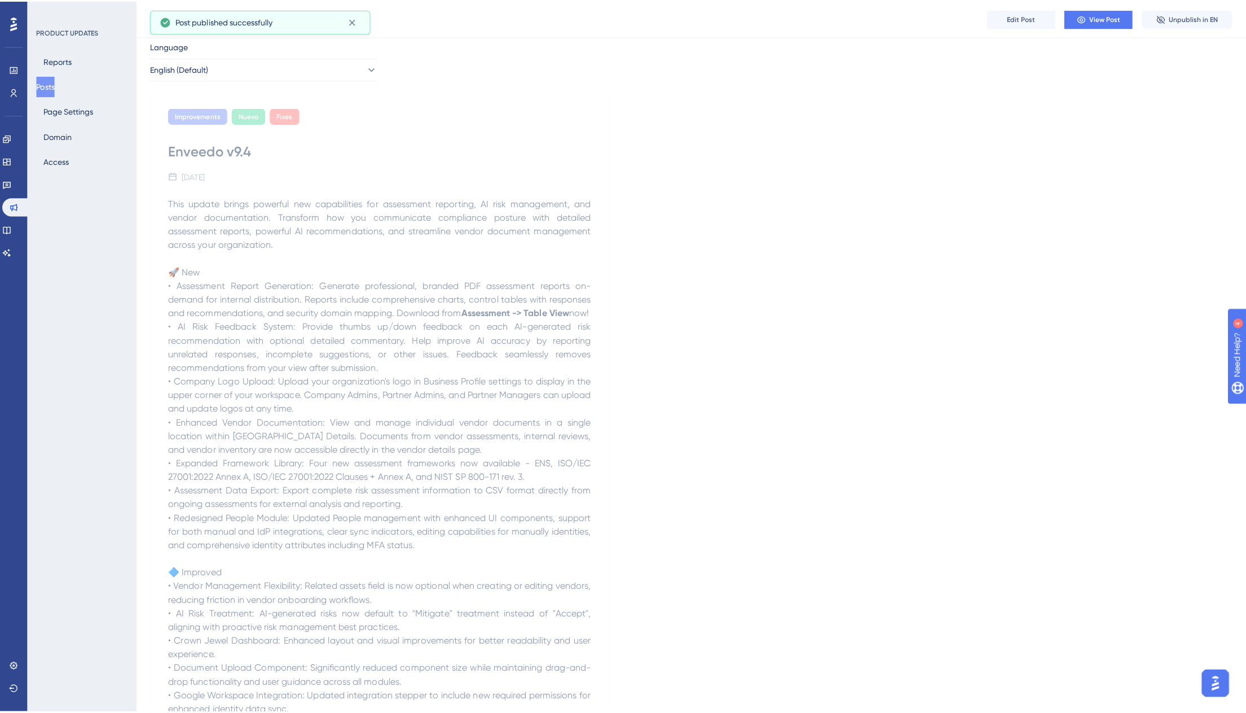
scroll to position [0, 0]
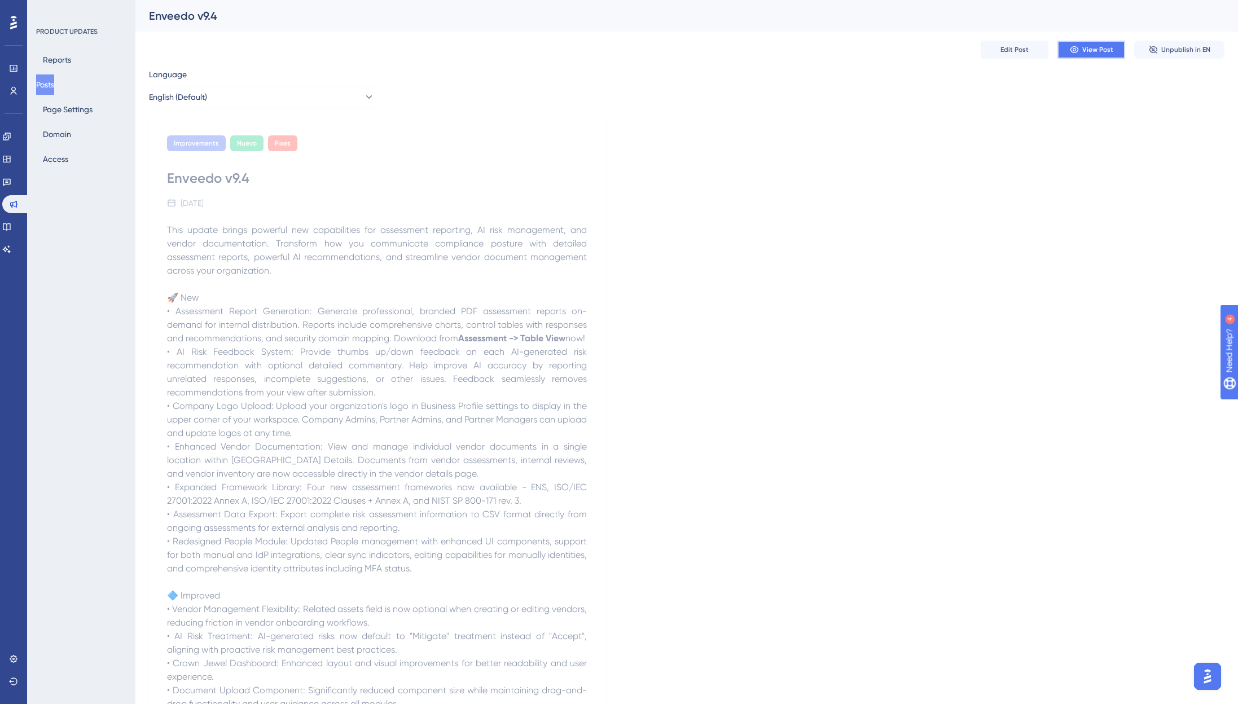
click at [1083, 44] on button "View Post" at bounding box center [1091, 50] width 68 height 18
click at [46, 87] on button "Posts" at bounding box center [45, 84] width 18 height 20
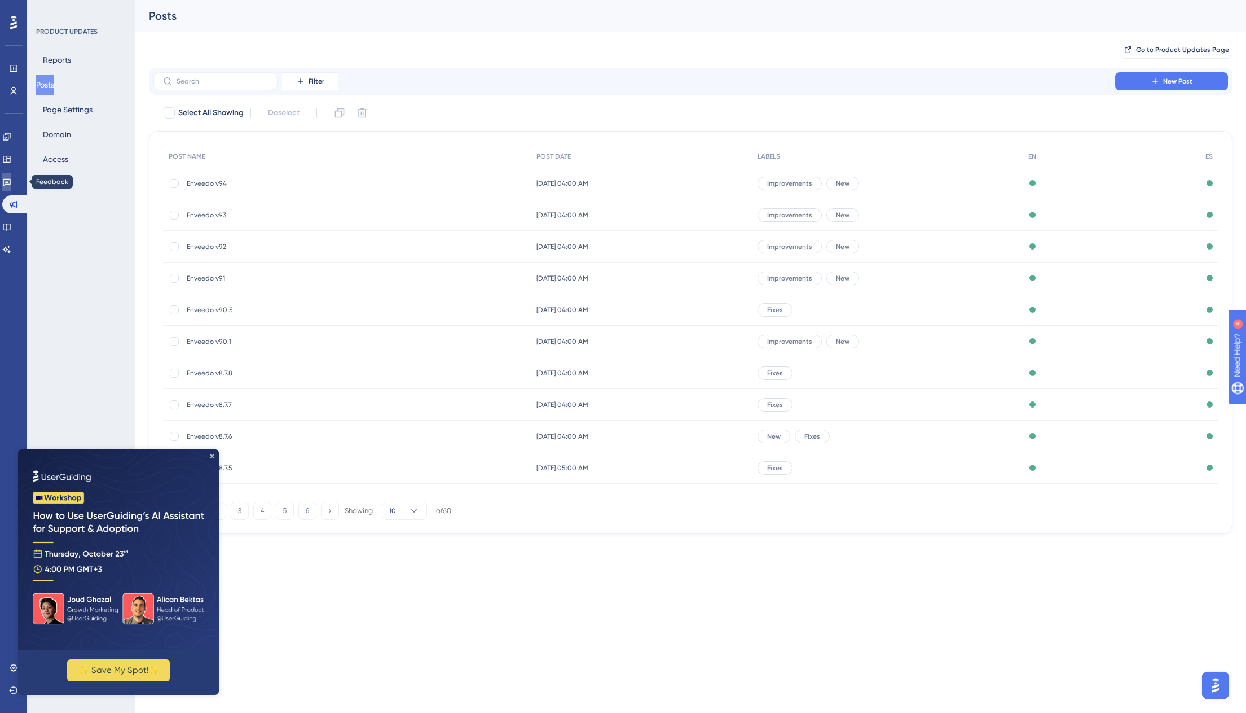
click at [11, 177] on icon at bounding box center [6, 181] width 9 height 9
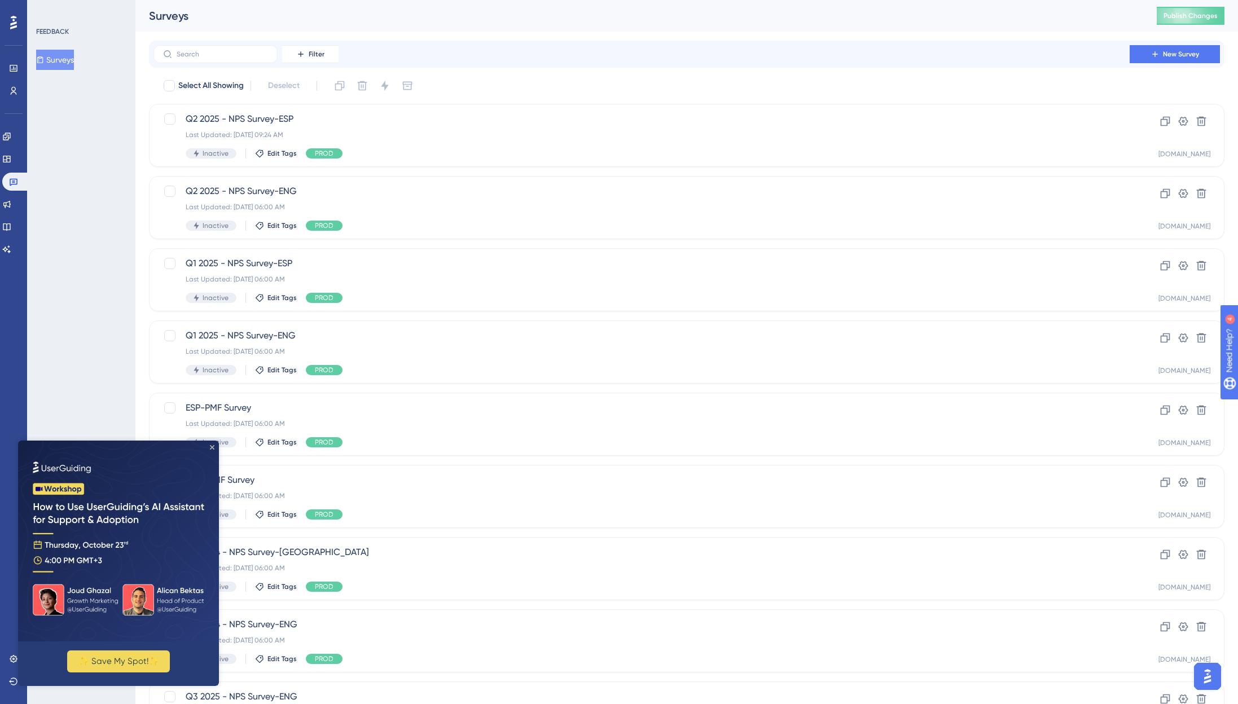
drag, startPoint x: 212, startPoint y: 446, endPoint x: 245, endPoint y: 891, distance: 446.5
click at [212, 446] on icon "Close Preview" at bounding box center [212, 447] width 5 height 5
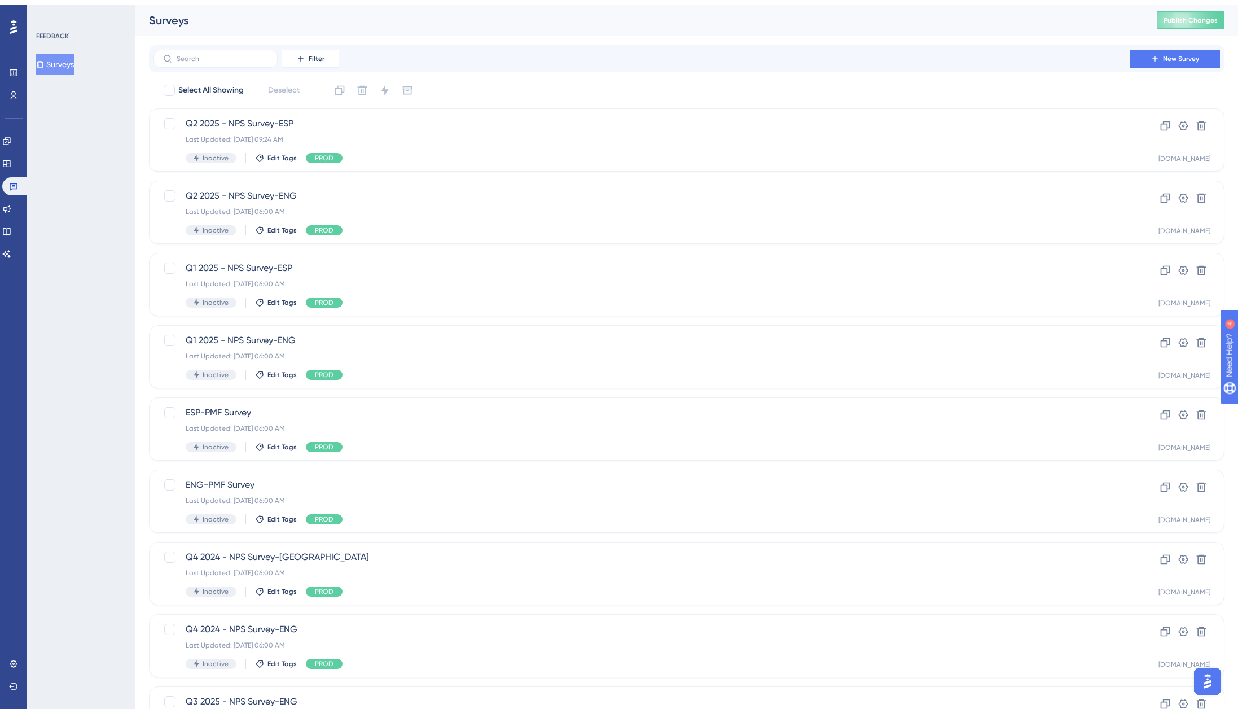
scroll to position [141, 0]
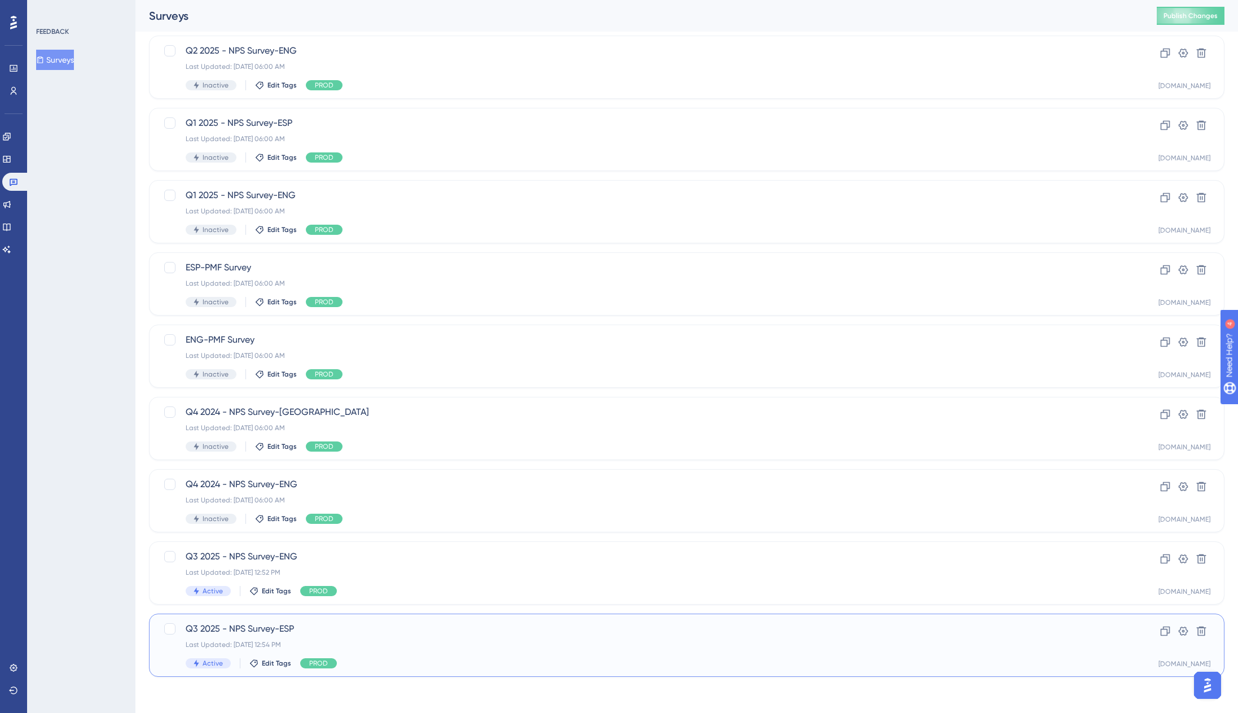
click at [257, 640] on div "Last Updated: [DATE] 12:54 PM" at bounding box center [642, 644] width 912 height 9
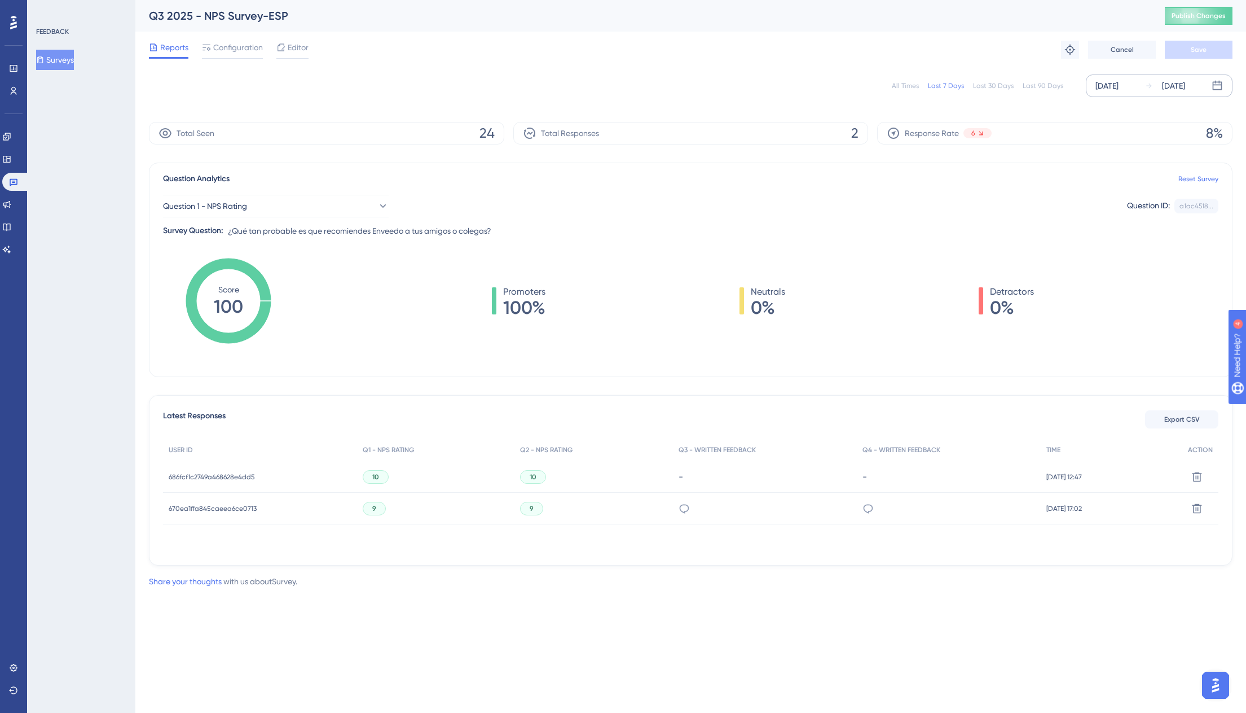
click at [1105, 83] on div "[DATE]" at bounding box center [1107, 86] width 23 height 14
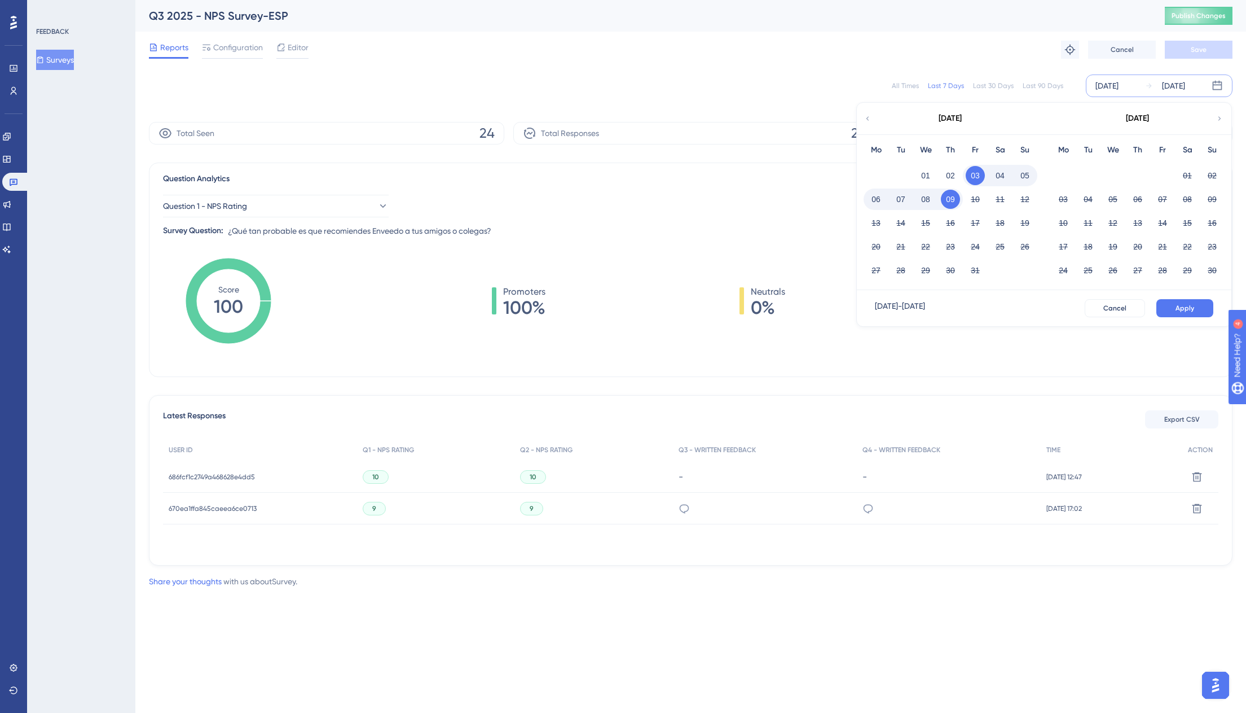
click at [971, 83] on div "All Times Last 7 Days Last 30 Days Last 90 Days" at bounding box center [978, 85] width 172 height 9
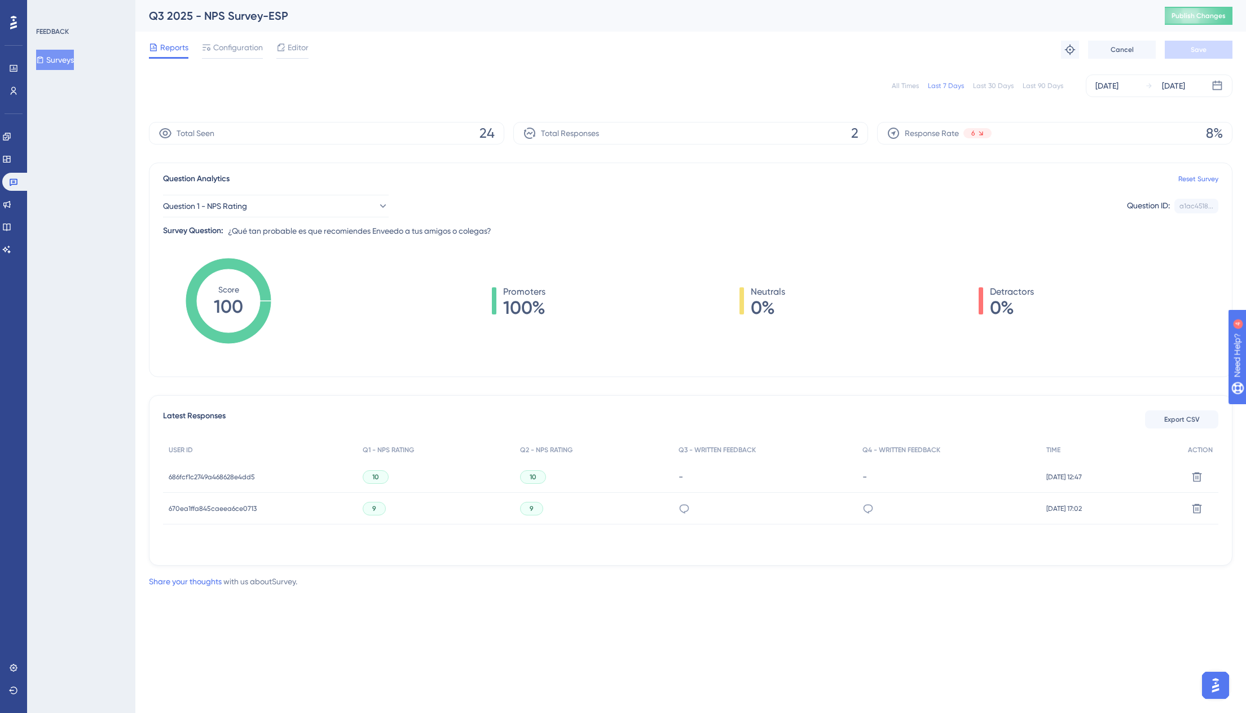
click at [989, 85] on div "Last 30 Days" at bounding box center [993, 85] width 41 height 9
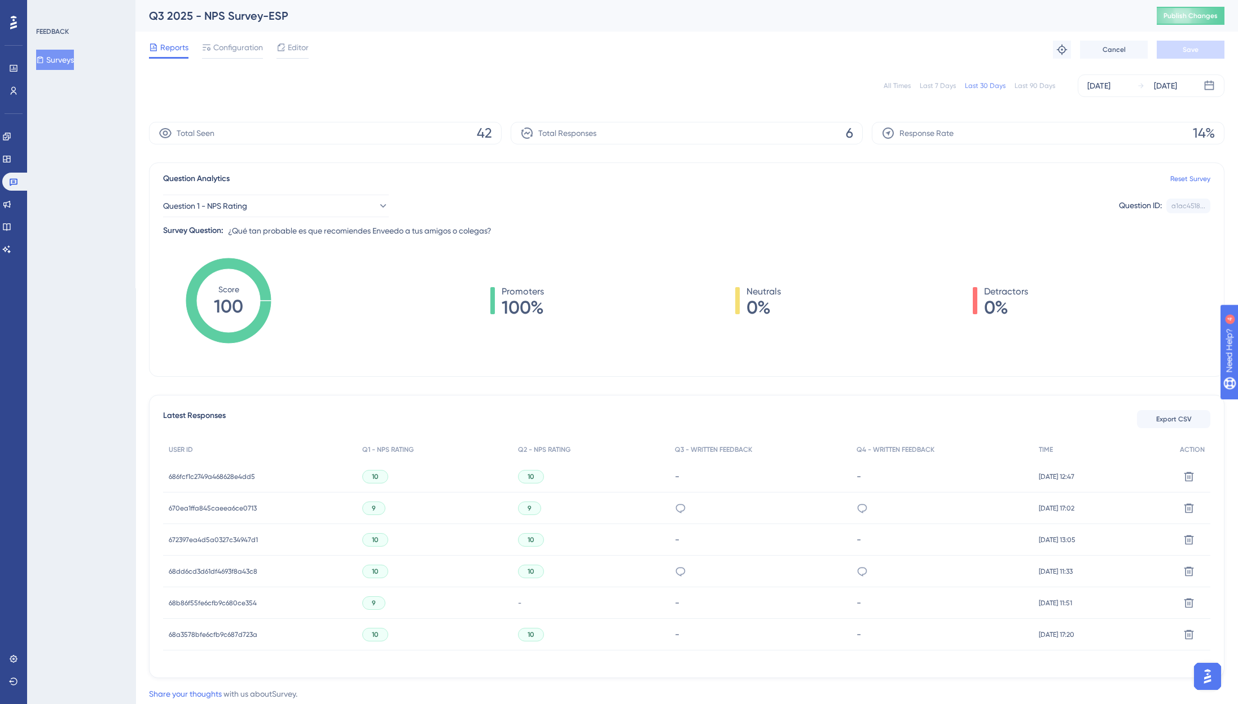
scroll to position [37, 0]
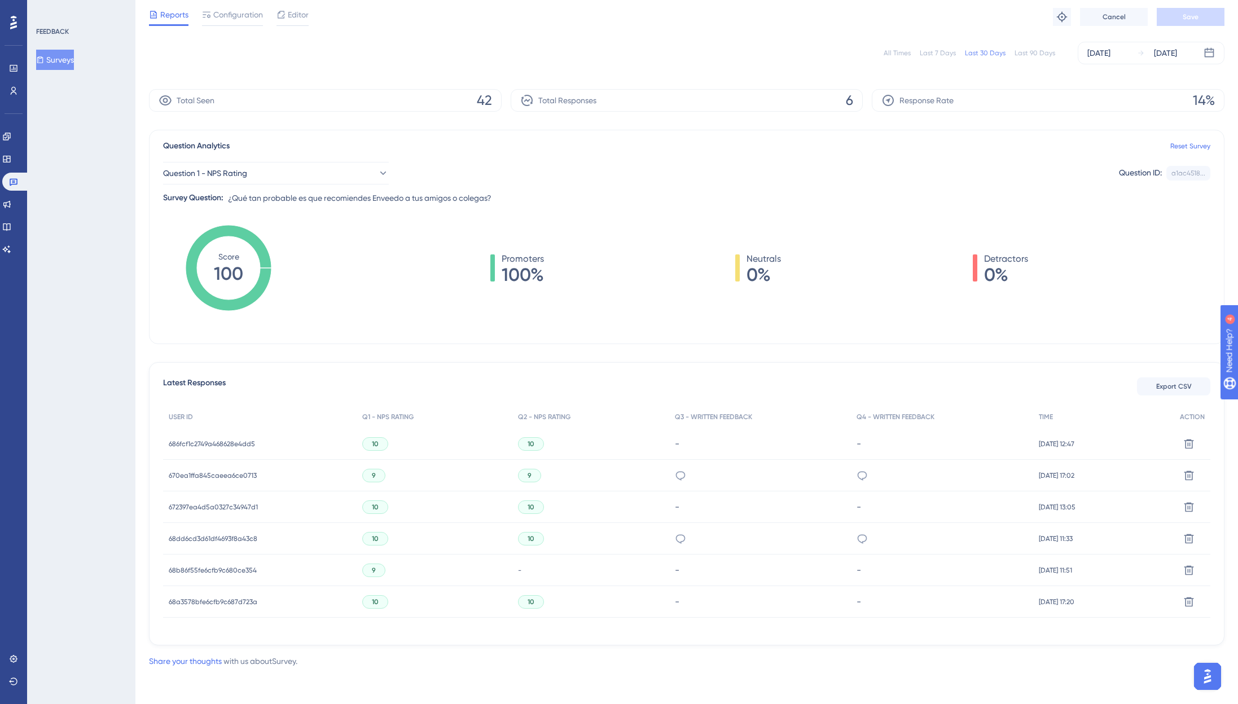
click at [59, 56] on button "Surveys" at bounding box center [55, 60] width 38 height 20
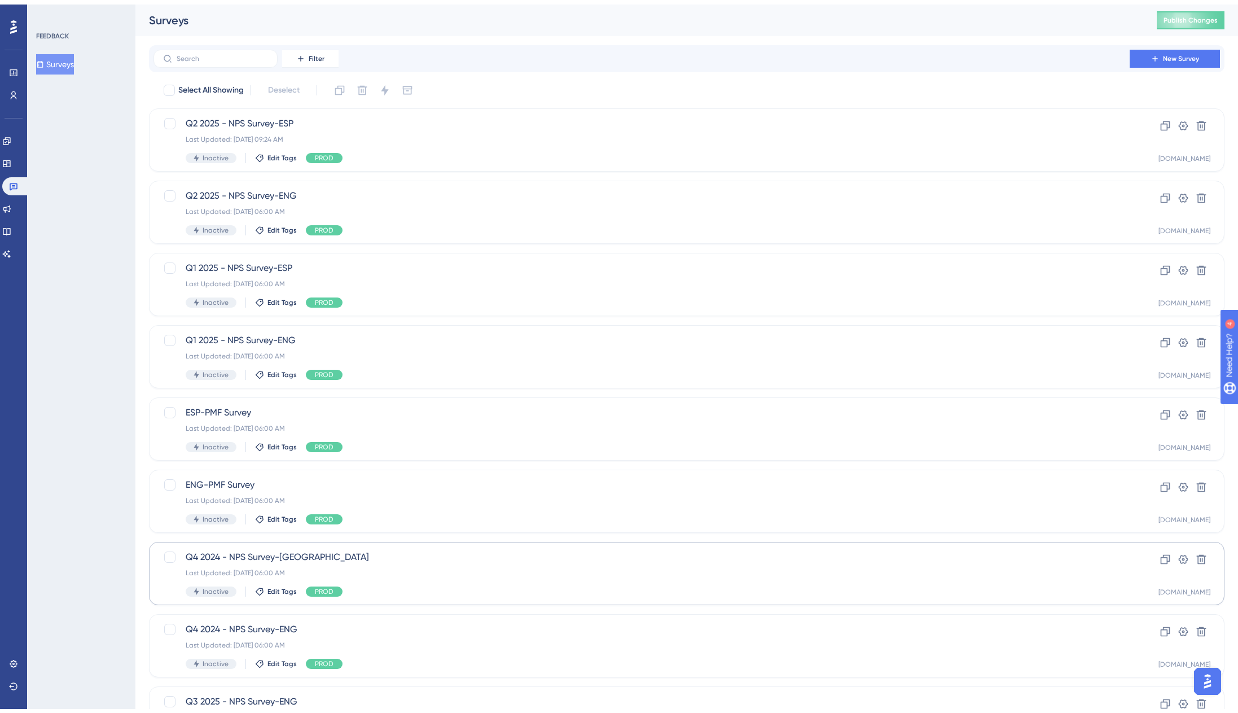
scroll to position [141, 0]
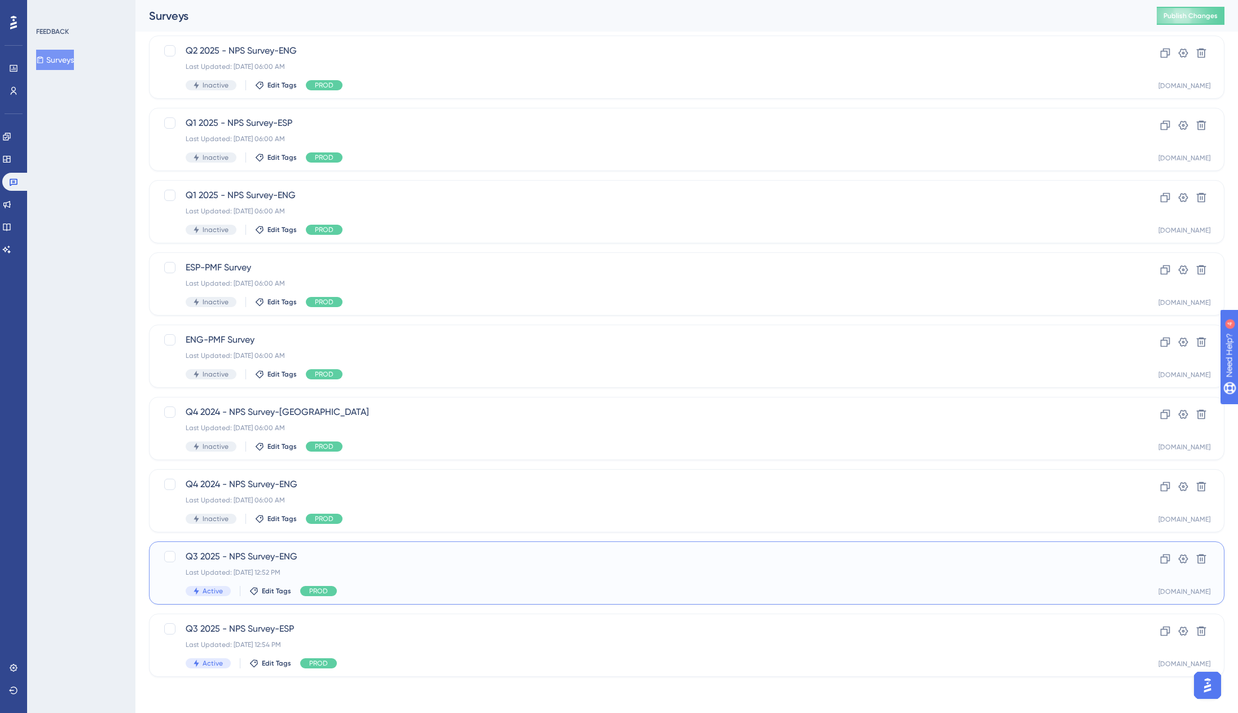
click at [271, 563] on div "Q3 2025 - NPS Survey-ENG Last Updated: [DATE] 12:52 PM Active Edit Tags PROD" at bounding box center [642, 573] width 912 height 46
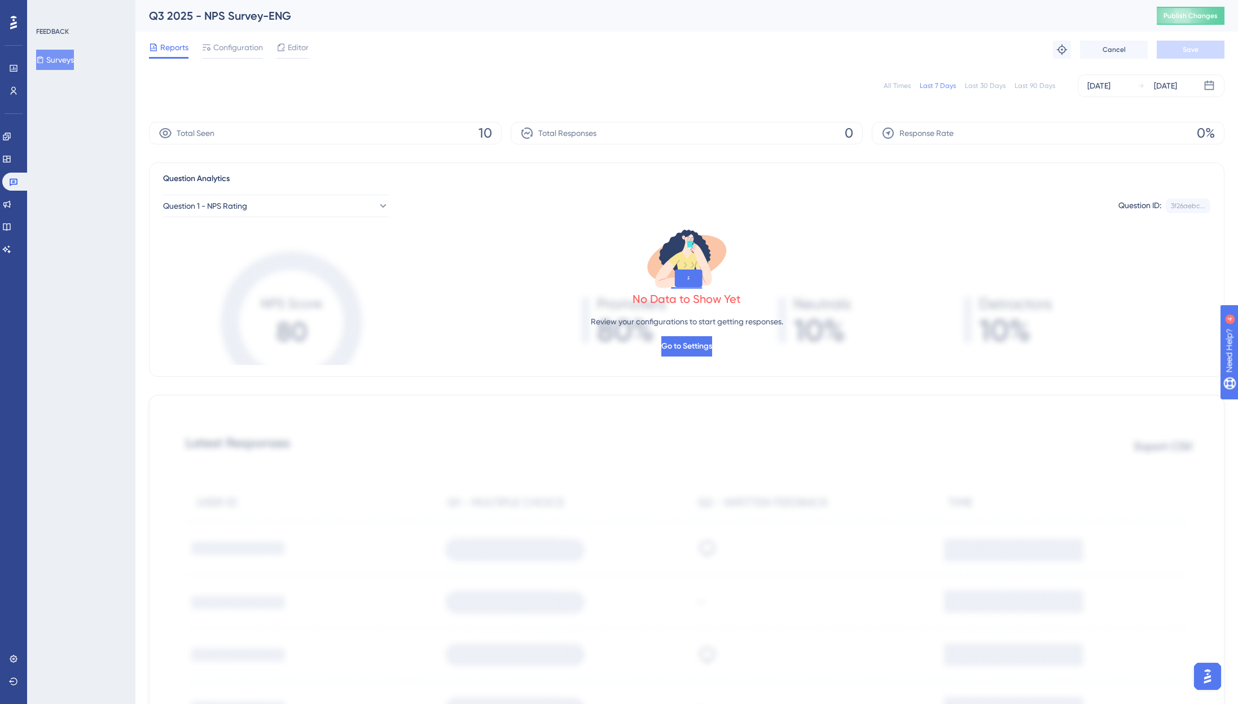
click at [945, 84] on div "Last 7 Days" at bounding box center [938, 85] width 36 height 9
click at [975, 84] on div "Last 30 Days" at bounding box center [985, 85] width 41 height 9
click at [17, 71] on icon at bounding box center [13, 68] width 9 height 9
